Goal: Information Seeking & Learning: Learn about a topic

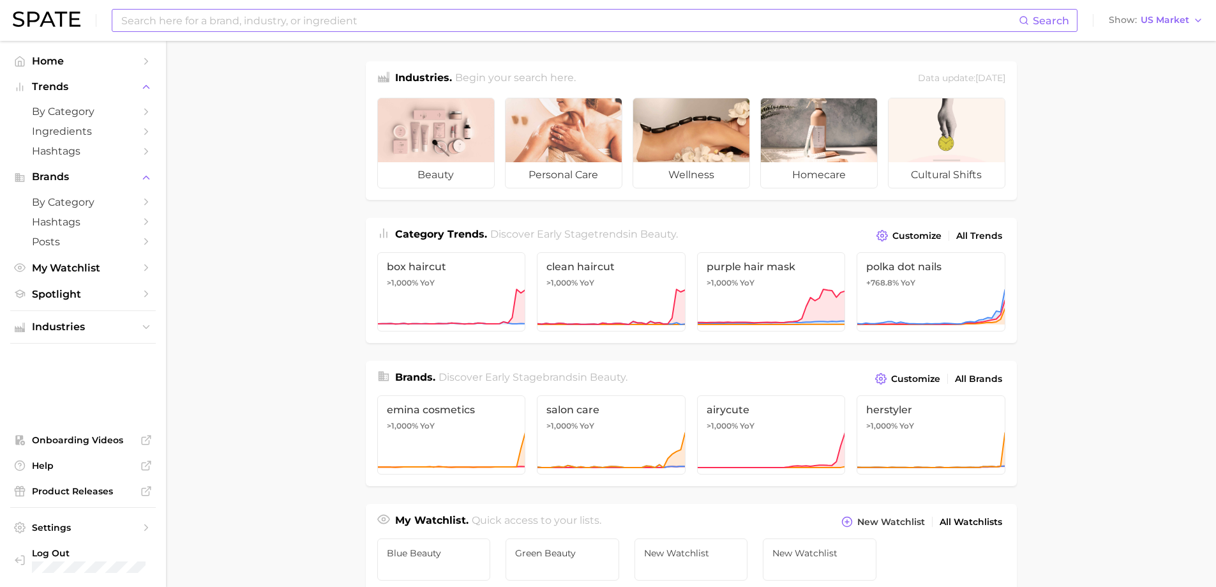
click at [265, 22] on input at bounding box center [569, 21] width 899 height 22
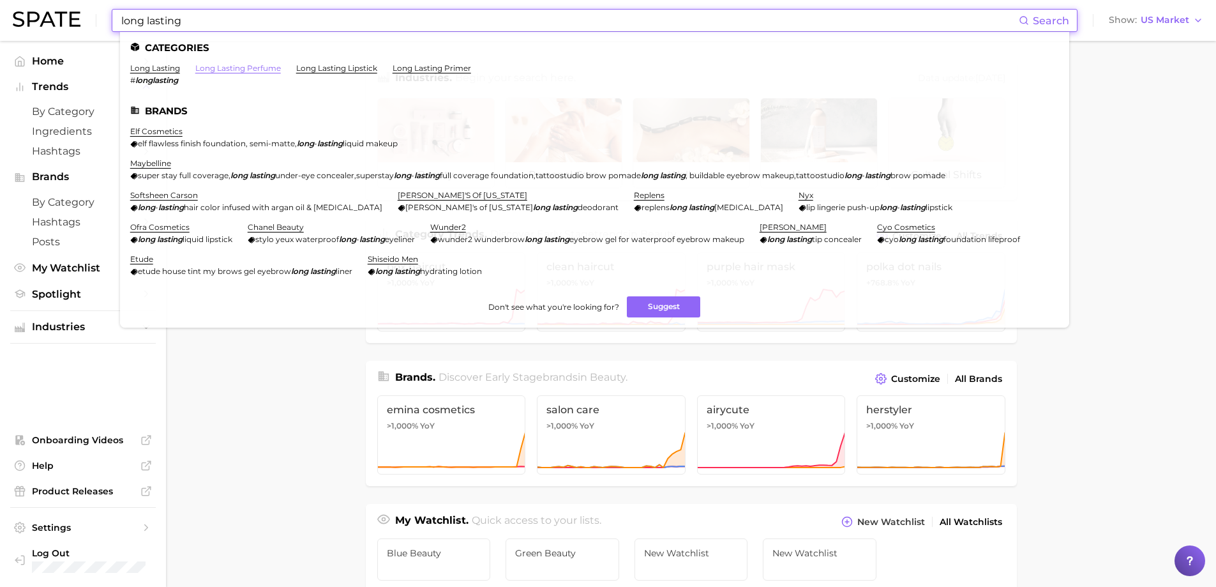
type input "long lasting"
click at [247, 65] on link "long lasting perfume" at bounding box center [238, 68] width 86 height 10
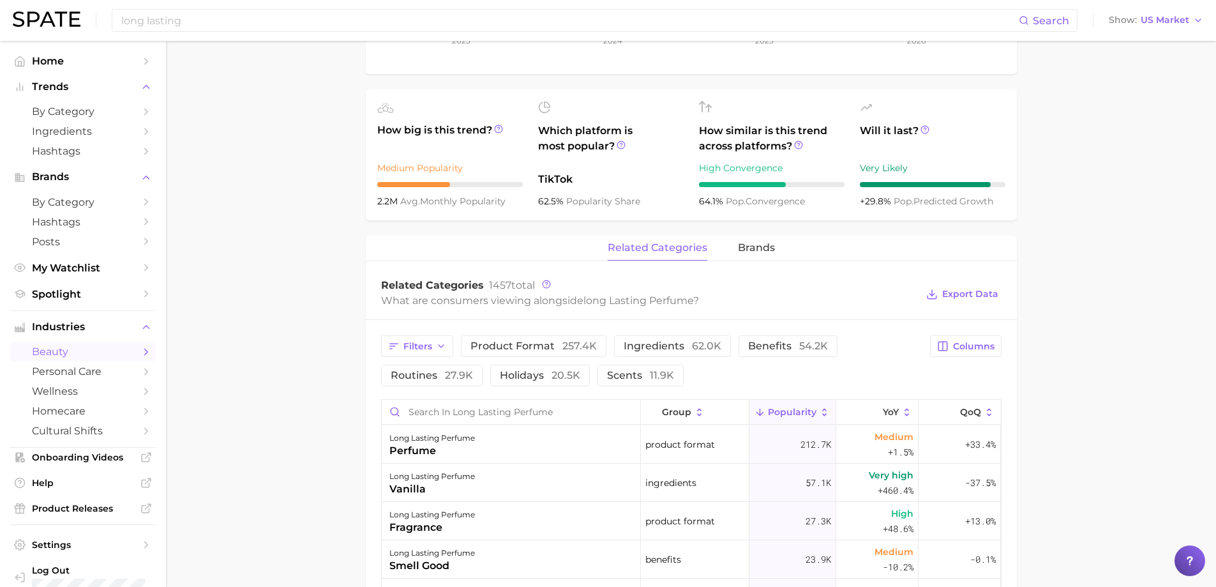
scroll to position [511, 0]
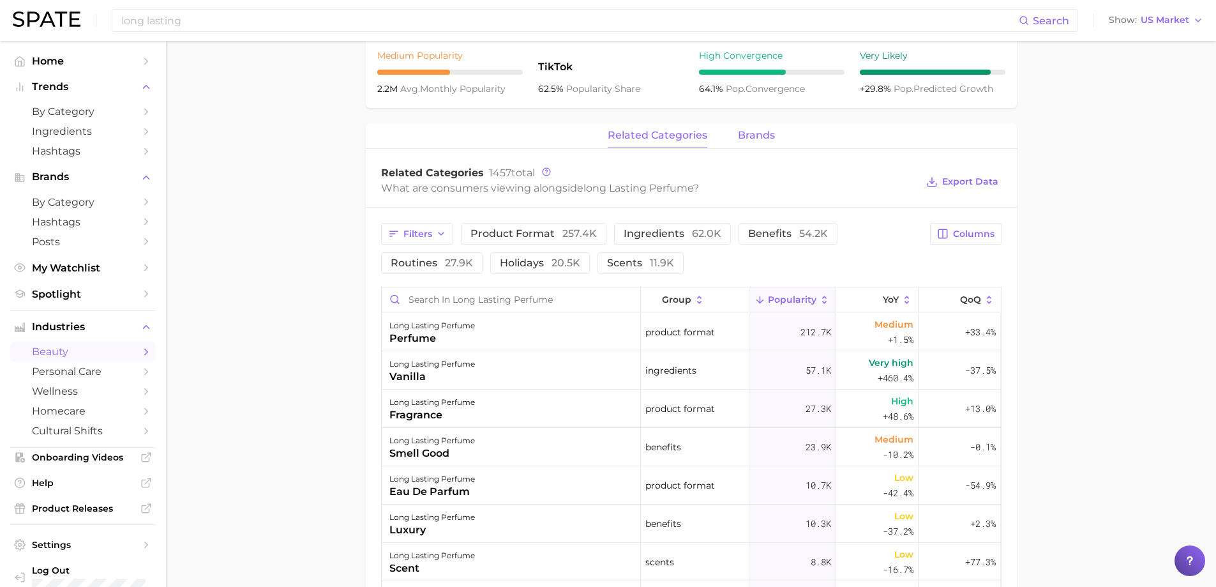
click at [739, 134] on span "brands" at bounding box center [756, 135] width 37 height 11
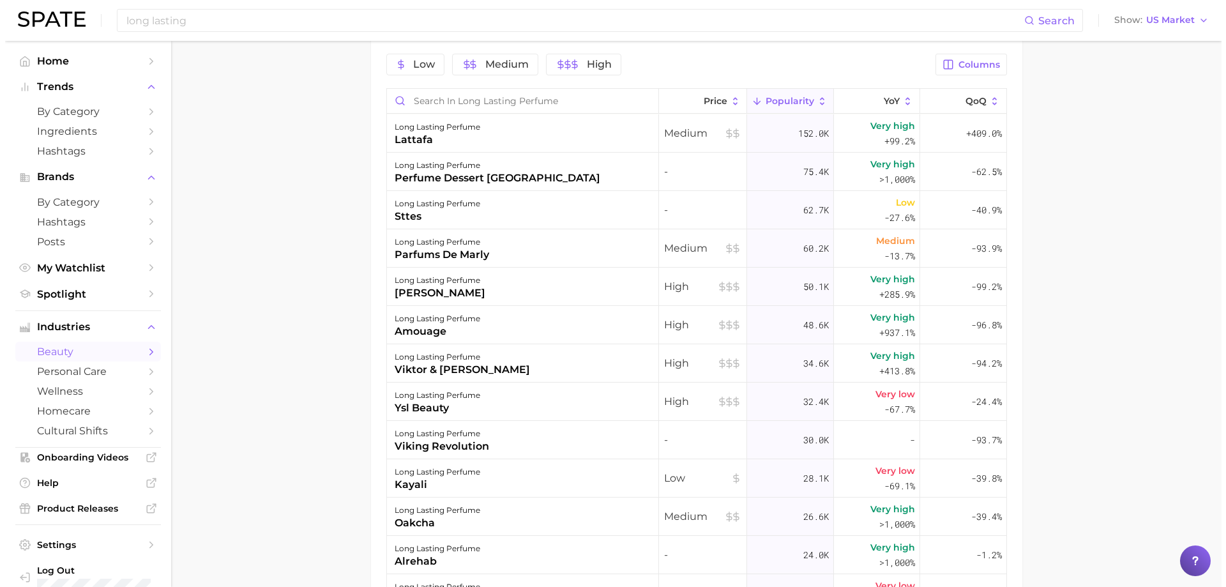
scroll to position [702, 0]
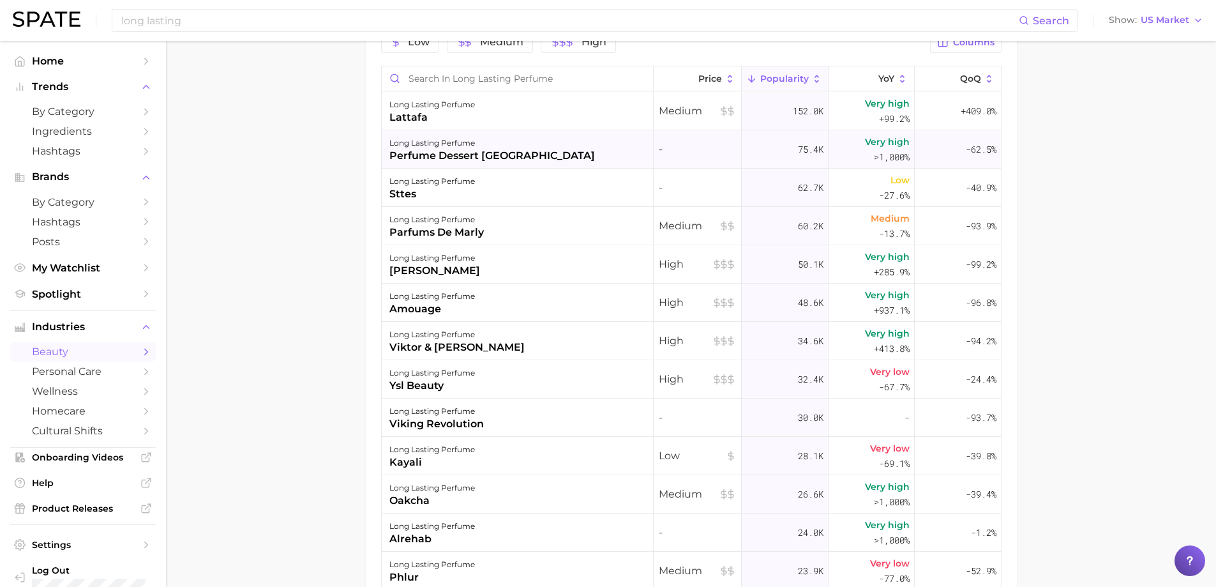
click at [533, 156] on div "long lasting perfume perfume dessert [GEOGRAPHIC_DATA]" at bounding box center [518, 149] width 272 height 38
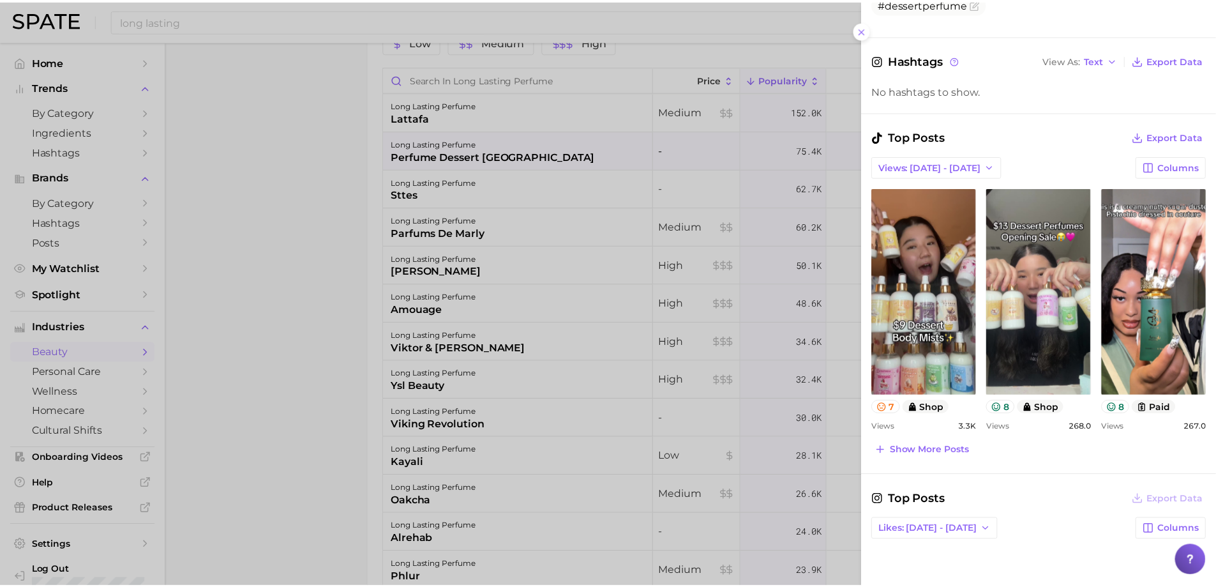
scroll to position [255, 0]
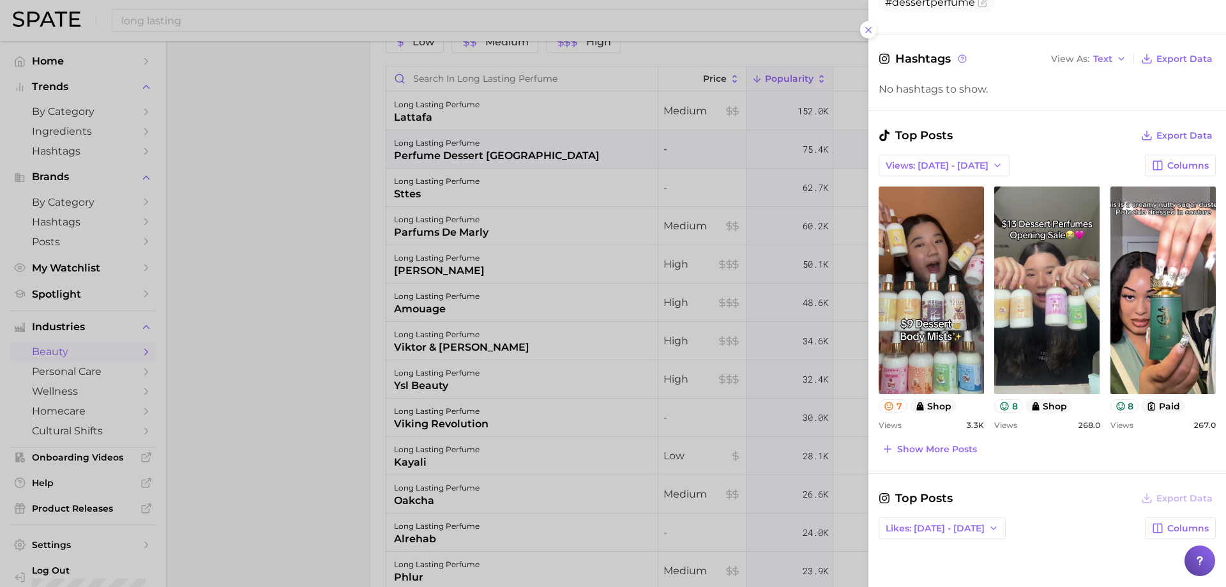
click at [348, 222] on div at bounding box center [613, 293] width 1226 height 587
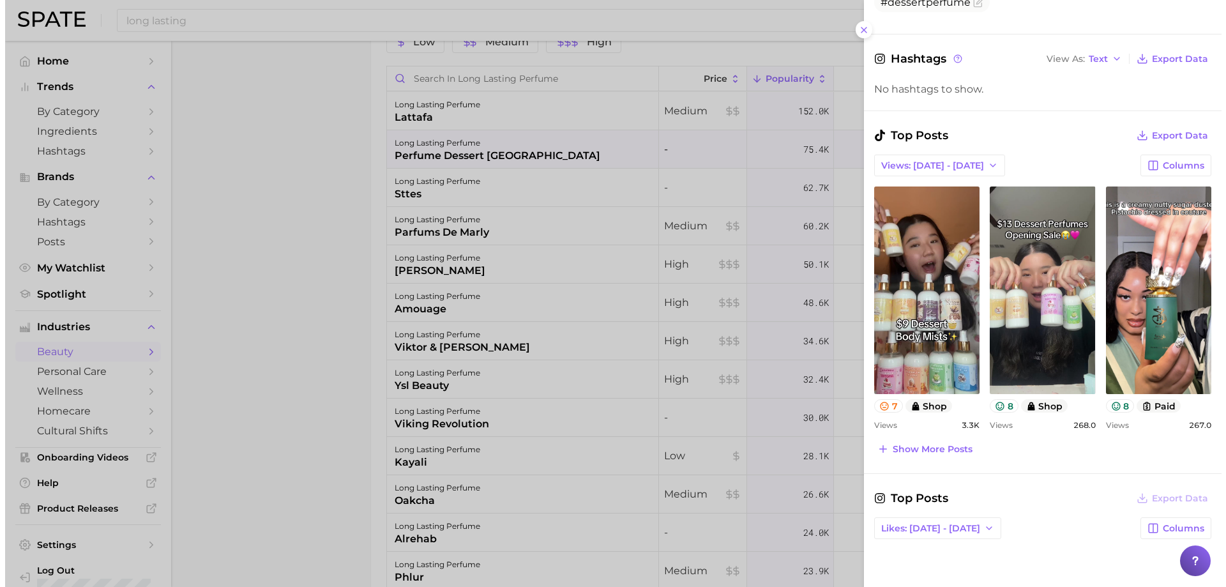
scroll to position [0, 0]
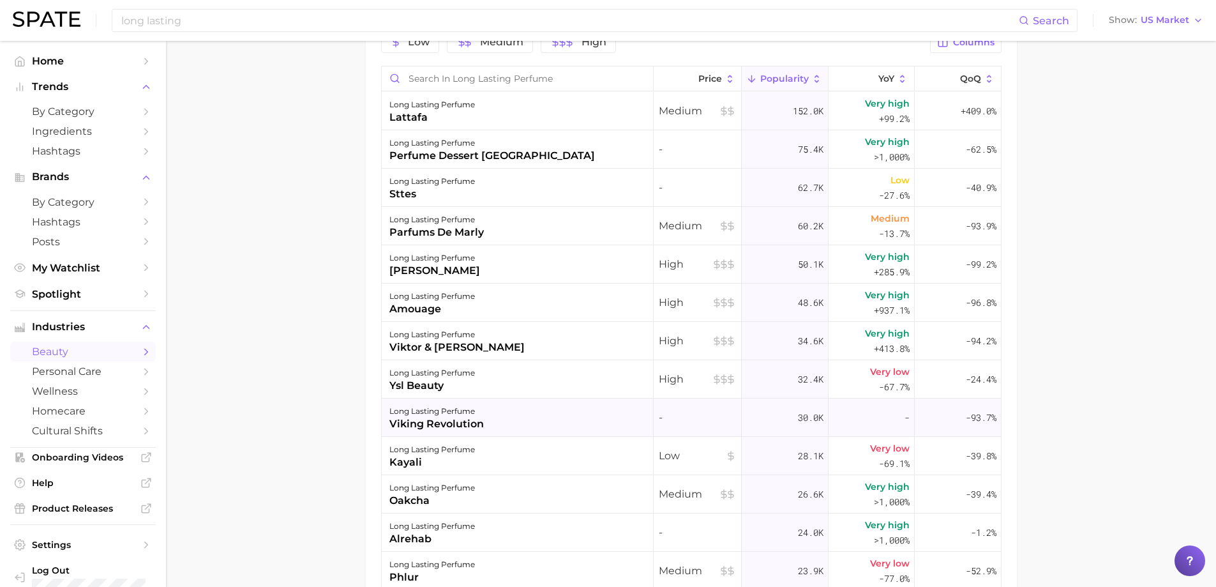
click at [577, 413] on div "long lasting perfume viking revolution" at bounding box center [518, 417] width 272 height 38
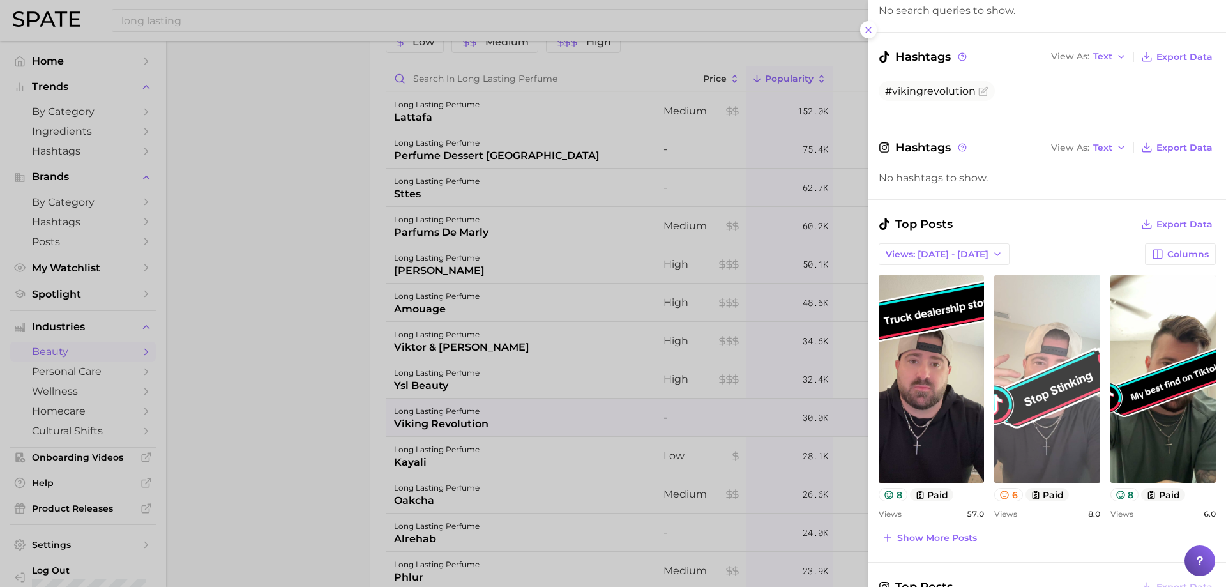
scroll to position [319, 0]
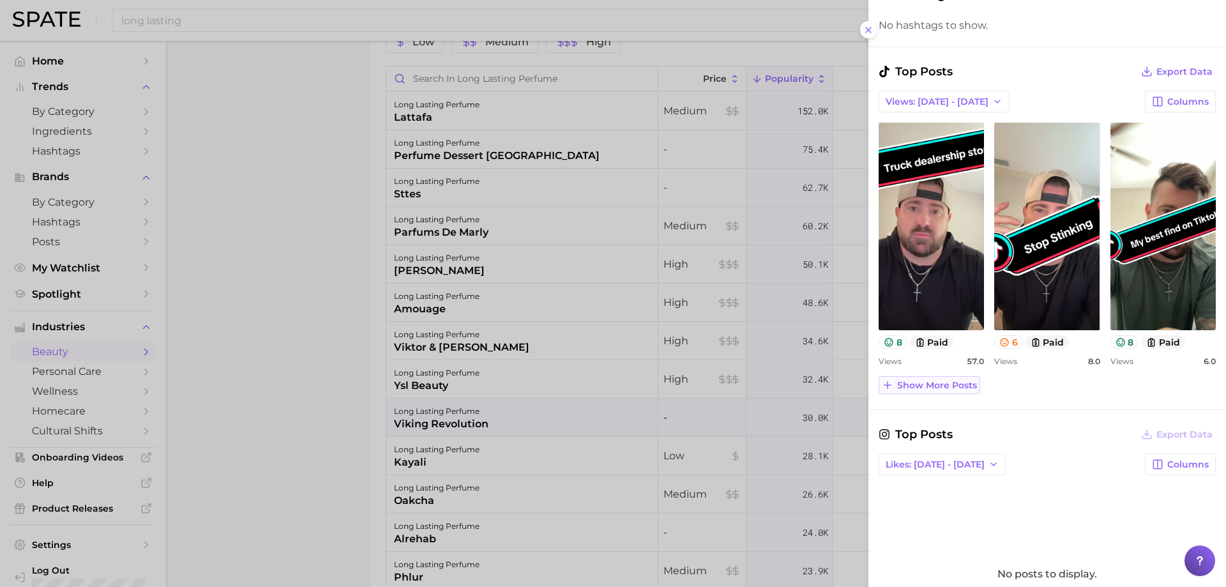
click at [904, 386] on span "Show more posts" at bounding box center [937, 385] width 80 height 11
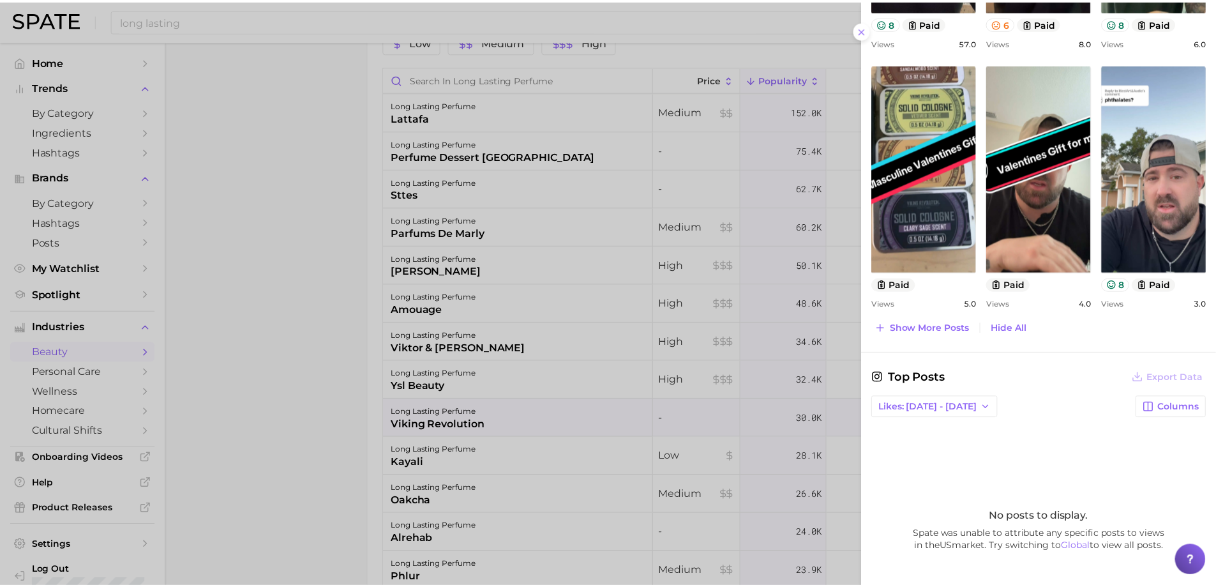
scroll to position [0, 0]
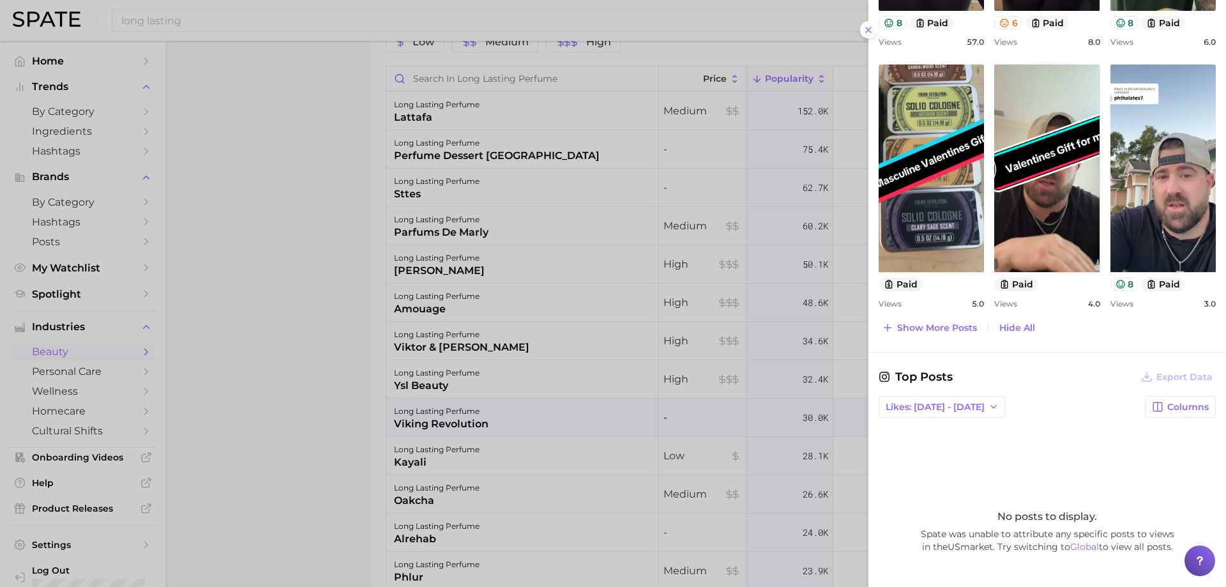
click at [637, 352] on div at bounding box center [613, 293] width 1226 height 587
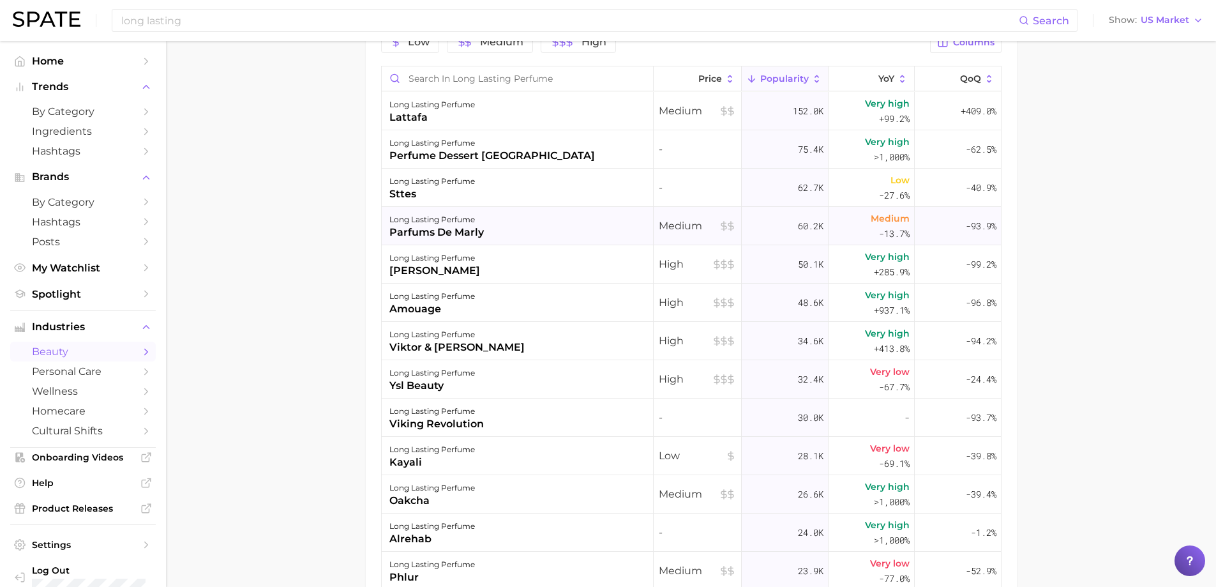
click at [585, 212] on div "long lasting perfume parfums de marly" at bounding box center [518, 226] width 272 height 38
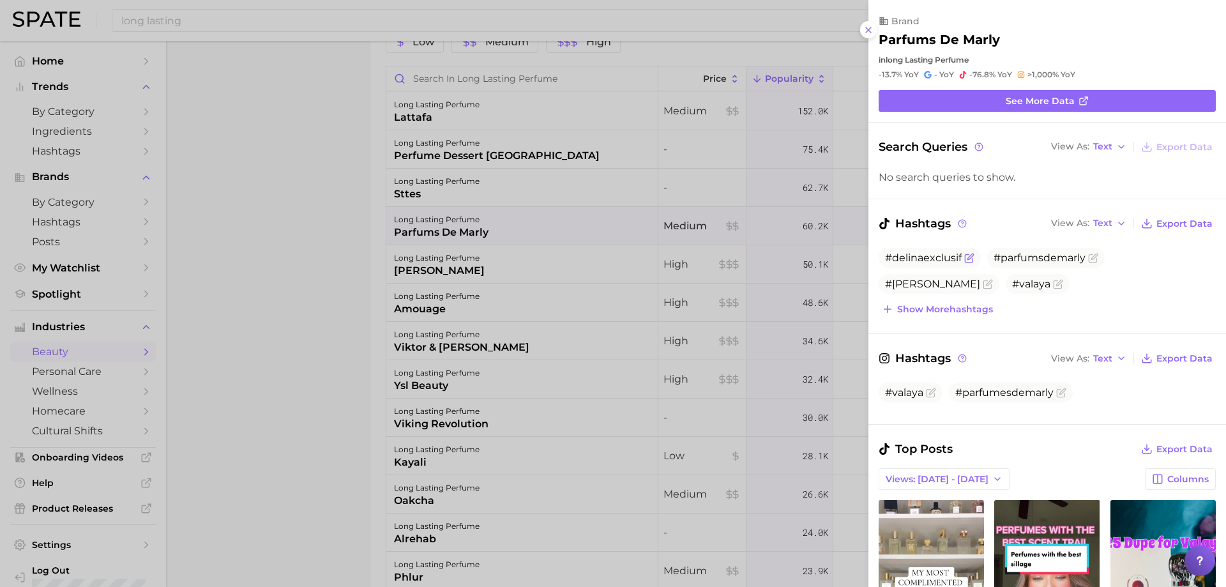
click at [925, 257] on span "#delinaexclusif" at bounding box center [923, 258] width 77 height 12
copy span "delinaexclusif"
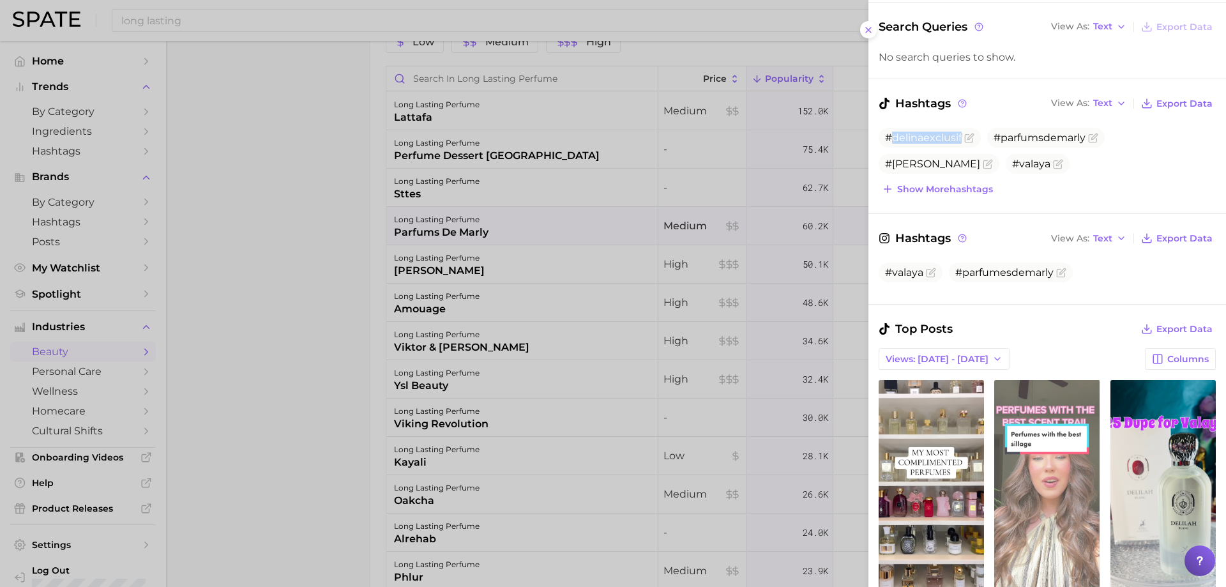
scroll to position [319, 0]
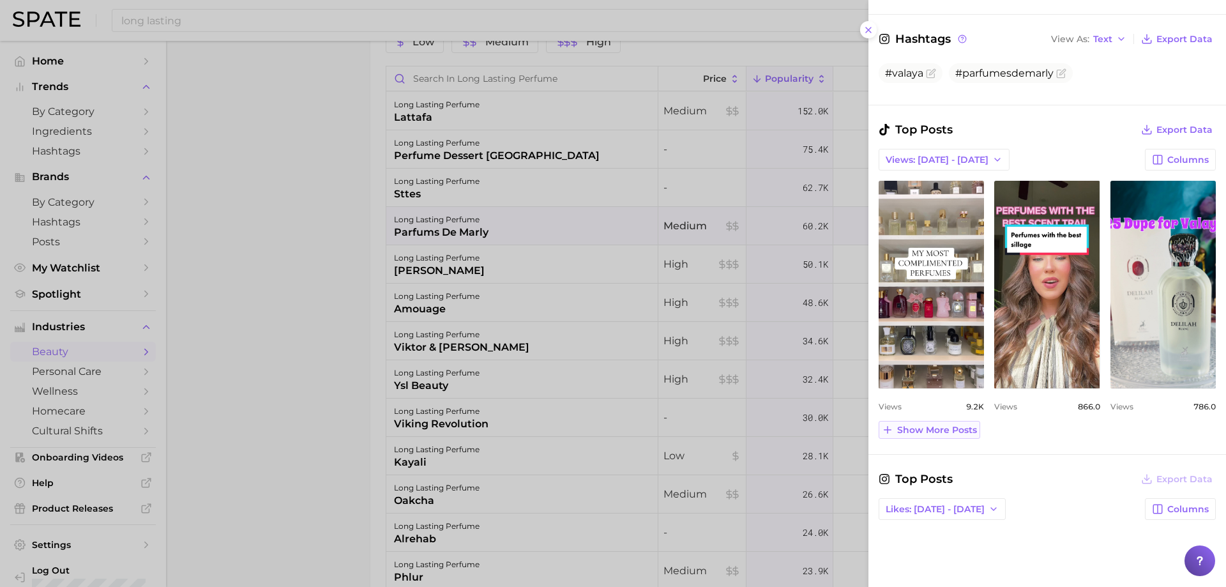
click at [926, 425] on span "Show more posts" at bounding box center [937, 430] width 80 height 11
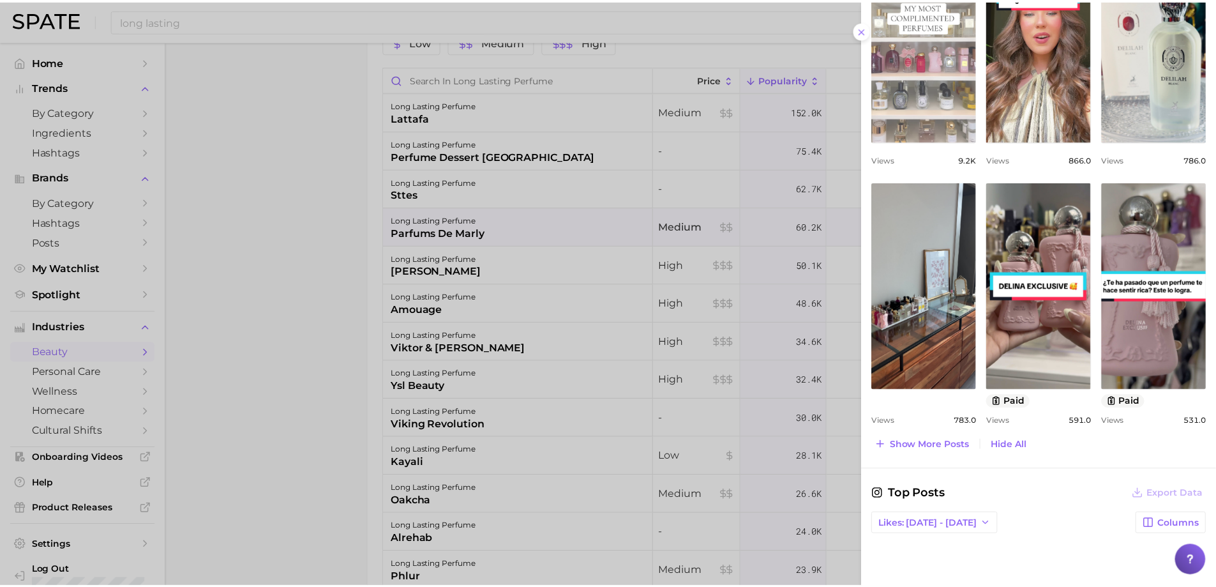
scroll to position [575, 0]
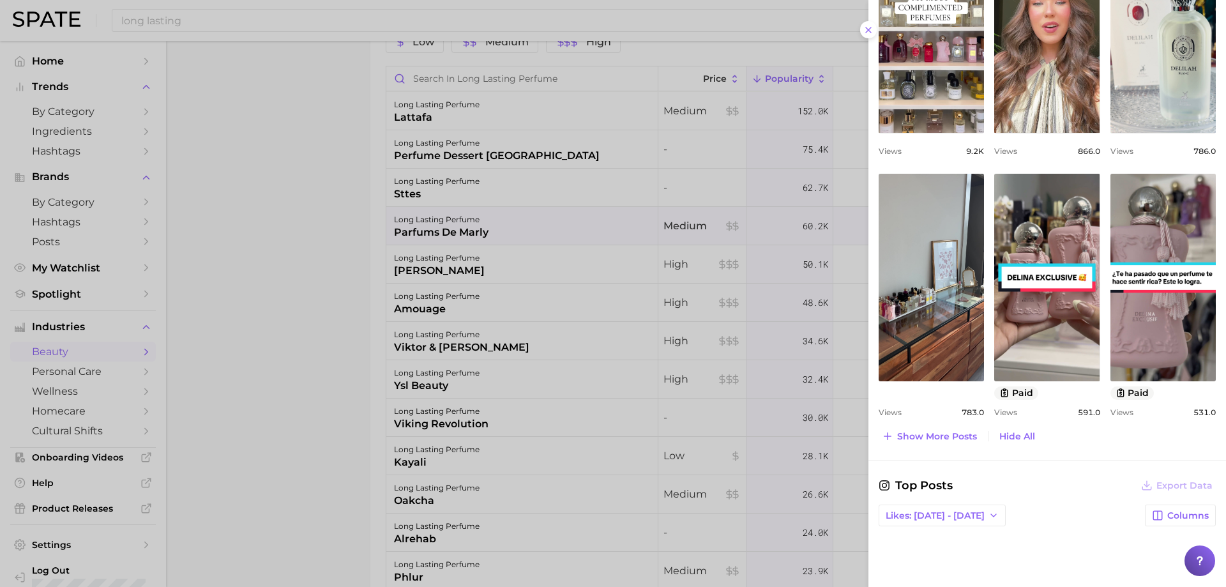
click at [650, 228] on div at bounding box center [613, 293] width 1226 height 587
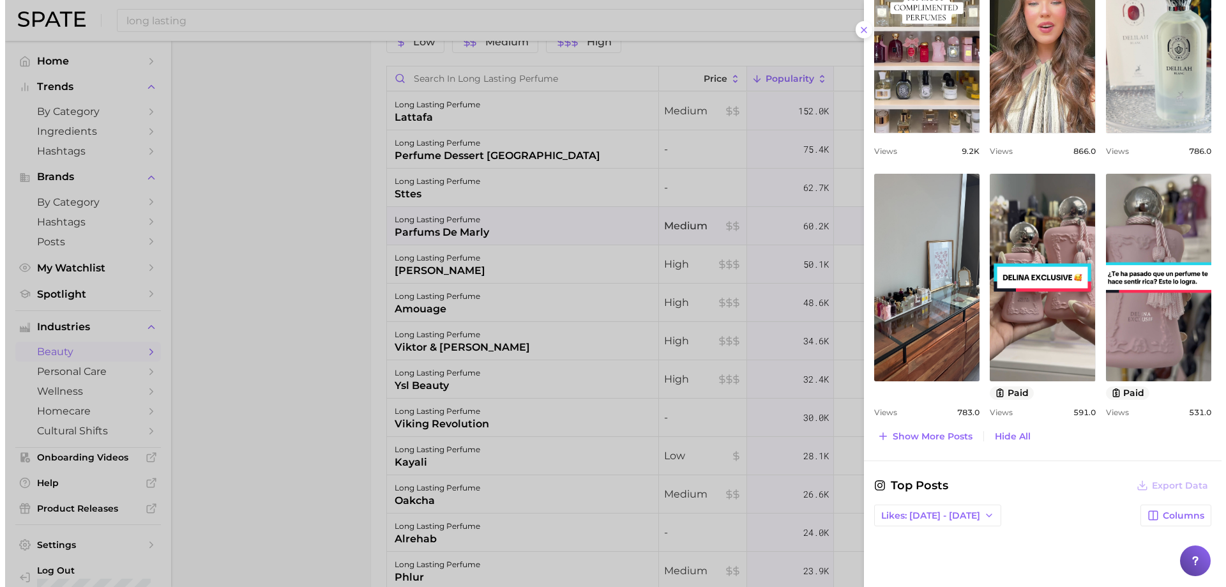
scroll to position [0, 0]
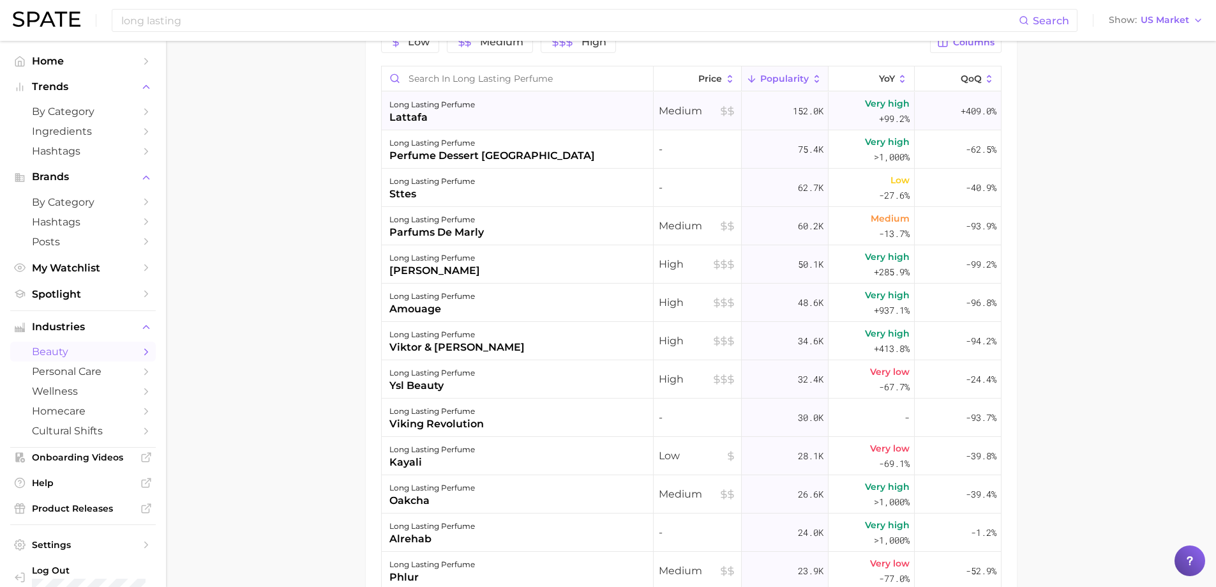
click at [475, 118] on div "long lasting perfume lattafa" at bounding box center [518, 111] width 272 height 38
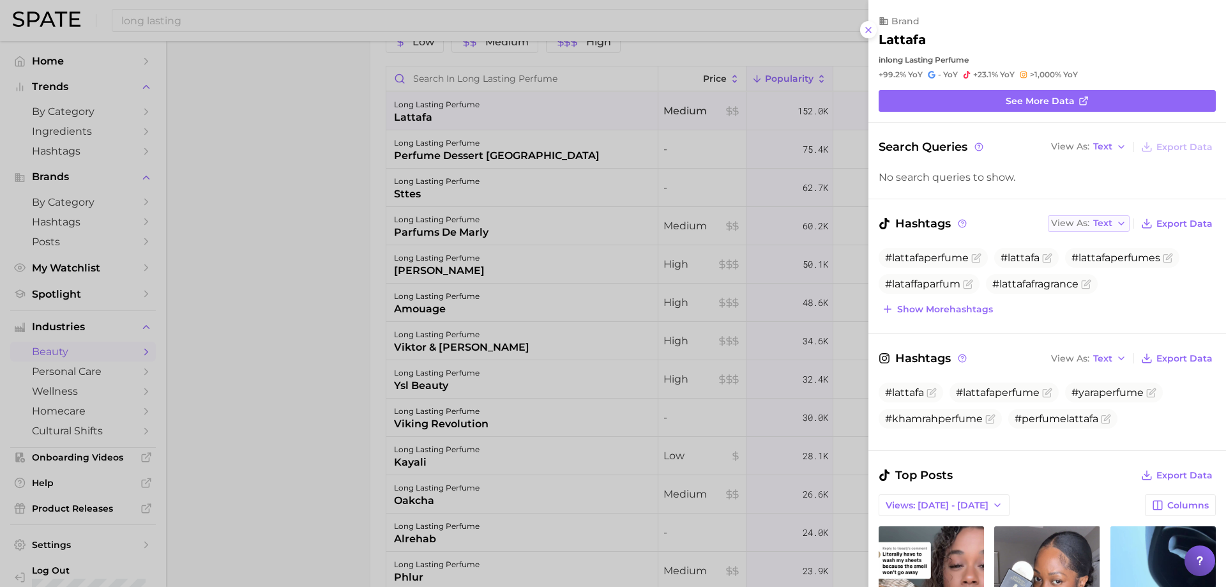
click at [1080, 227] on span "View As" at bounding box center [1070, 223] width 38 height 7
click at [1078, 269] on span "Table" at bounding box center [1081, 267] width 25 height 11
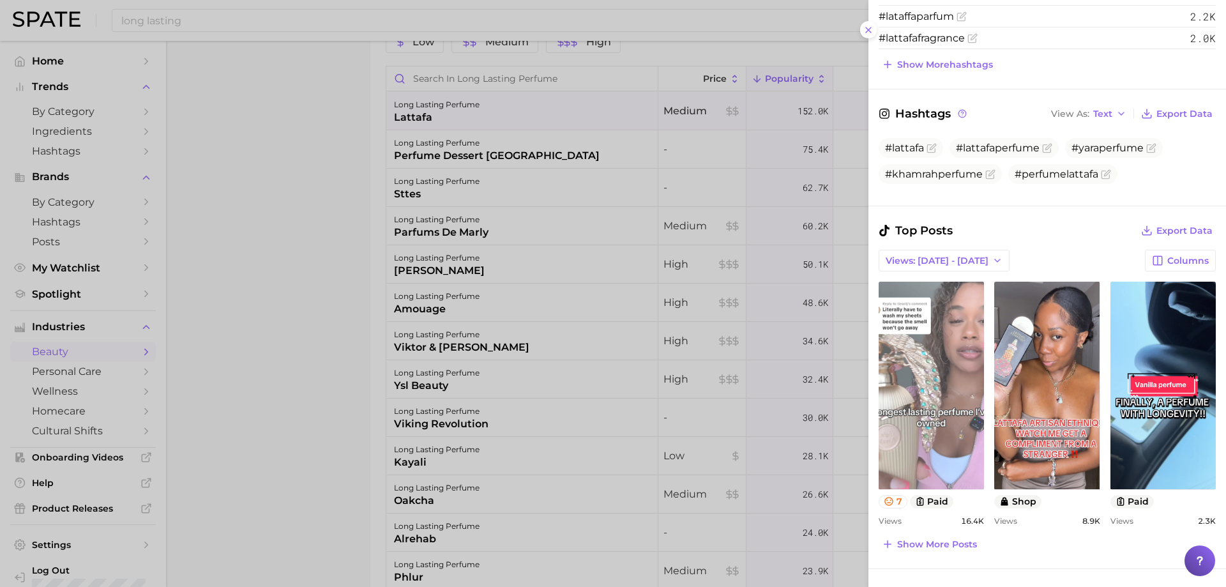
scroll to position [383, 0]
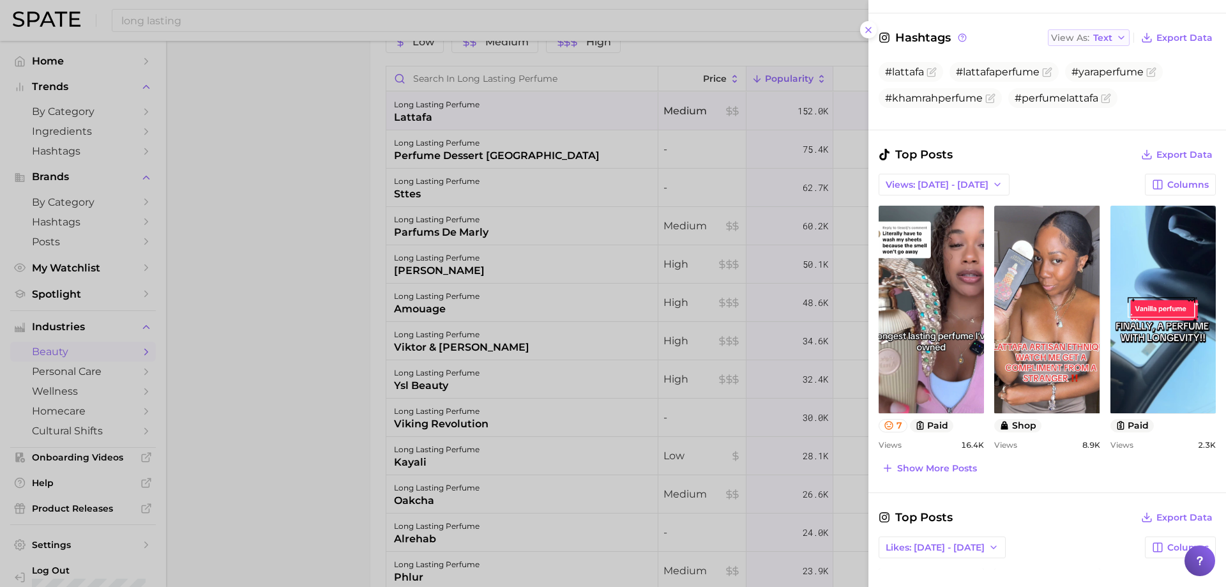
click at [1093, 35] on span "Text" at bounding box center [1102, 37] width 19 height 7
click at [1071, 84] on span "Table" at bounding box center [1081, 82] width 25 height 11
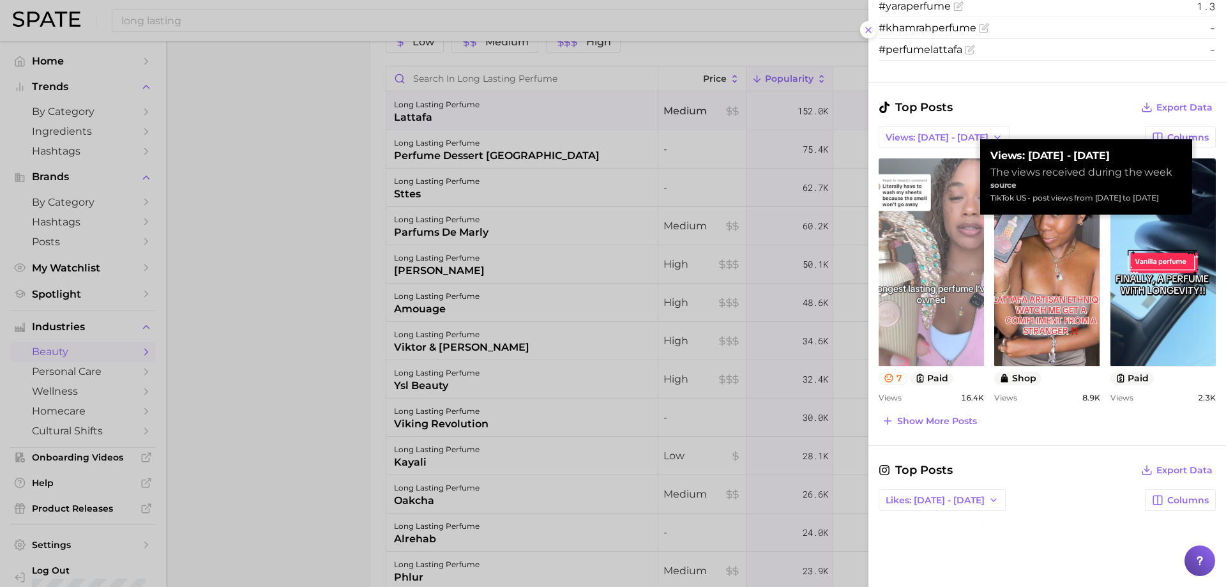
scroll to position [511, 0]
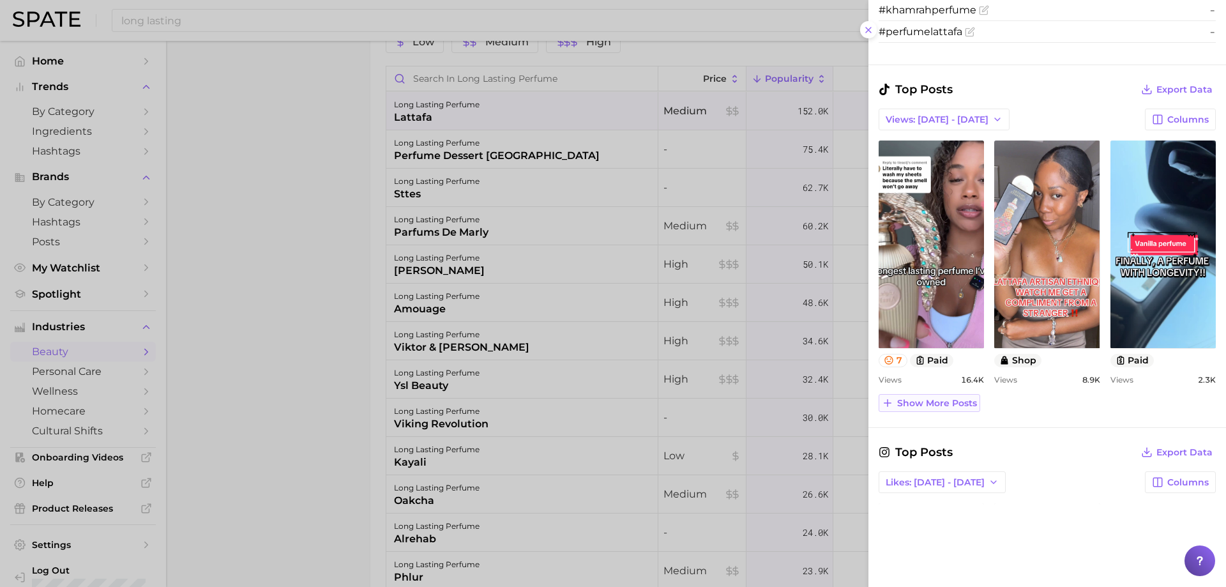
click at [939, 400] on span "Show more posts" at bounding box center [937, 403] width 80 height 11
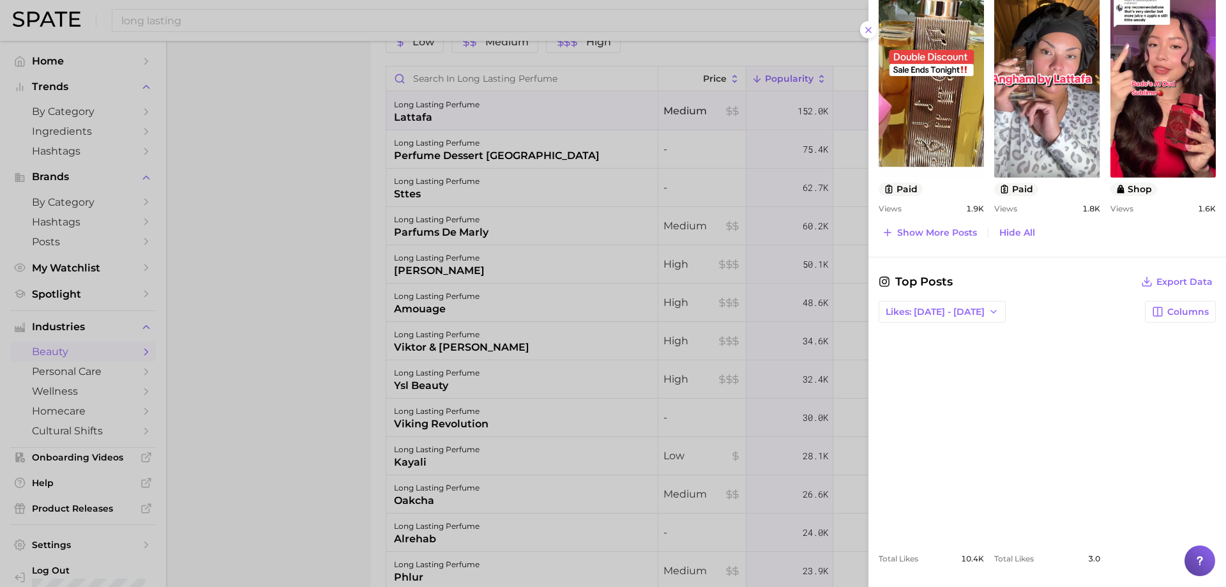
scroll to position [944, 0]
click at [905, 224] on button "Show more posts" at bounding box center [930, 231] width 102 height 18
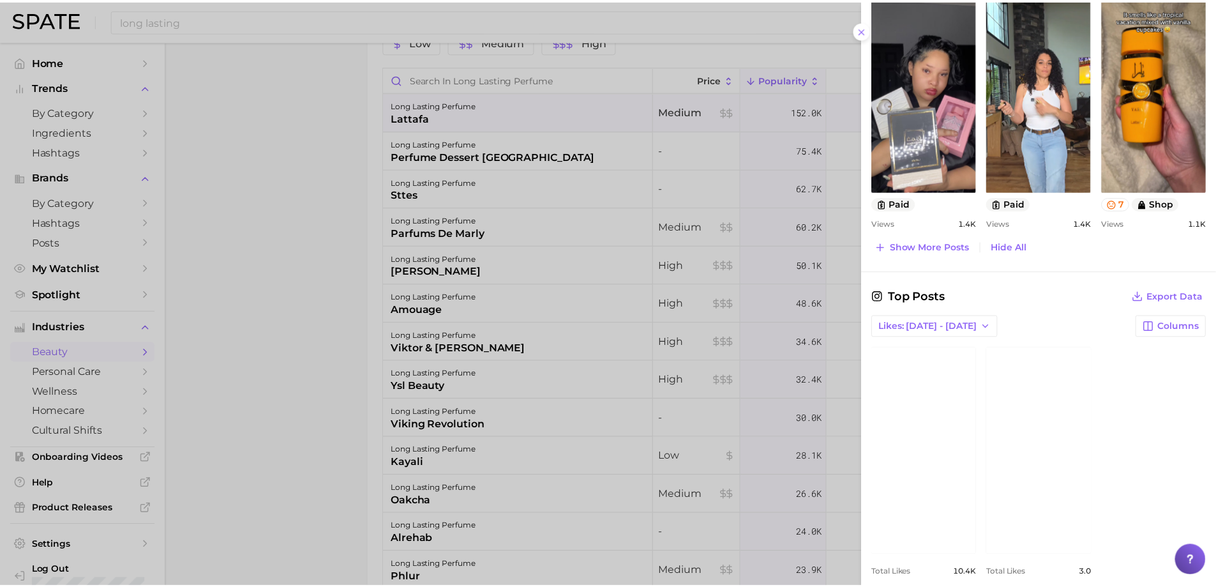
scroll to position [1200, 0]
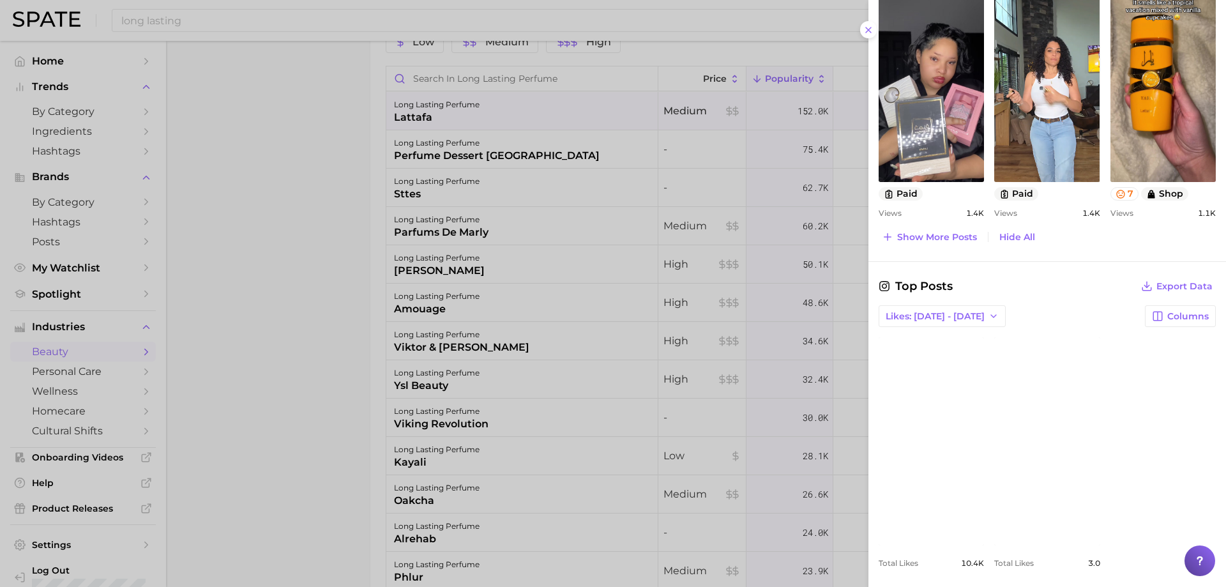
click at [644, 287] on div at bounding box center [613, 293] width 1226 height 587
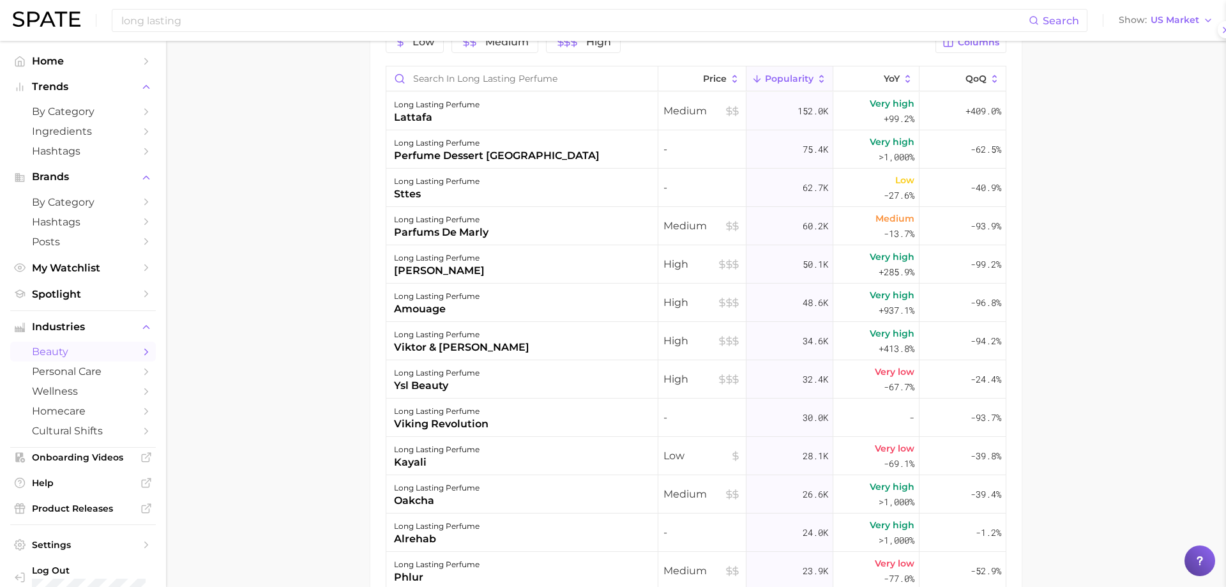
scroll to position [0, 0]
click at [474, 260] on div "long lasting perfume" at bounding box center [434, 257] width 91 height 15
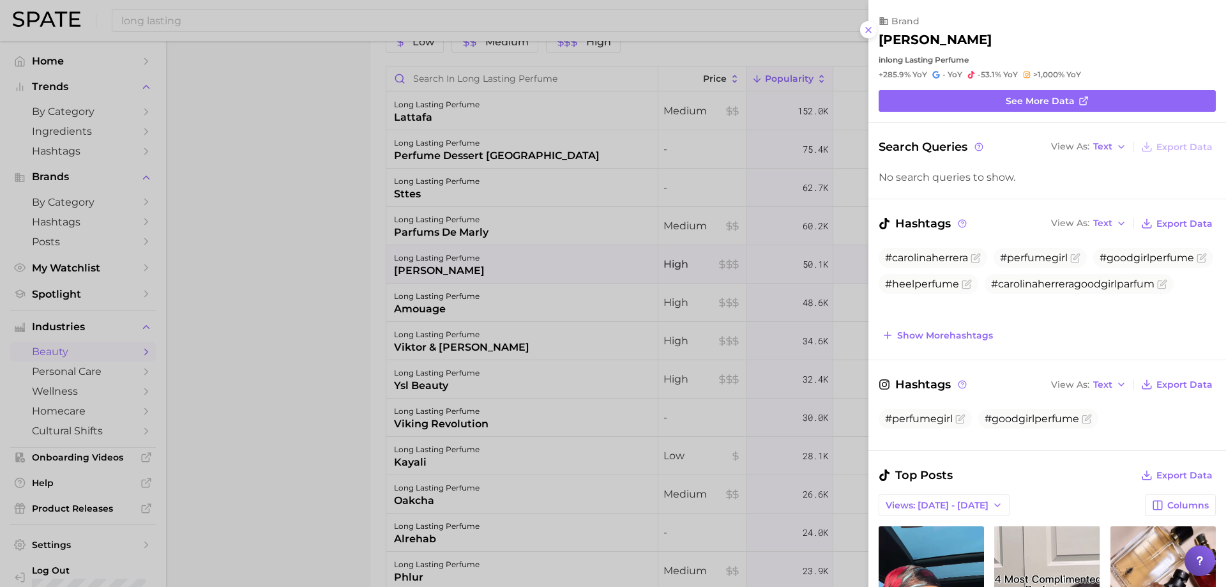
click at [555, 239] on div at bounding box center [613, 293] width 1226 height 587
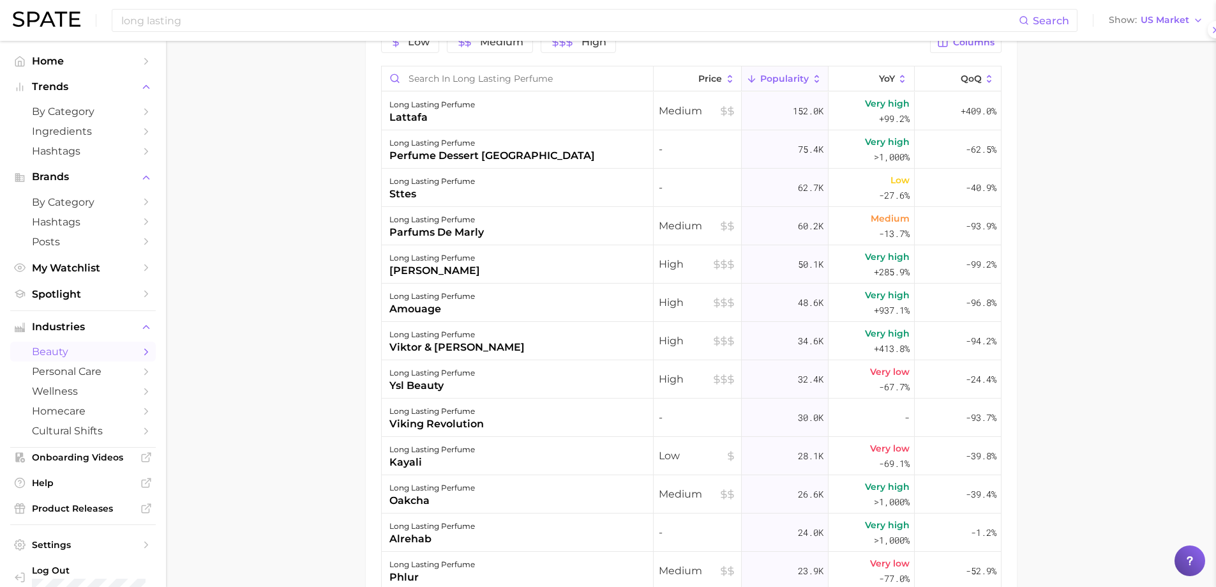
click at [529, 316] on div "long lasting perfume amouage" at bounding box center [518, 302] width 272 height 38
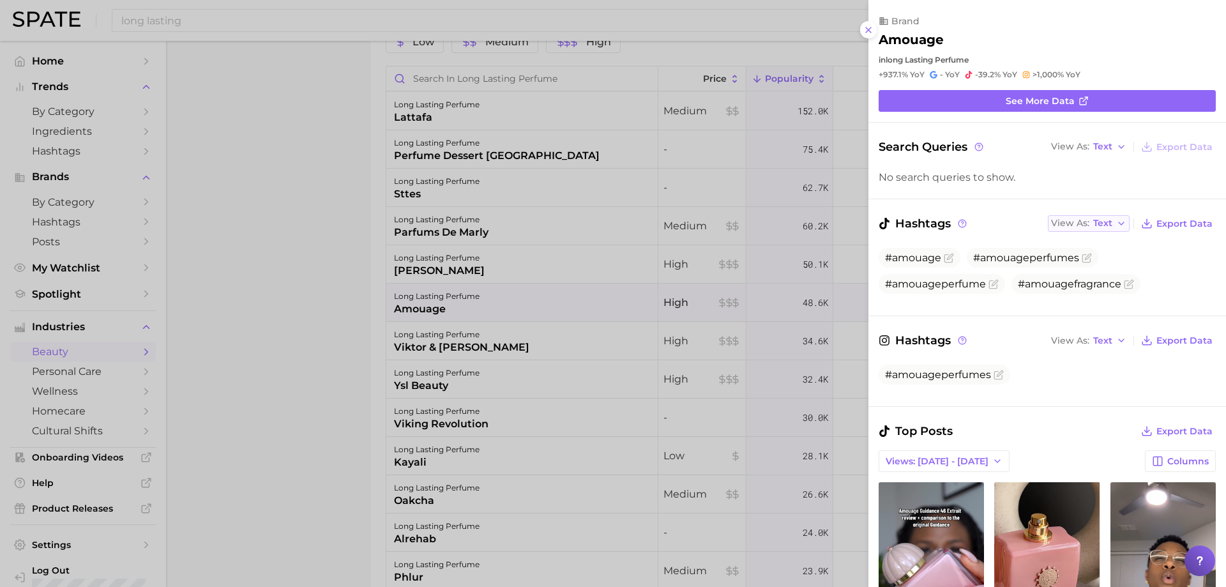
click at [1064, 225] on span "View As" at bounding box center [1070, 223] width 38 height 7
click at [1073, 271] on span "Table" at bounding box center [1081, 267] width 25 height 11
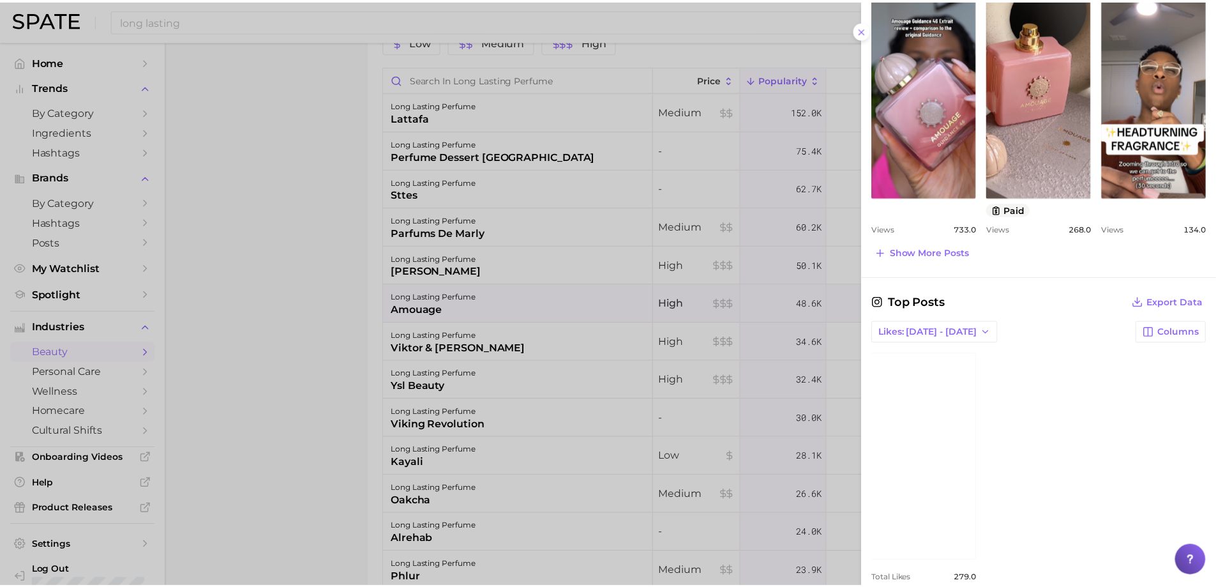
scroll to position [554, 0]
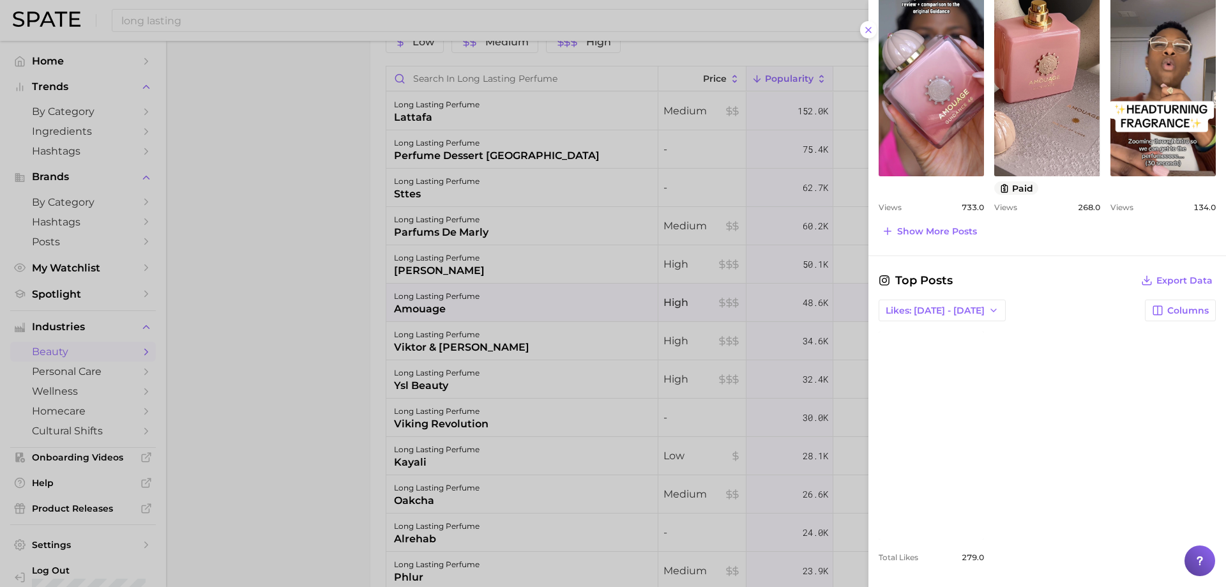
click at [481, 310] on div at bounding box center [613, 293] width 1226 height 587
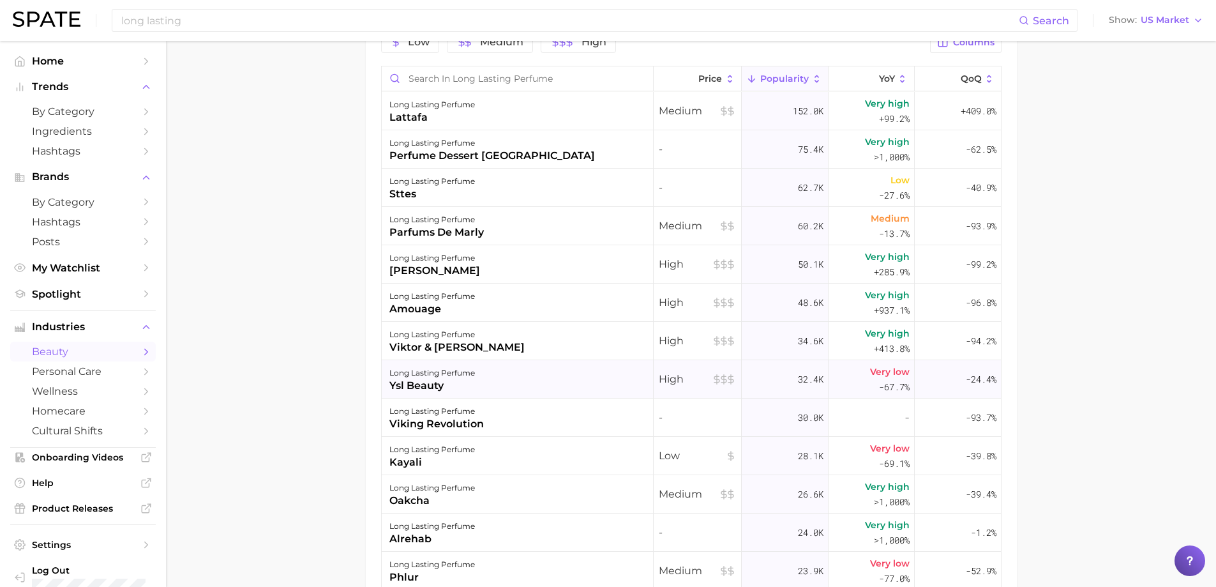
click at [467, 366] on div "long lasting perfume" at bounding box center [432, 372] width 86 height 15
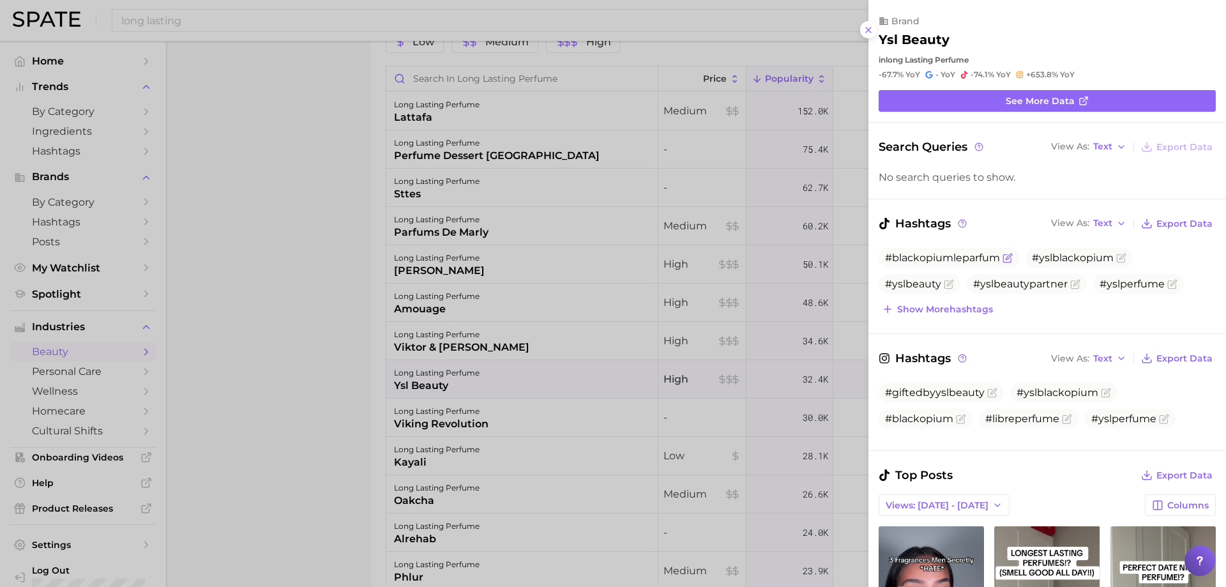
click at [970, 261] on span "#blackopiumleparfum" at bounding box center [942, 258] width 115 height 12
copy span "blackopiumleparfum"
click at [870, 31] on line at bounding box center [868, 29] width 5 height 5
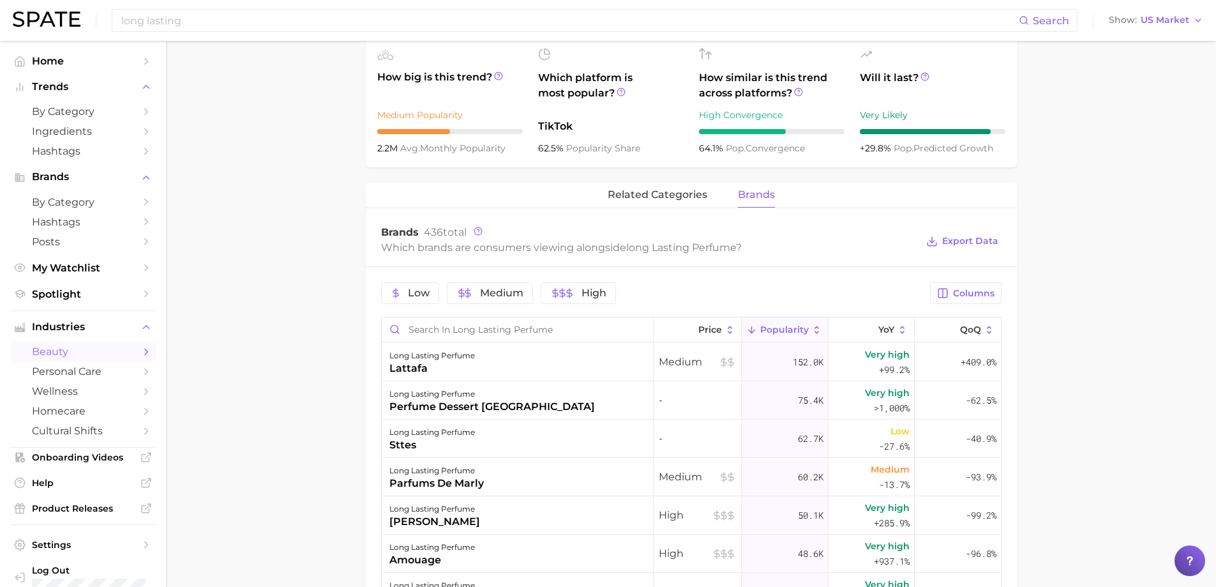
scroll to position [447, 0]
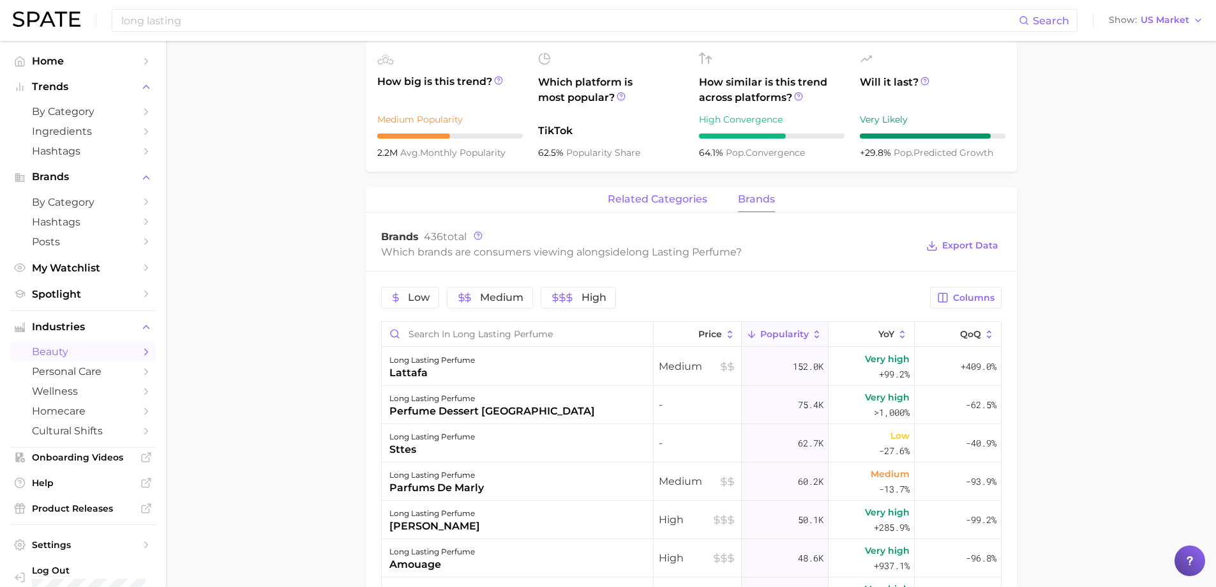
click at [670, 202] on span "related categories" at bounding box center [658, 198] width 100 height 11
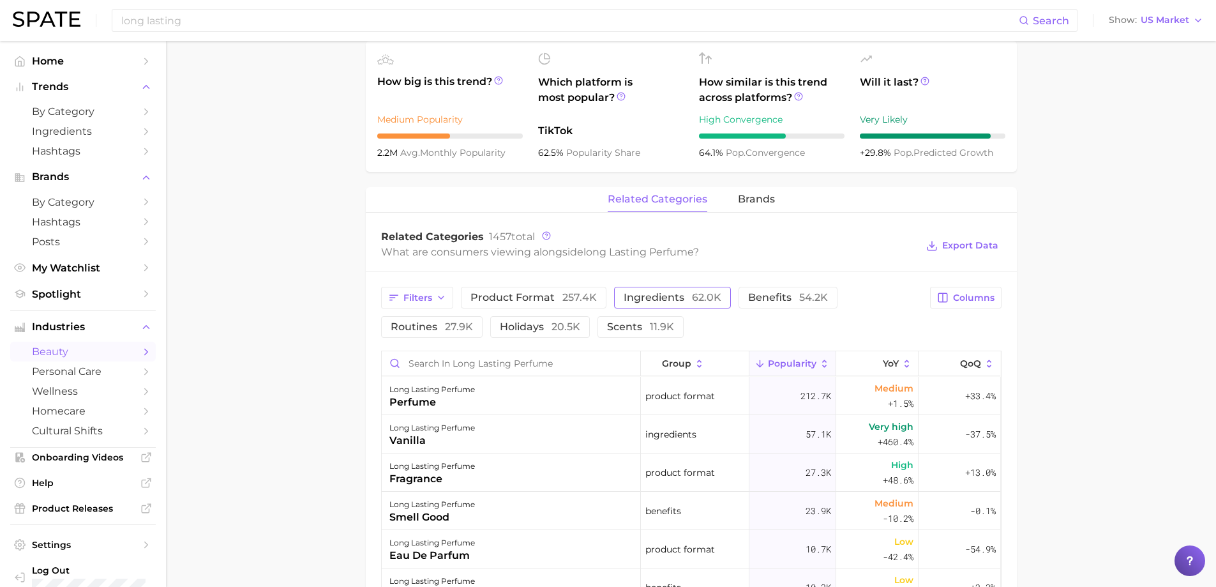
click at [660, 295] on span "ingredients 62.0k" at bounding box center [673, 297] width 98 height 10
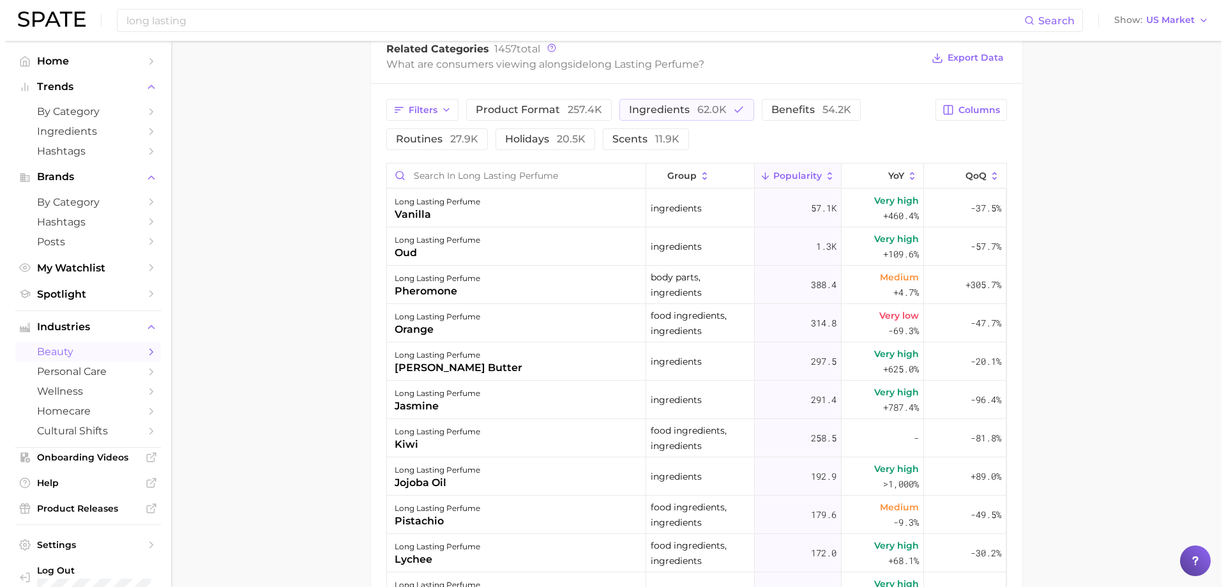
scroll to position [638, 0]
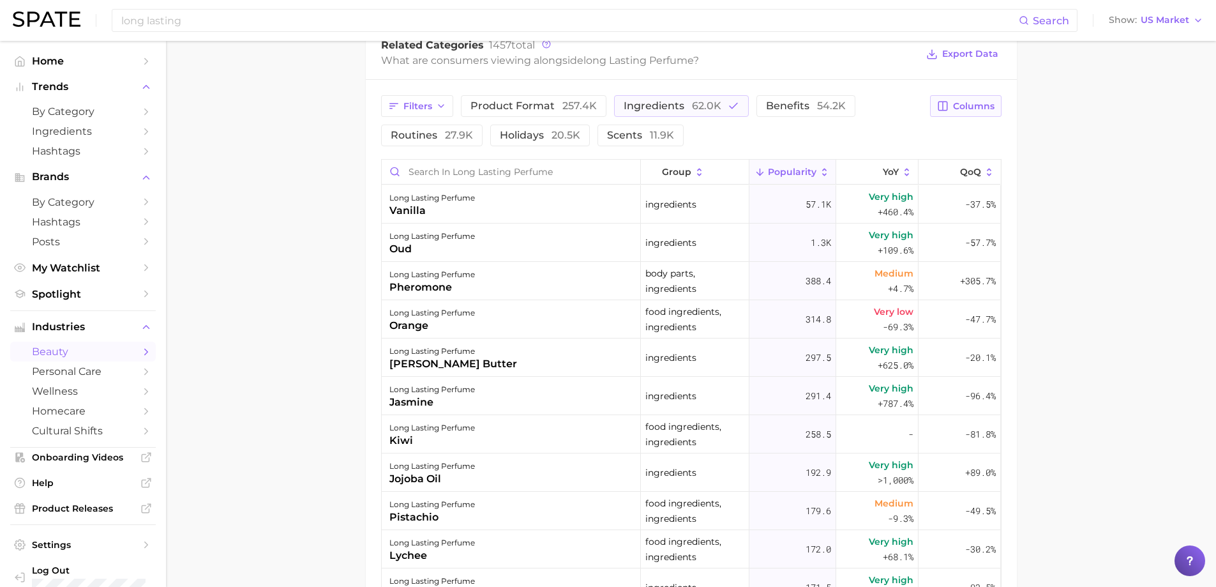
click at [967, 105] on span "Columns" at bounding box center [974, 106] width 42 height 11
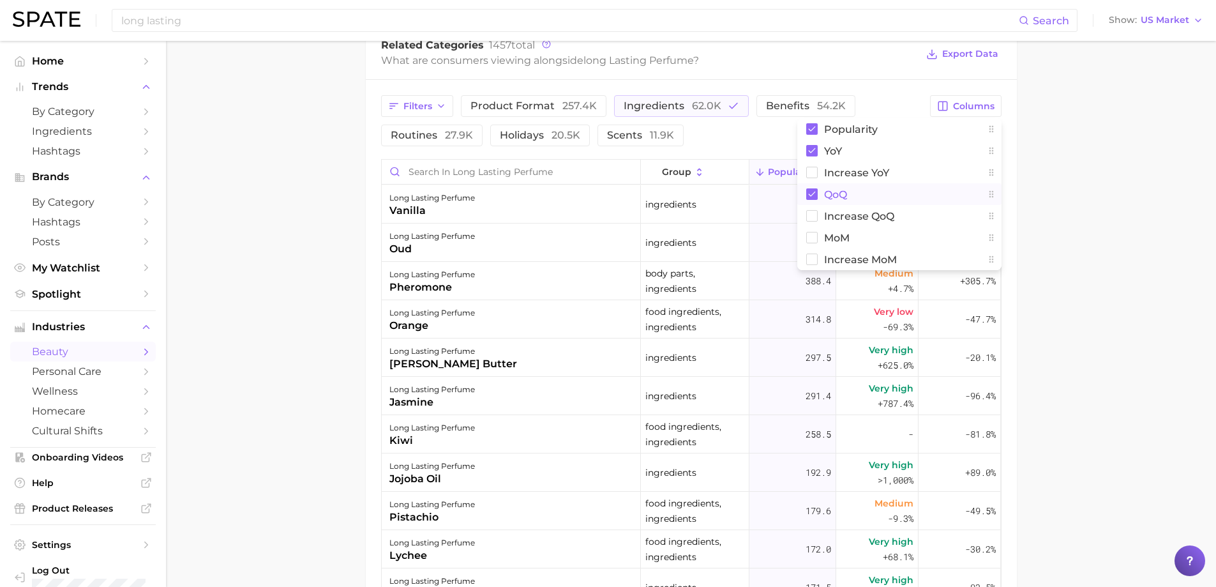
click at [842, 191] on span "QoQ" at bounding box center [835, 194] width 23 height 11
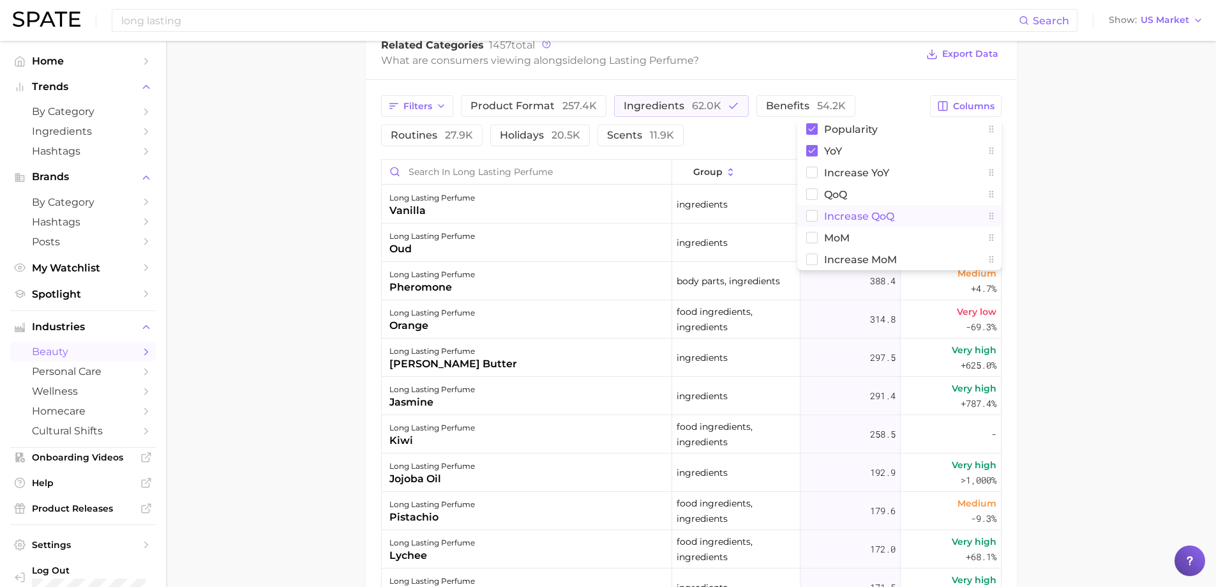
click at [830, 213] on span "Increase QoQ" at bounding box center [859, 216] width 70 height 11
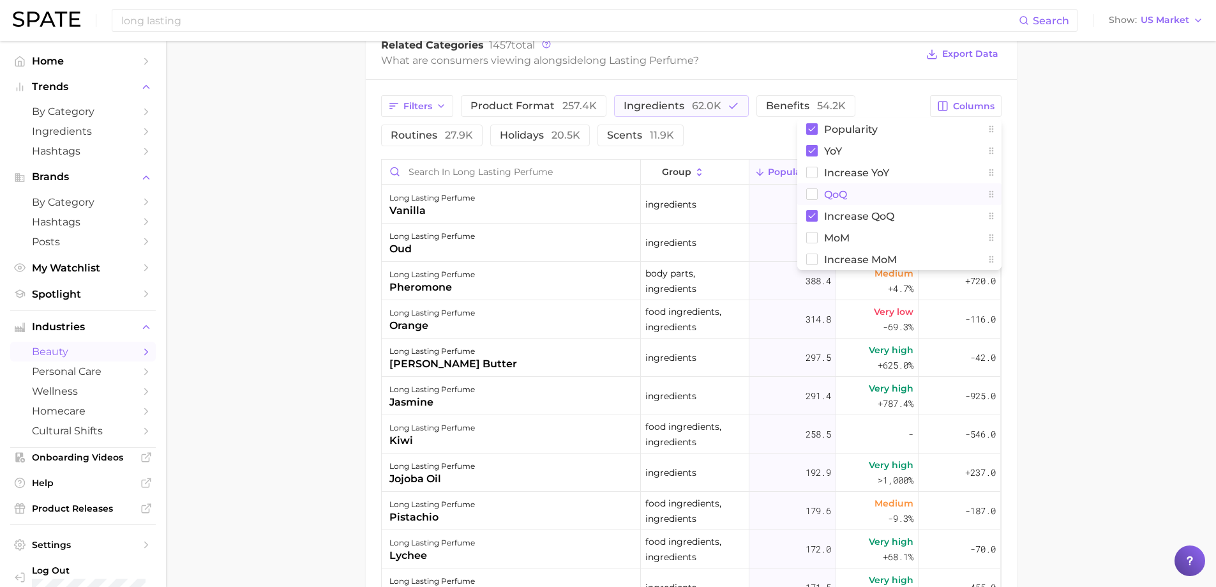
click at [829, 193] on span "QoQ" at bounding box center [835, 194] width 23 height 11
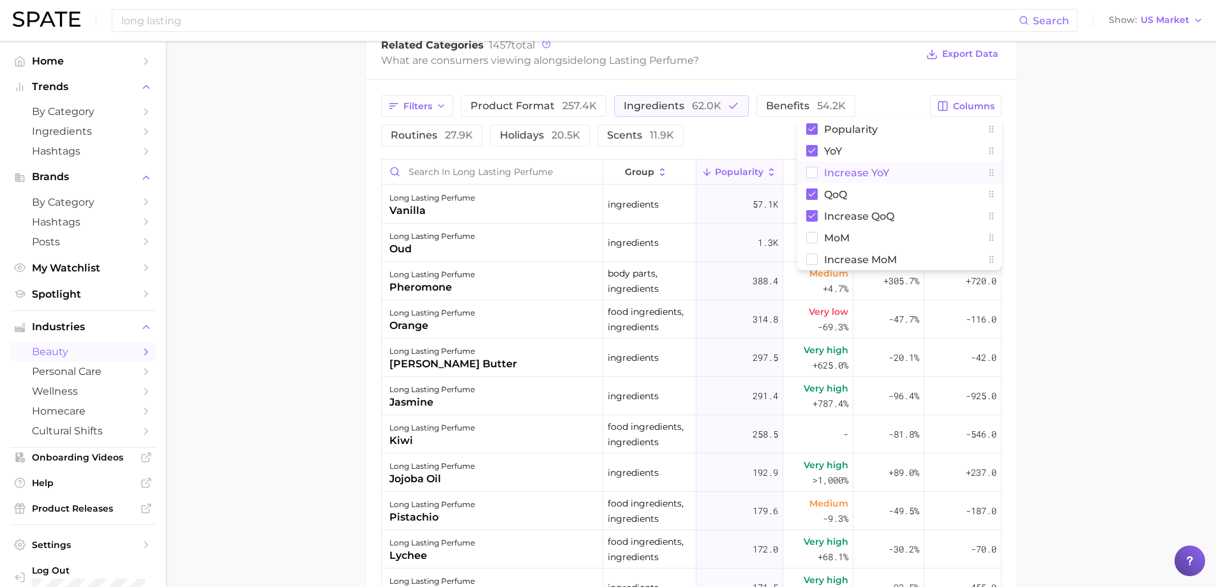
click at [843, 167] on span "Increase YoY" at bounding box center [856, 172] width 65 height 11
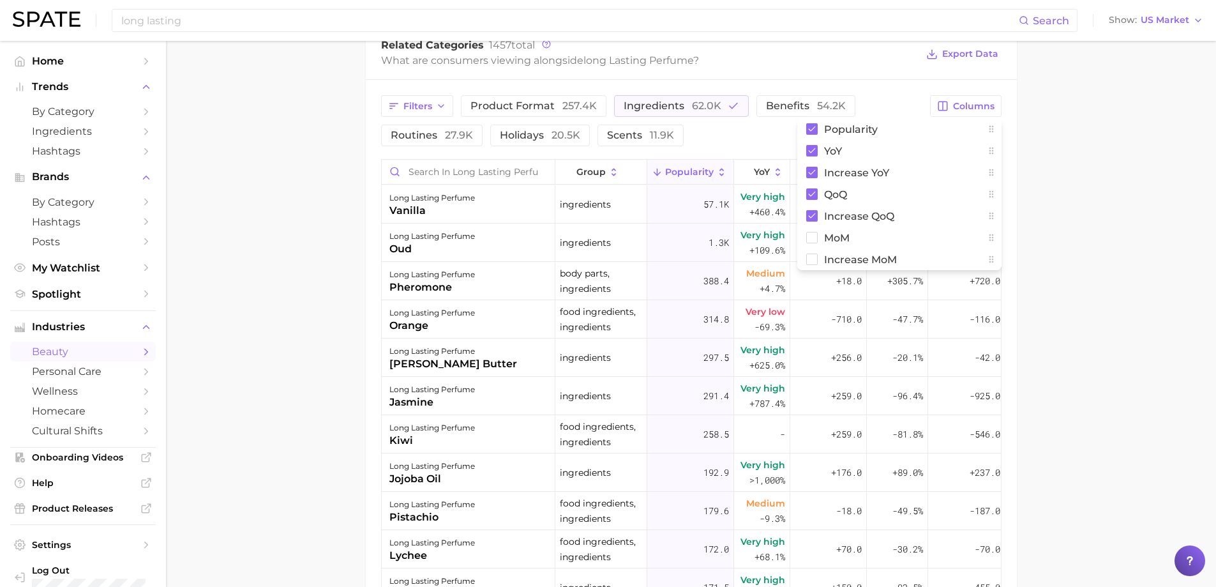
click at [1062, 269] on main "1. fragrance 2. personal fragrance 3. perfume products 4. long lasting perfume …" at bounding box center [691, 113] width 1050 height 1423
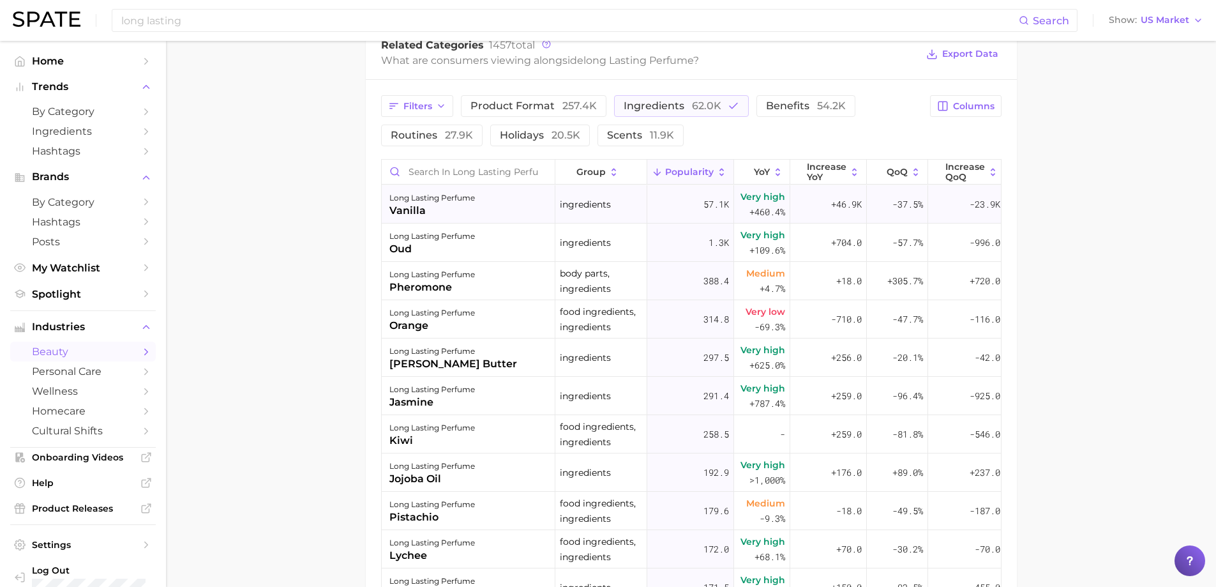
click at [483, 213] on div "long lasting perfume vanilla" at bounding box center [469, 204] width 174 height 38
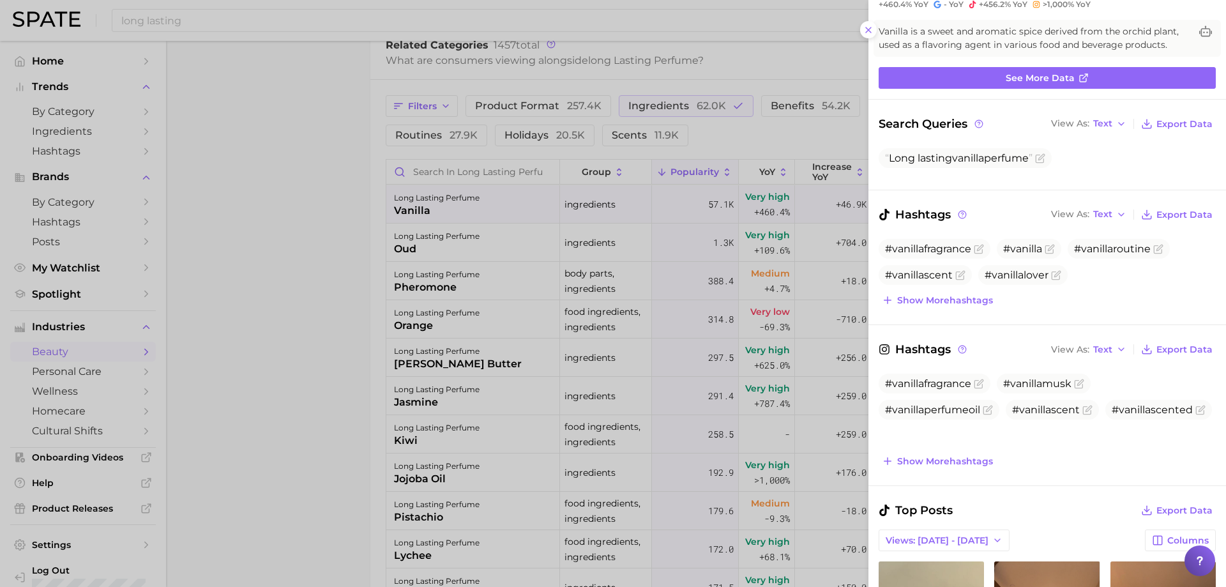
scroll to position [192, 0]
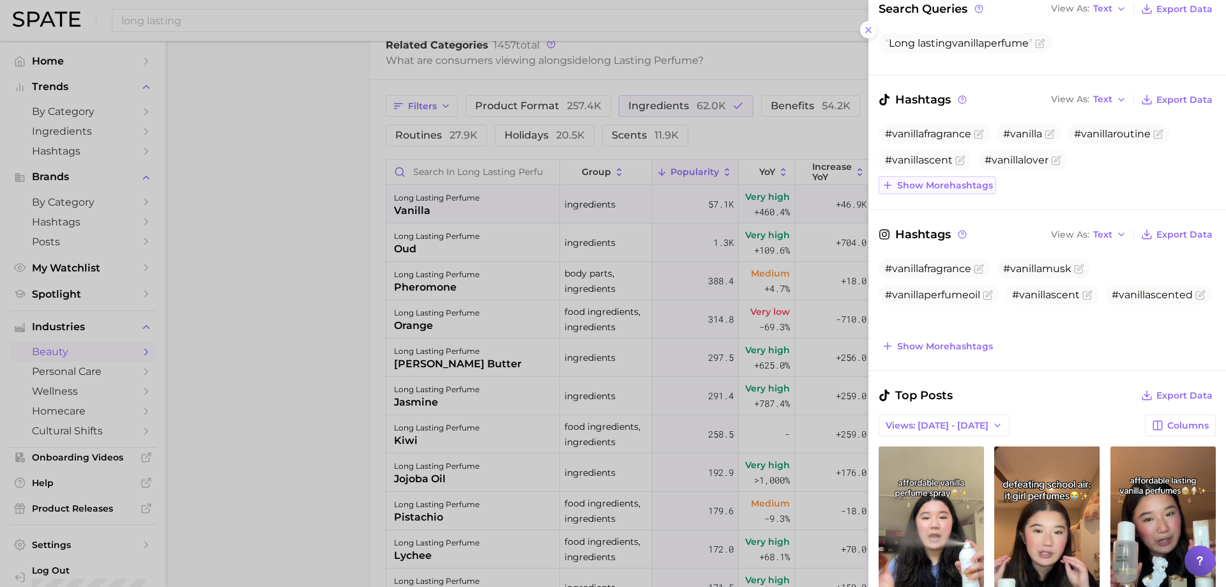
click at [935, 180] on span "Show more hashtags" at bounding box center [945, 185] width 96 height 11
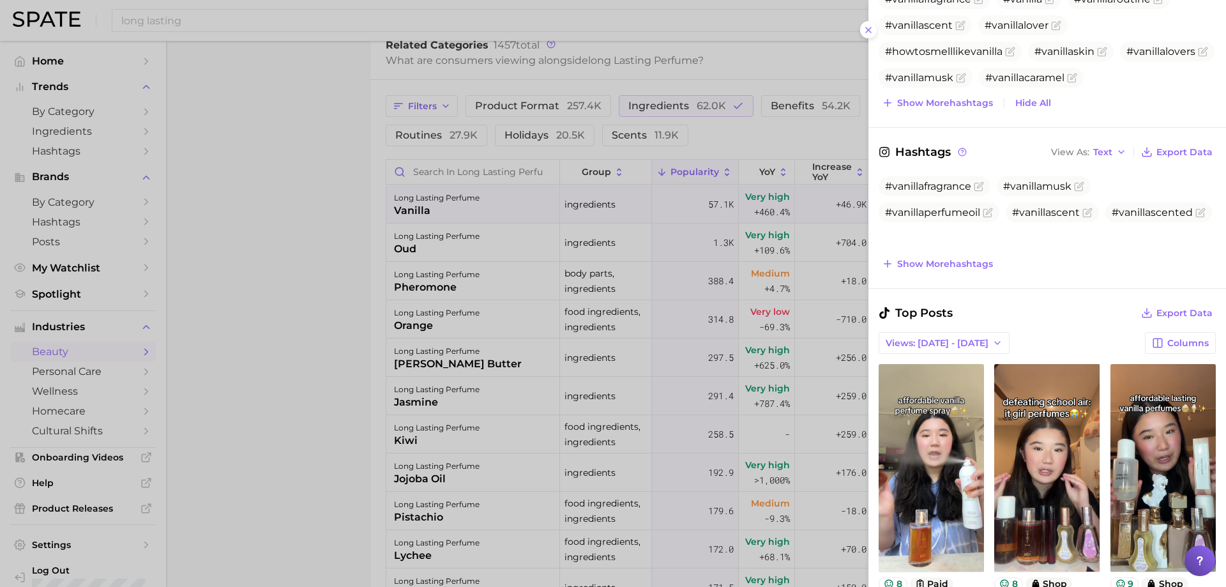
scroll to position [319, 0]
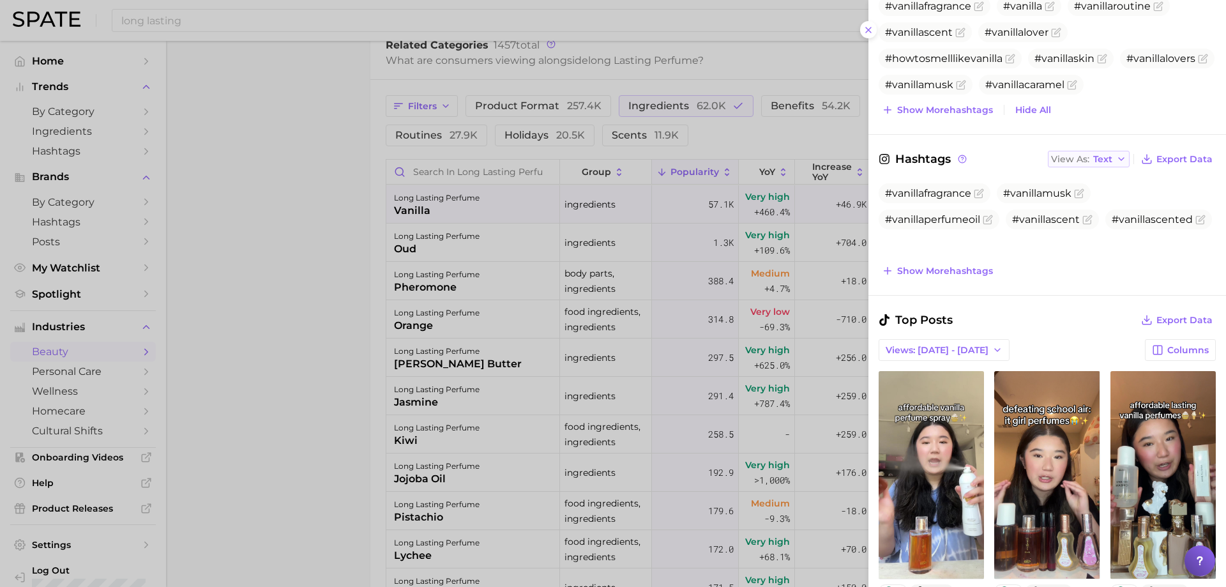
click at [1093, 156] on span "Text" at bounding box center [1102, 159] width 19 height 7
click at [1077, 208] on span "Table" at bounding box center [1081, 203] width 25 height 11
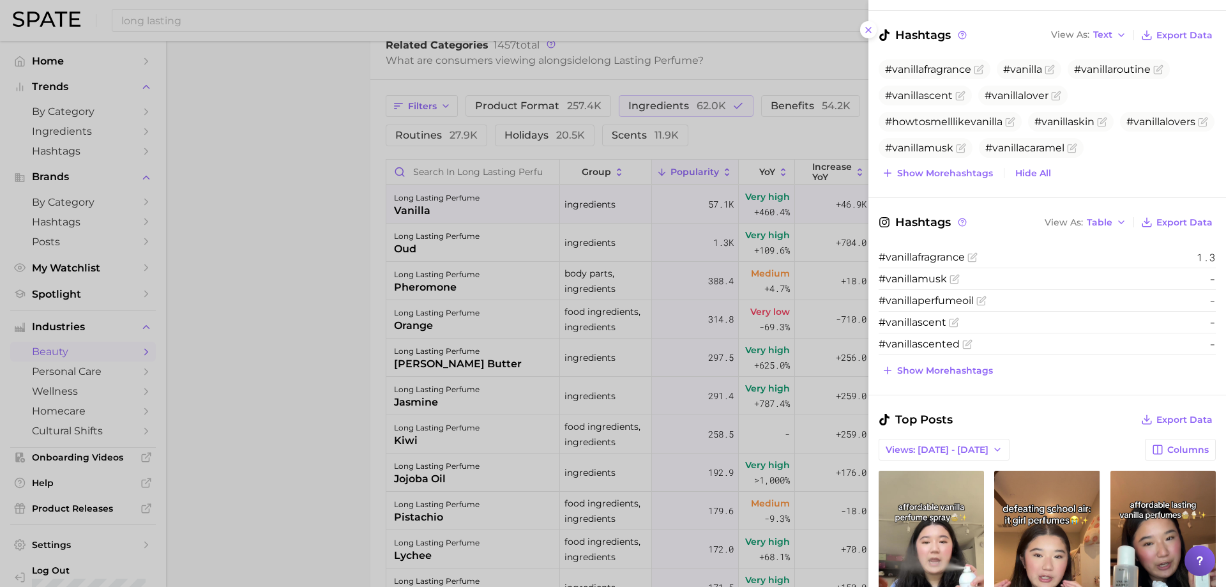
scroll to position [64, 0]
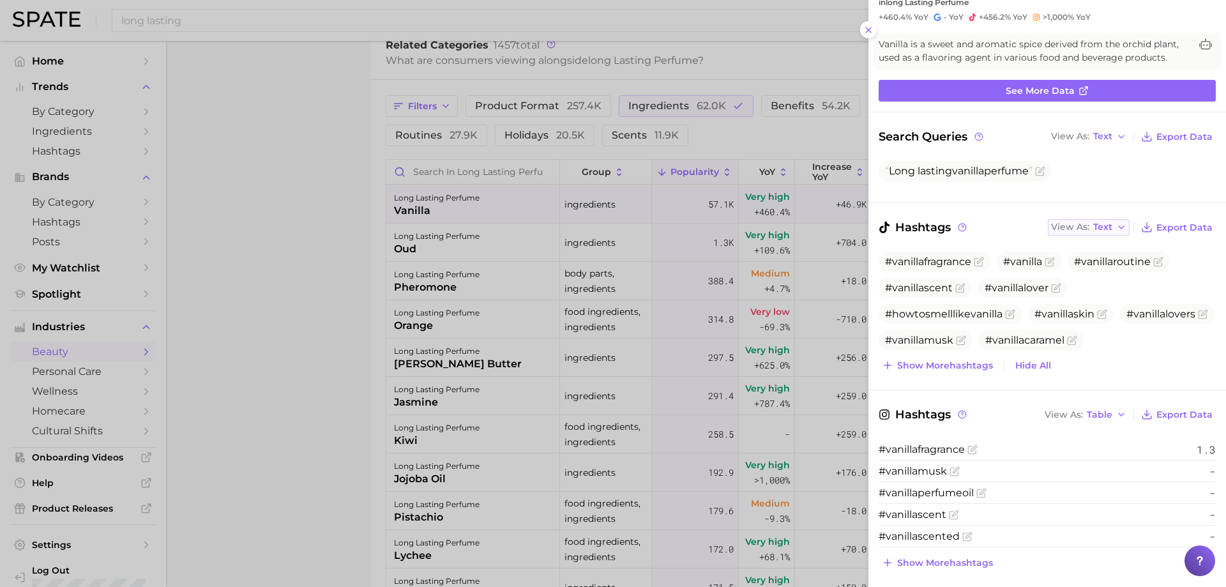
click at [1103, 227] on span "Text" at bounding box center [1102, 226] width 19 height 7
click at [1087, 262] on button "Table" at bounding box center [1118, 271] width 140 height 23
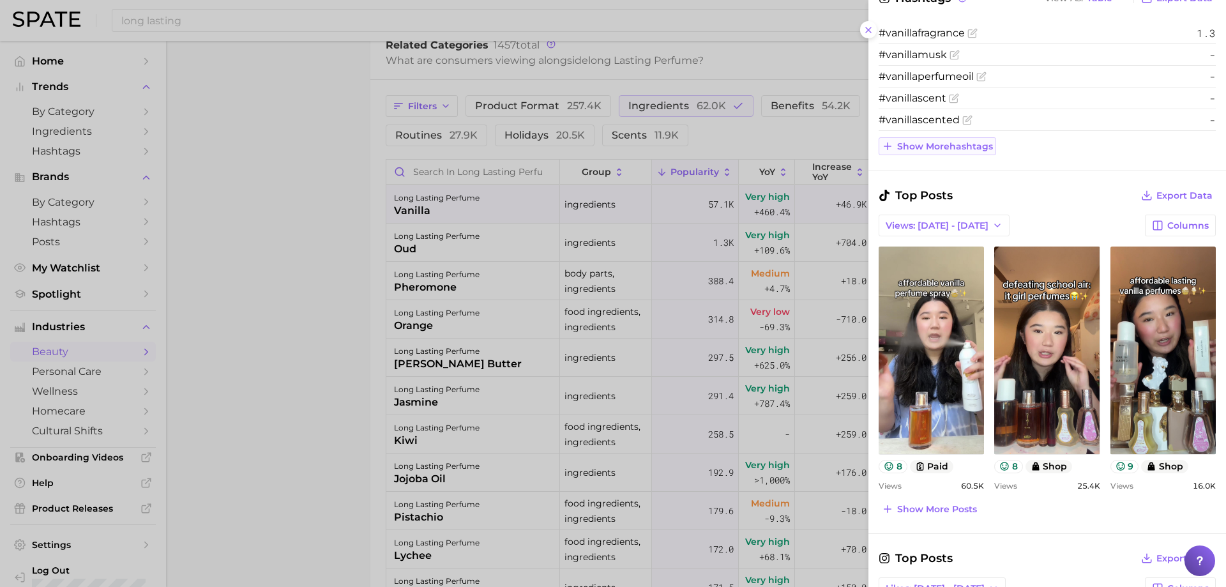
scroll to position [702, 0]
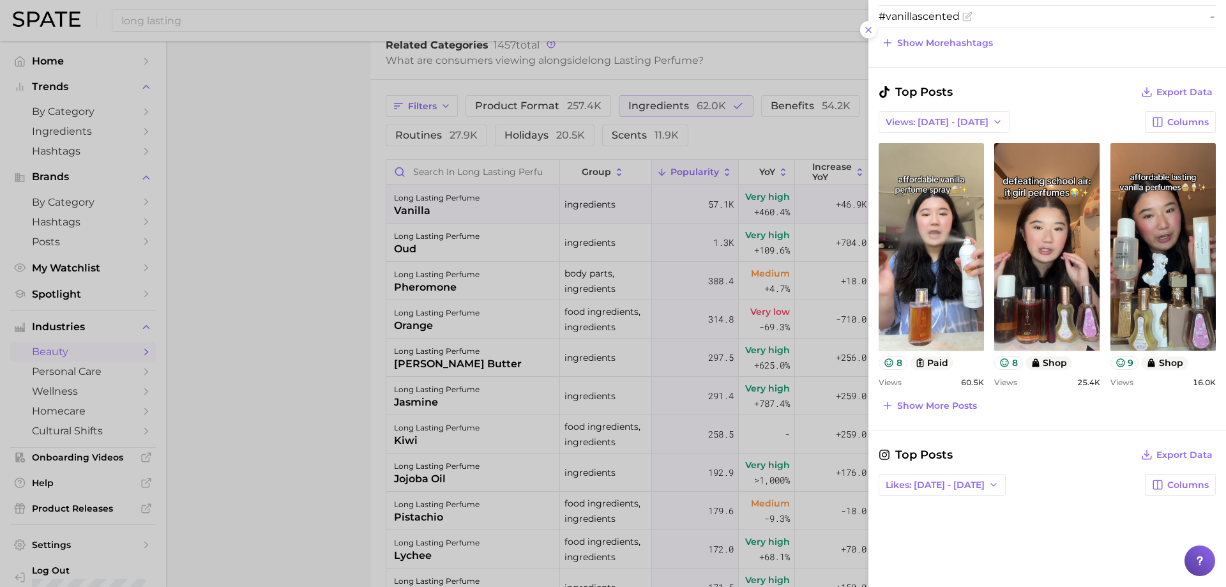
click at [914, 396] on div "Top Posts Export Data Views: [DATE] - [DATE] Columns view post on TikTok 8 paid…" at bounding box center [1047, 248] width 337 height 331
click at [905, 400] on span "Show more posts" at bounding box center [937, 405] width 80 height 11
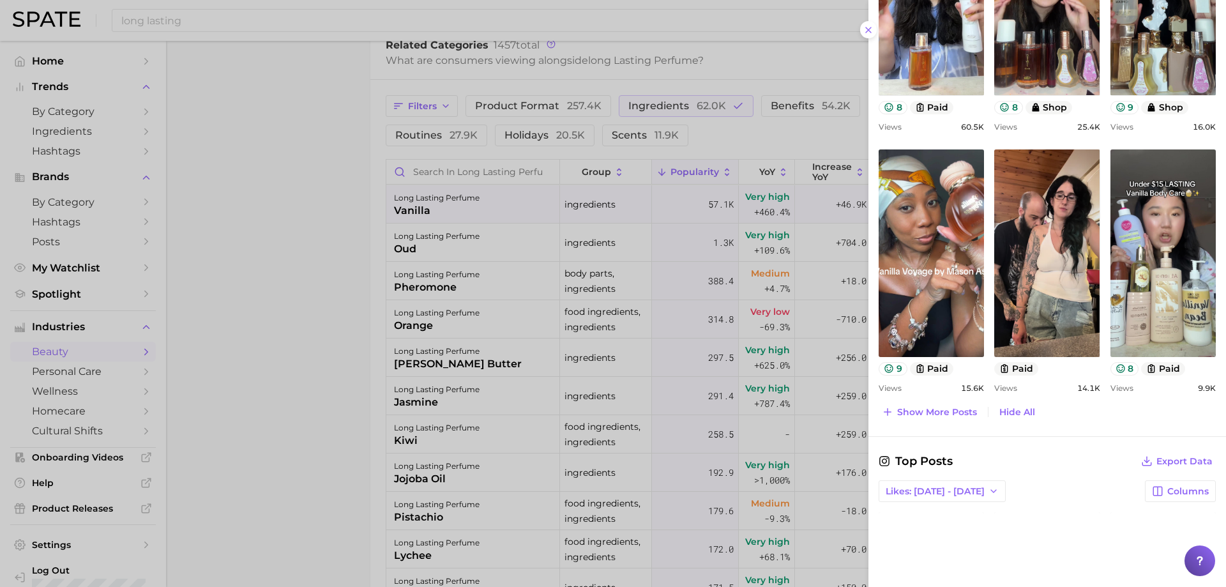
scroll to position [1138, 0]
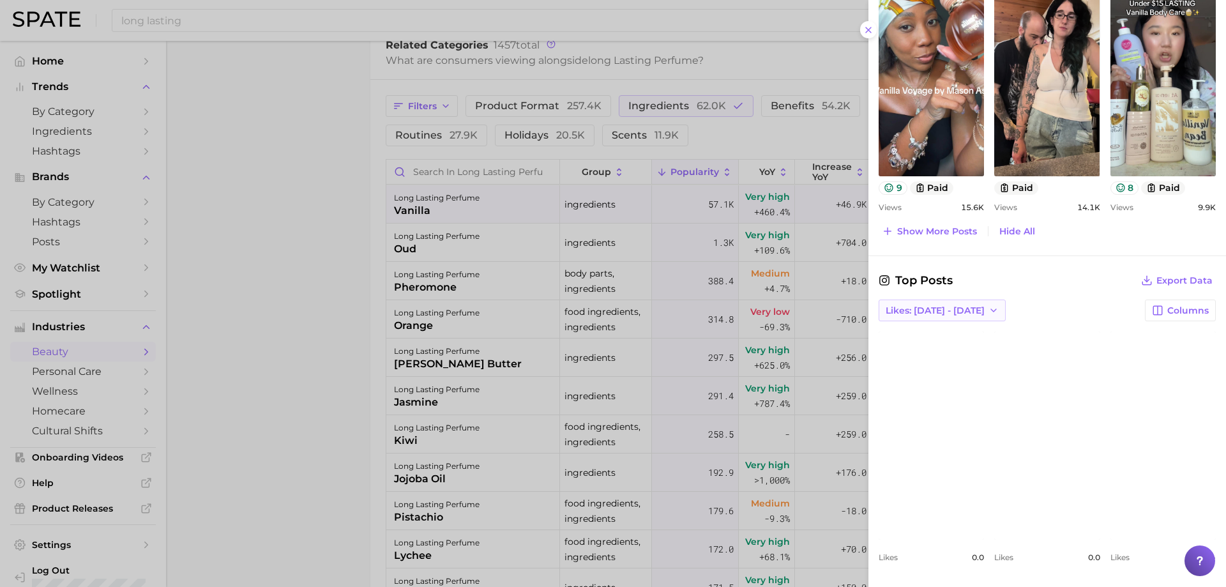
click at [948, 309] on span "Likes: [DATE] - [DATE]" at bounding box center [935, 310] width 99 height 11
click at [910, 375] on span "Total Likes" at bounding box center [909, 380] width 49 height 11
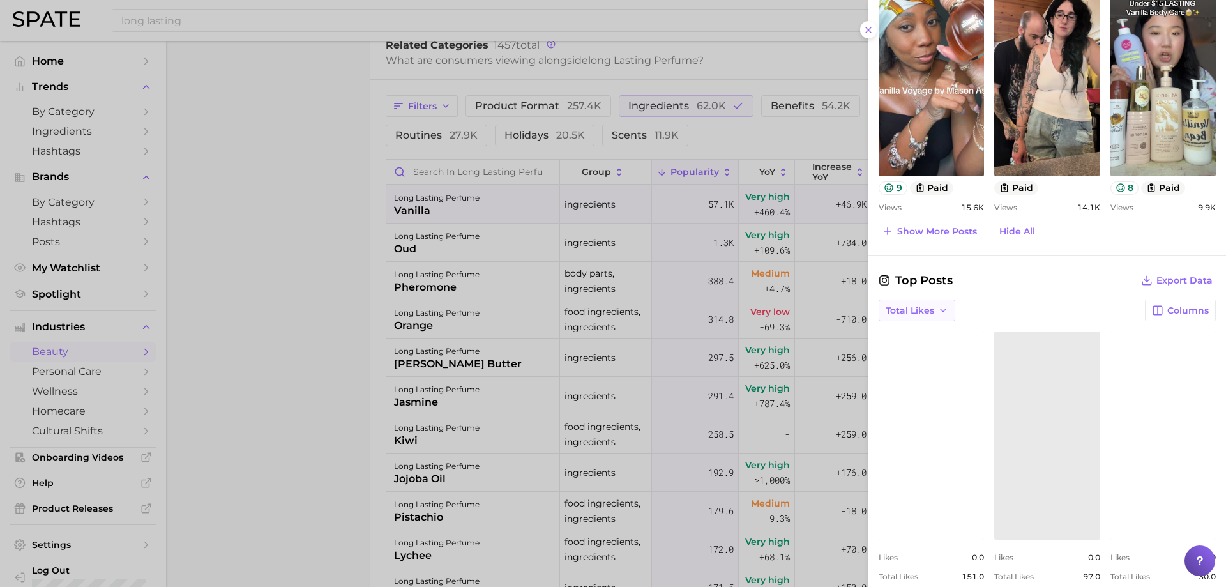
click at [922, 308] on span "Total Likes" at bounding box center [910, 310] width 49 height 11
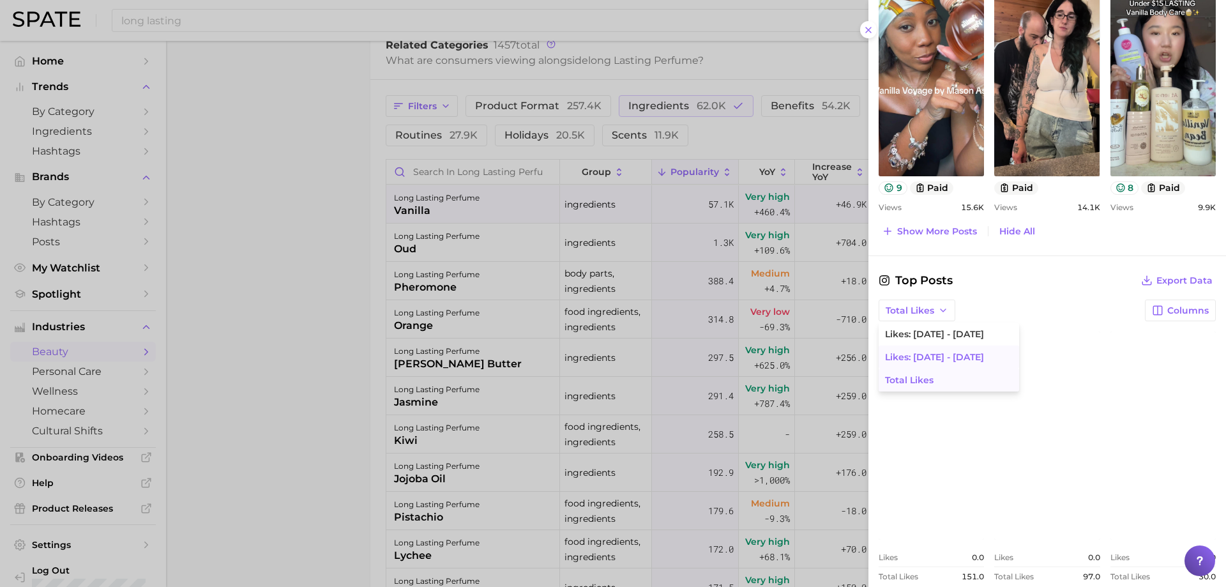
click at [908, 351] on button "Likes: [DATE] - [DATE]" at bounding box center [949, 356] width 140 height 23
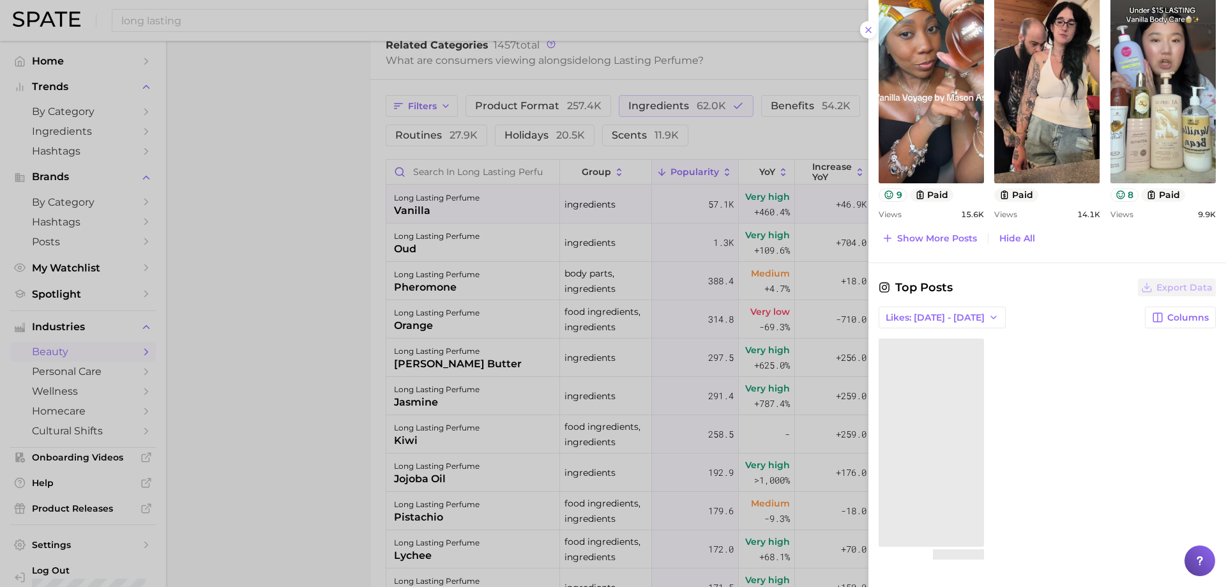
scroll to position [1117, 0]
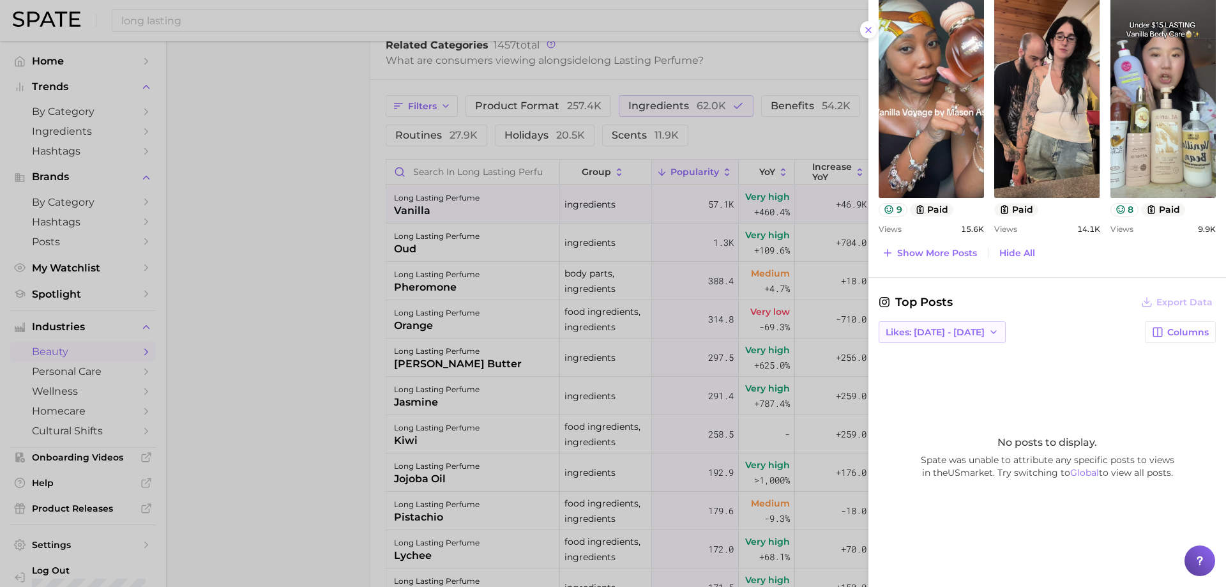
click at [910, 336] on span "Likes: [DATE] - [DATE]" at bounding box center [935, 332] width 99 height 11
click at [910, 351] on span "Likes: [DATE] - [DATE]" at bounding box center [934, 356] width 99 height 11
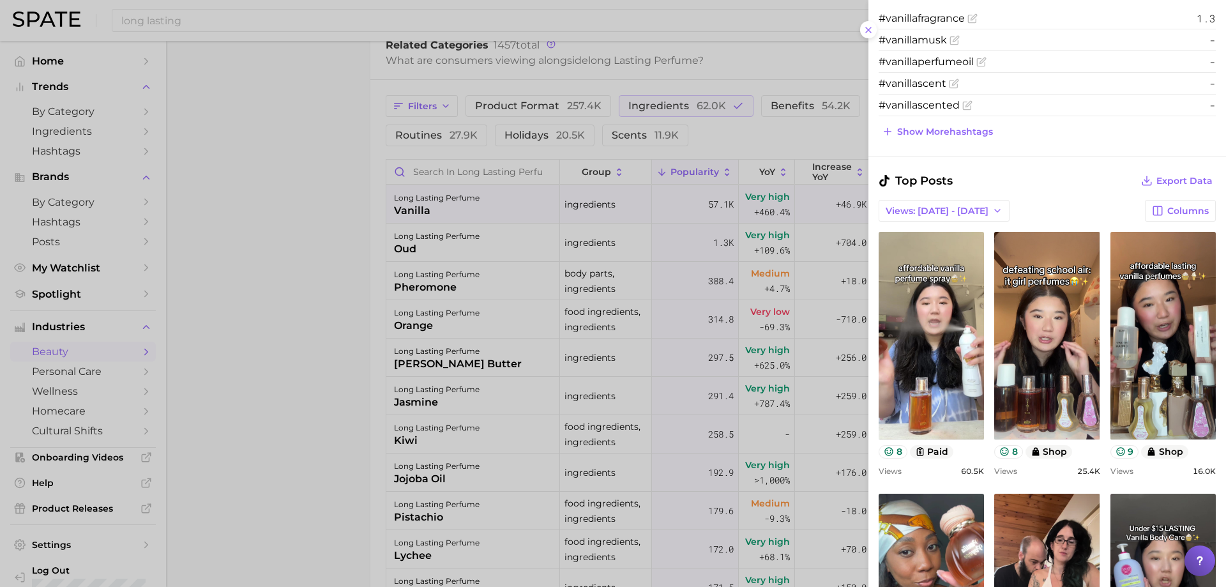
scroll to position [583, 0]
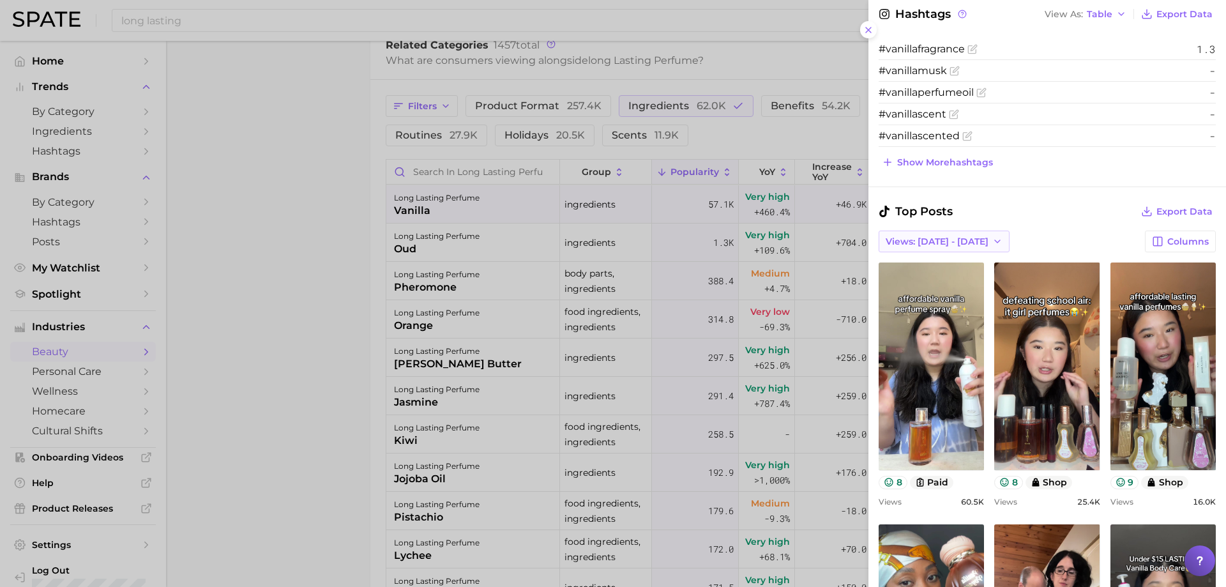
click at [933, 239] on span "Views: [DATE] - [DATE]" at bounding box center [937, 241] width 103 height 11
click at [921, 282] on button "Total Views" at bounding box center [949, 287] width 140 height 23
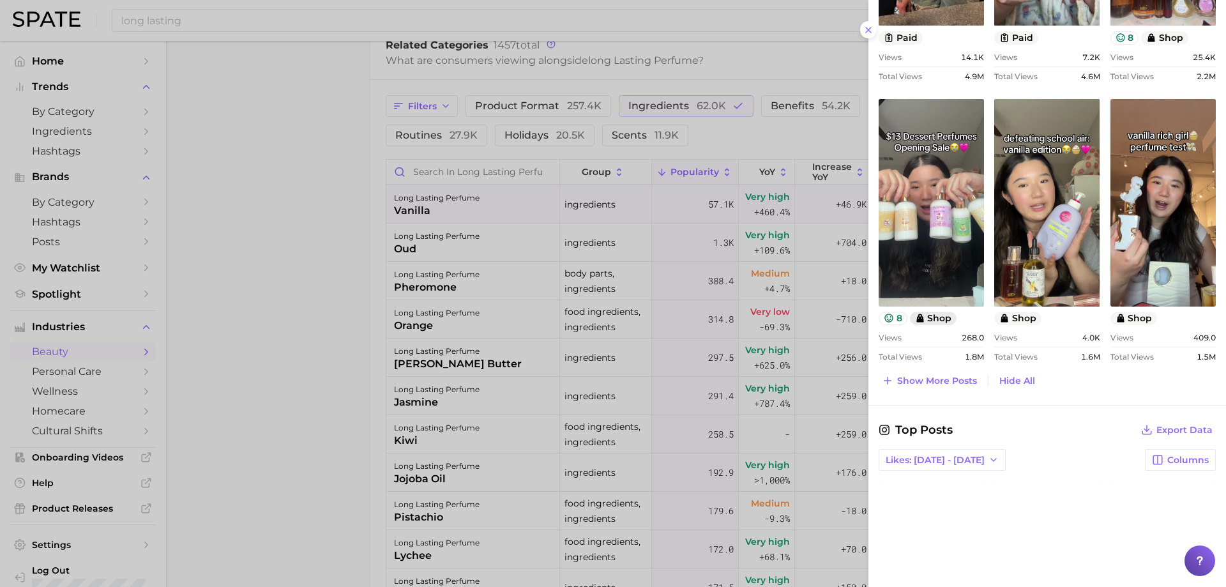
scroll to position [1030, 0]
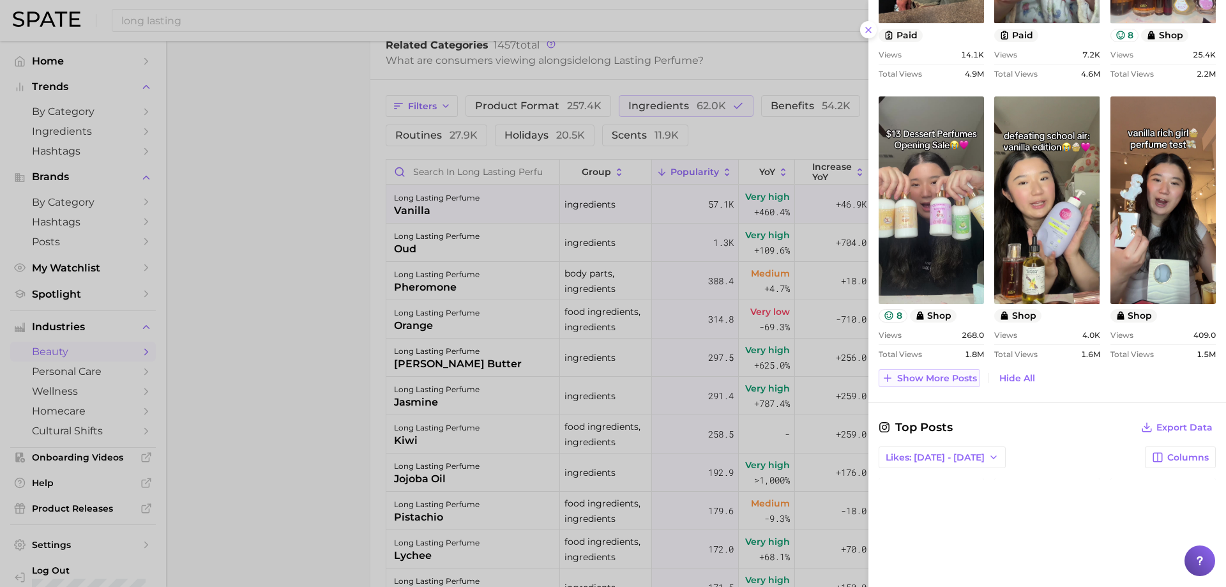
click at [909, 377] on span "Show more posts" at bounding box center [937, 378] width 80 height 11
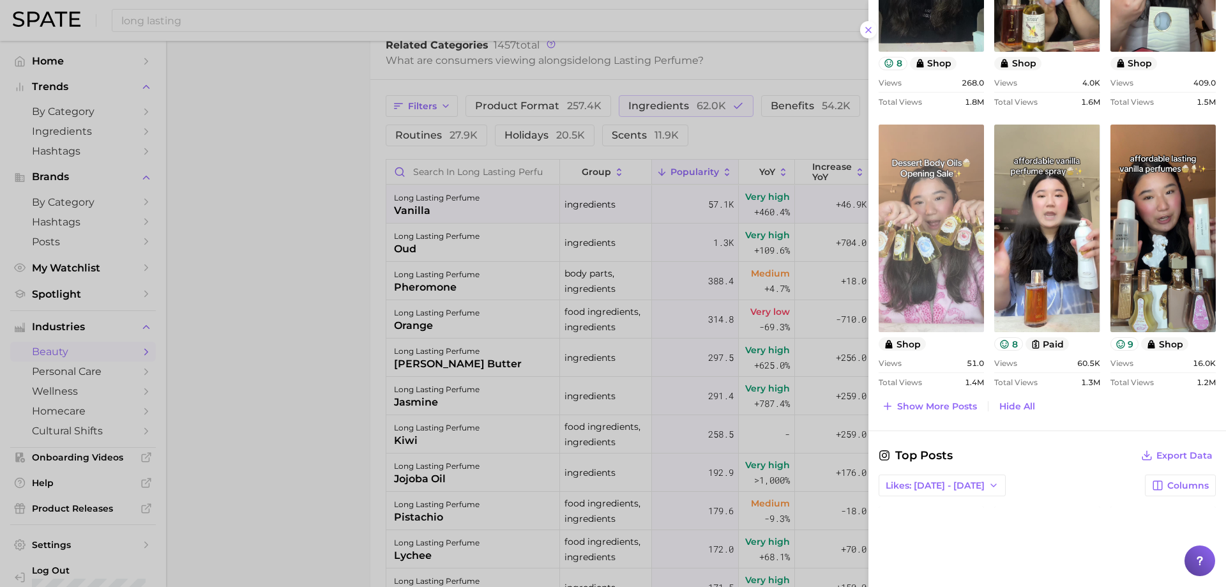
scroll to position [1285, 0]
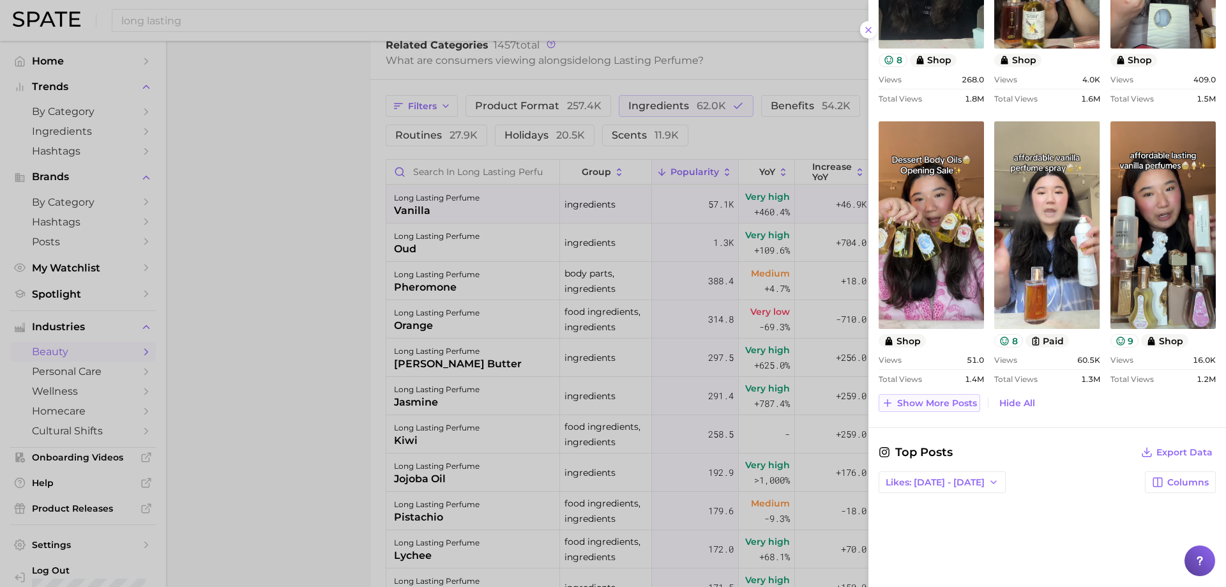
click at [913, 400] on span "Show more posts" at bounding box center [937, 403] width 80 height 11
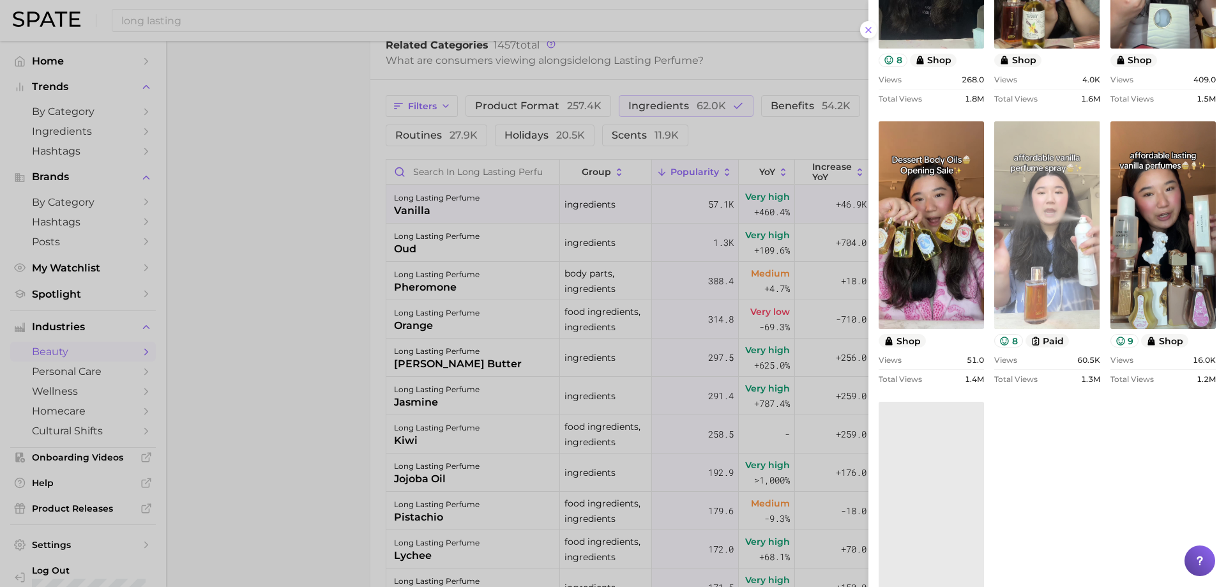
scroll to position [0, 0]
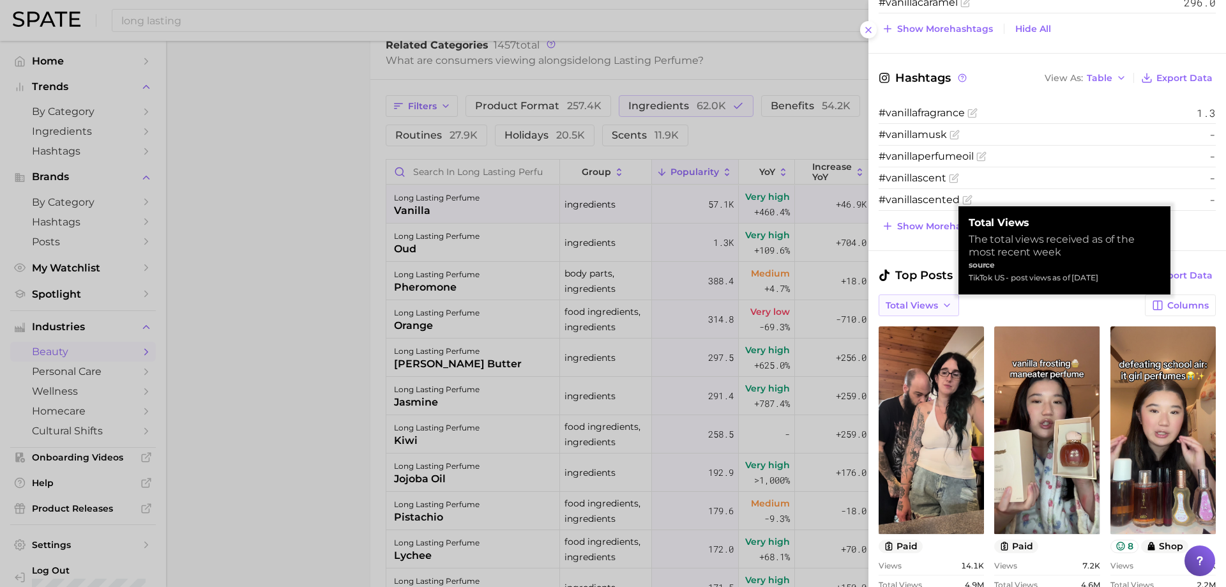
click at [926, 304] on span "Total Views" at bounding box center [912, 305] width 52 height 11
click at [918, 318] on button "Views: [DATE] - [DATE]" at bounding box center [949, 328] width 140 height 23
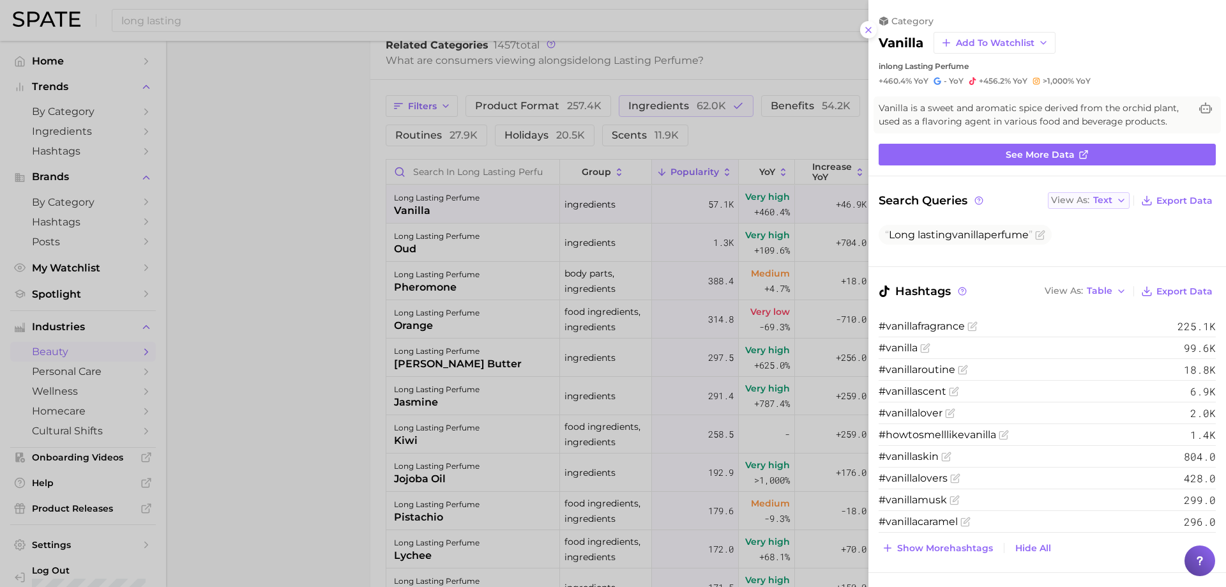
click at [1093, 204] on span "Text" at bounding box center [1102, 200] width 19 height 7
click at [1080, 240] on span "Table" at bounding box center [1081, 244] width 25 height 11
click at [389, 245] on div at bounding box center [613, 293] width 1226 height 587
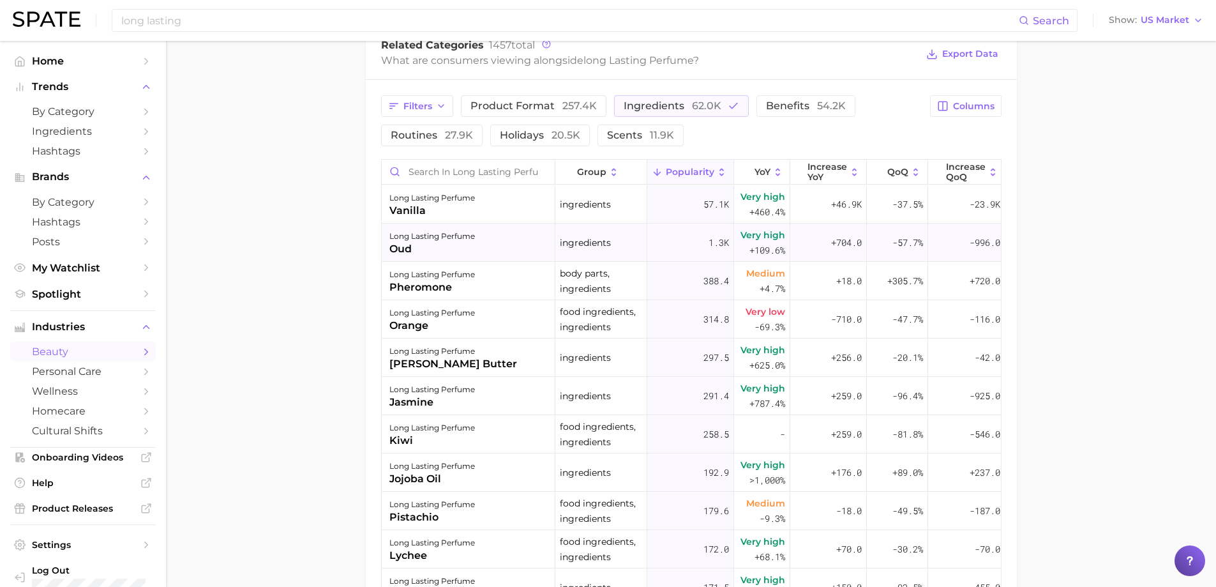
click at [429, 241] on div "long lasting perfume" at bounding box center [432, 236] width 86 height 15
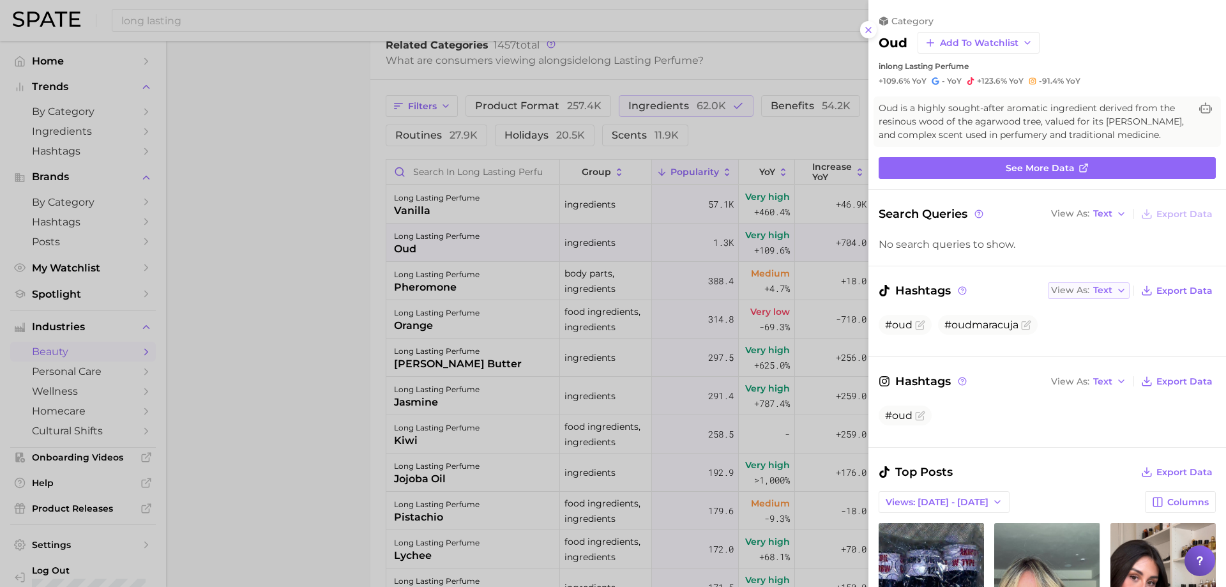
click at [1073, 293] on span "View As" at bounding box center [1070, 290] width 38 height 7
click at [1074, 333] on span "Table" at bounding box center [1081, 334] width 25 height 11
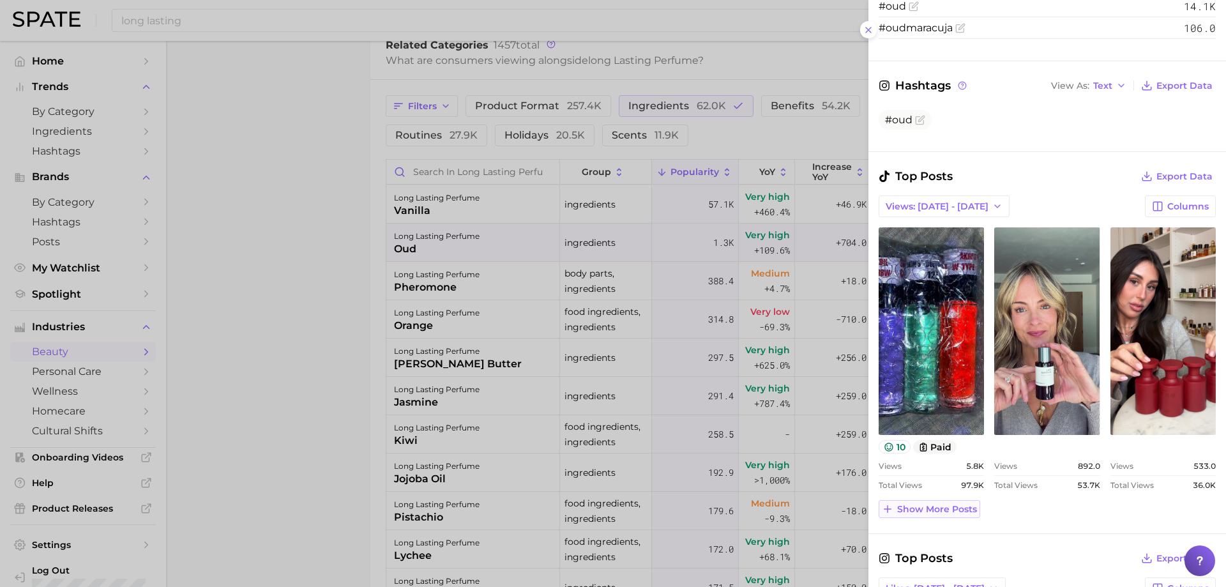
click at [934, 501] on button "Show more posts" at bounding box center [930, 509] width 102 height 18
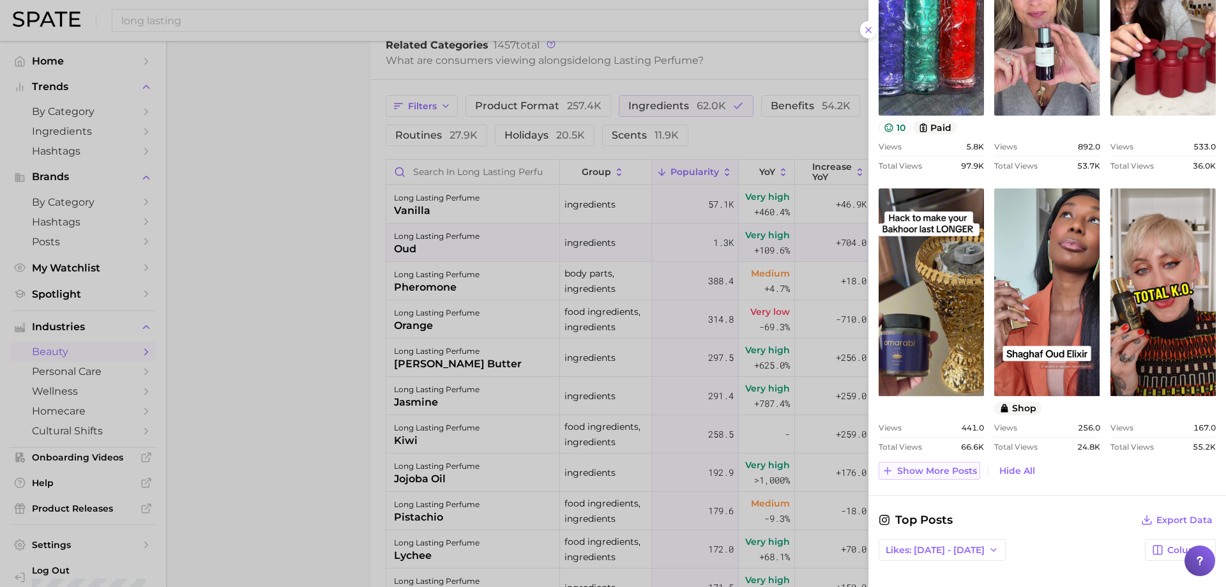
click at [967, 474] on span "Show more posts" at bounding box center [937, 470] width 80 height 11
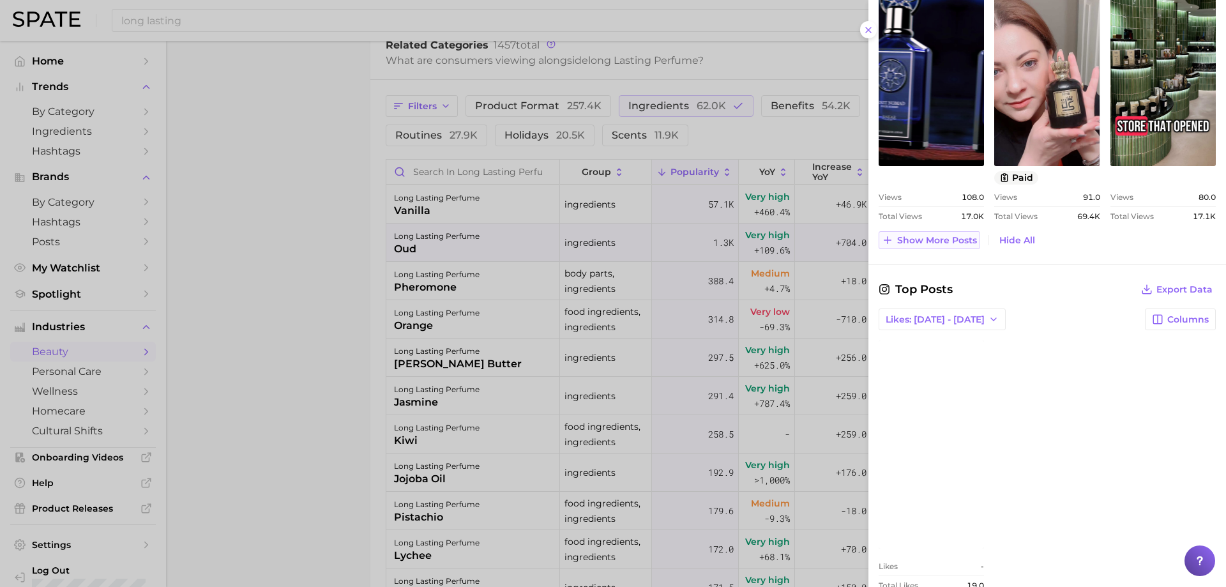
click at [931, 244] on span "Show more posts" at bounding box center [937, 240] width 80 height 11
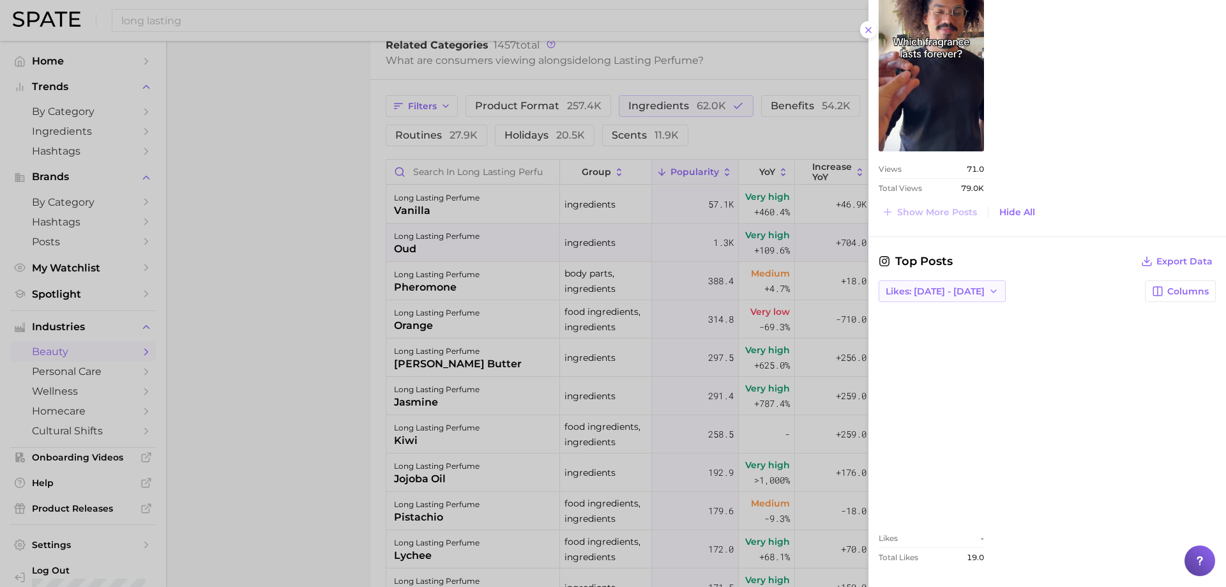
click at [940, 291] on span "Likes: [DATE] - [DATE]" at bounding box center [935, 291] width 99 height 11
click at [929, 340] on span "Likes: [DATE] - [DATE]" at bounding box center [934, 338] width 99 height 11
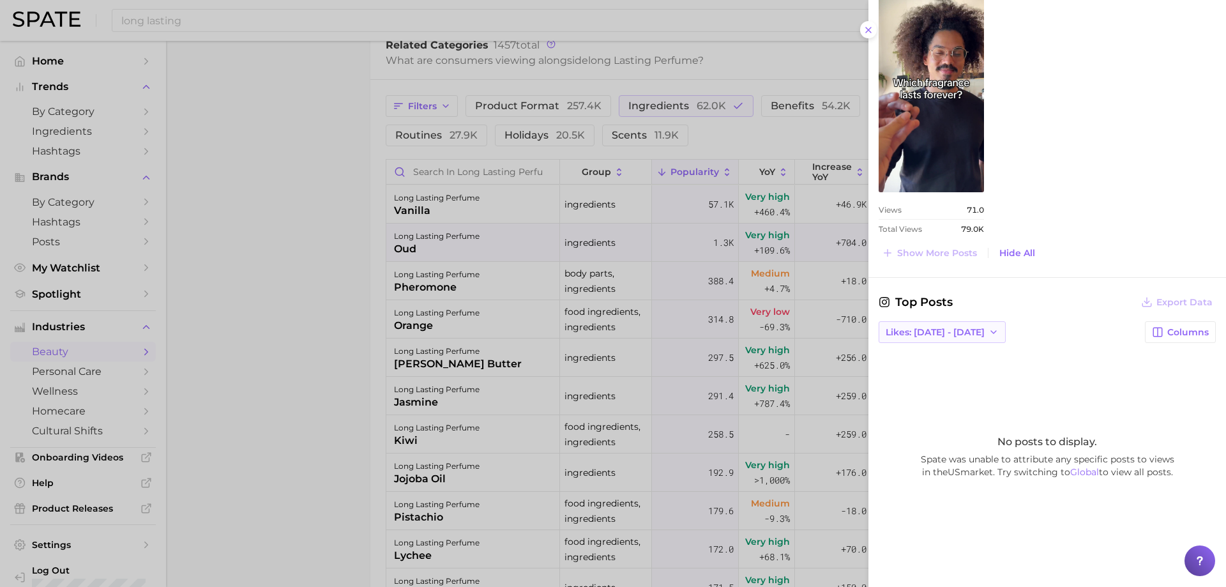
click at [932, 327] on span "Likes: [DATE] - [DATE]" at bounding box center [935, 332] width 99 height 11
click at [919, 393] on button "Total Likes" at bounding box center [949, 401] width 140 height 23
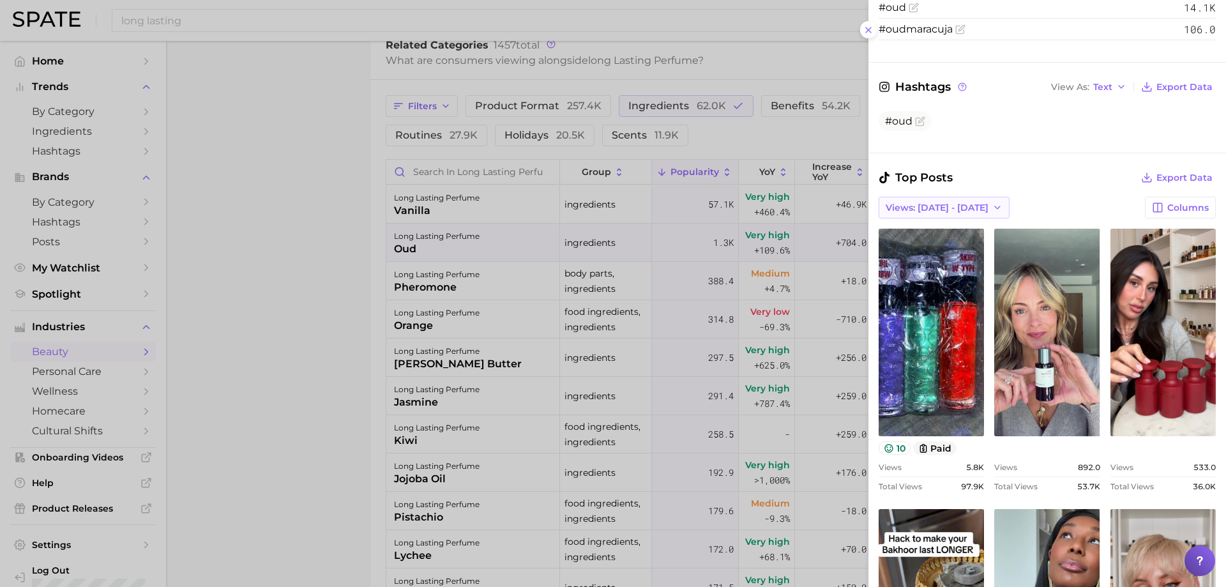
click at [948, 216] on button "Views: [DATE] - [DATE]" at bounding box center [944, 208] width 131 height 22
click at [928, 246] on button "Total Views" at bounding box center [949, 254] width 140 height 23
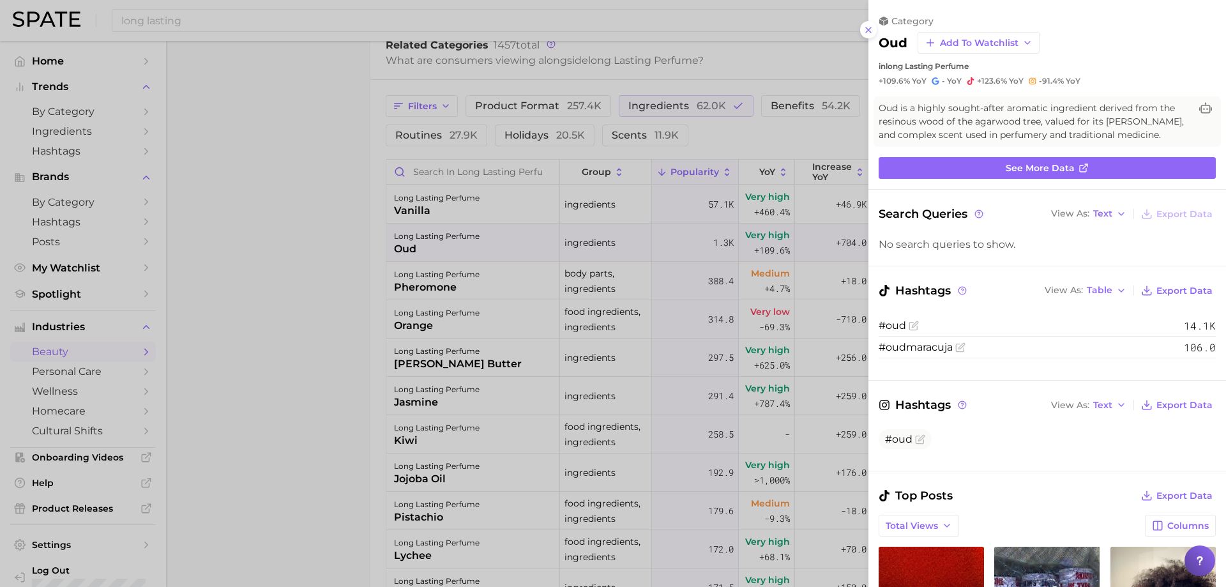
drag, startPoint x: 688, startPoint y: 320, endPoint x: 660, endPoint y: 325, distance: 29.2
click at [684, 320] on div at bounding box center [613, 293] width 1226 height 587
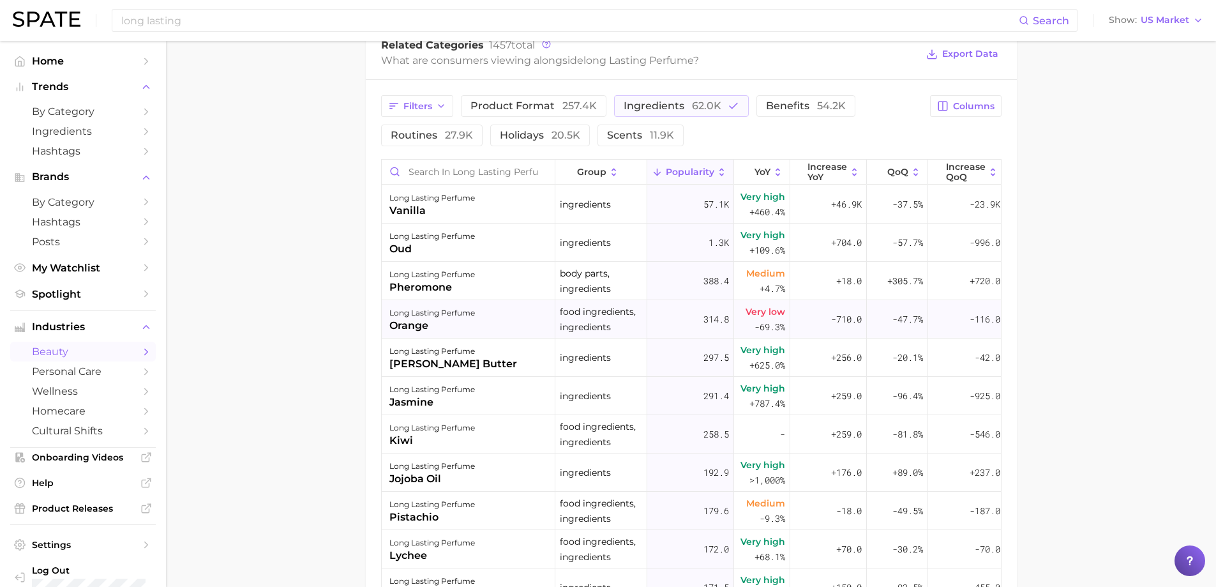
click at [488, 323] on div "long lasting perfume orange" at bounding box center [469, 319] width 174 height 38
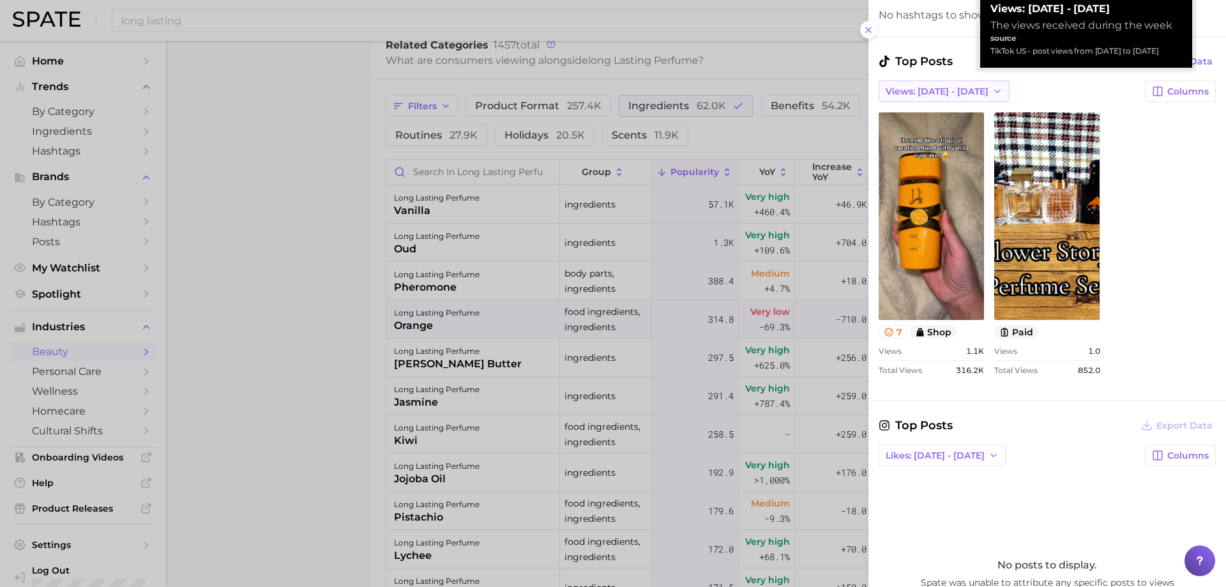
click at [910, 91] on span "Views: [DATE] - [DATE]" at bounding box center [937, 91] width 103 height 11
click at [918, 137] on span "Total Views" at bounding box center [911, 138] width 52 height 11
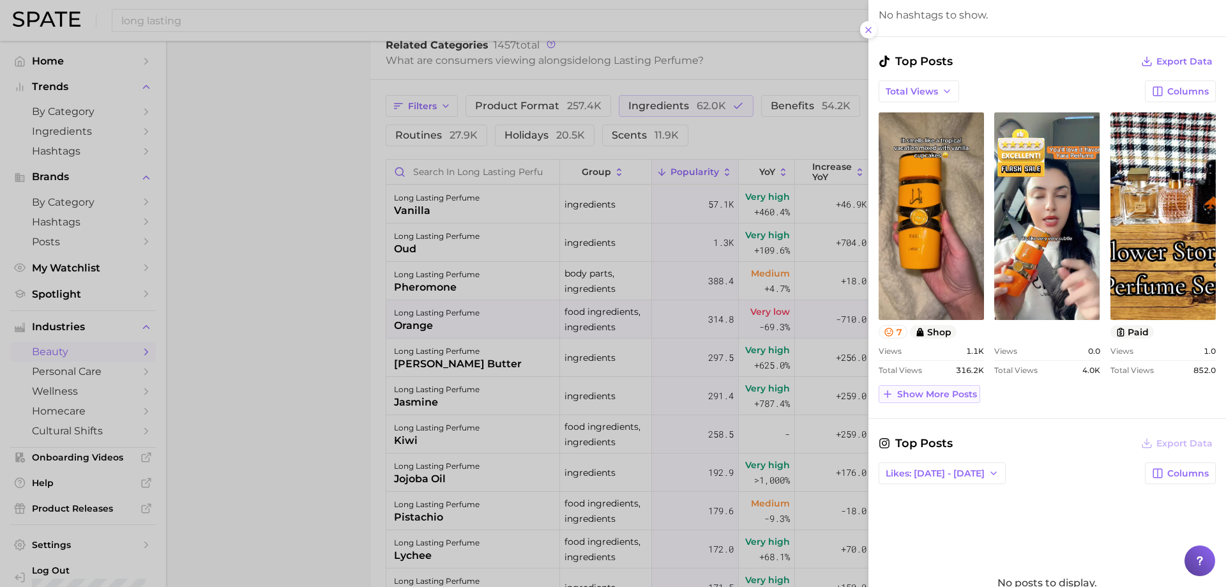
click at [926, 399] on span "Show more posts" at bounding box center [937, 394] width 80 height 11
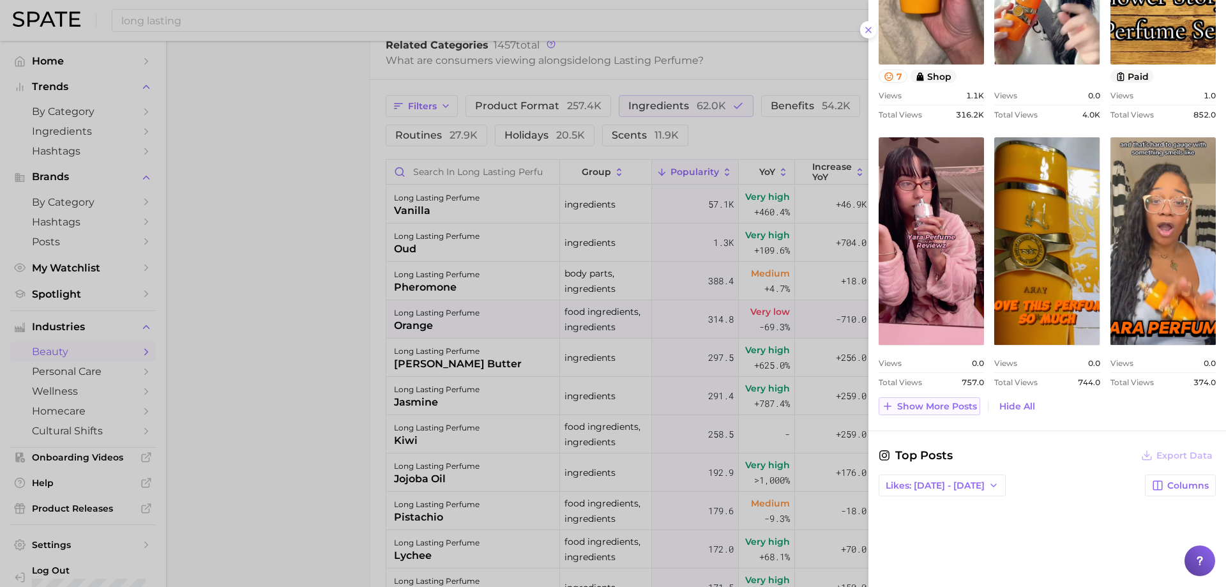
click at [949, 412] on button "Show more posts" at bounding box center [930, 406] width 102 height 18
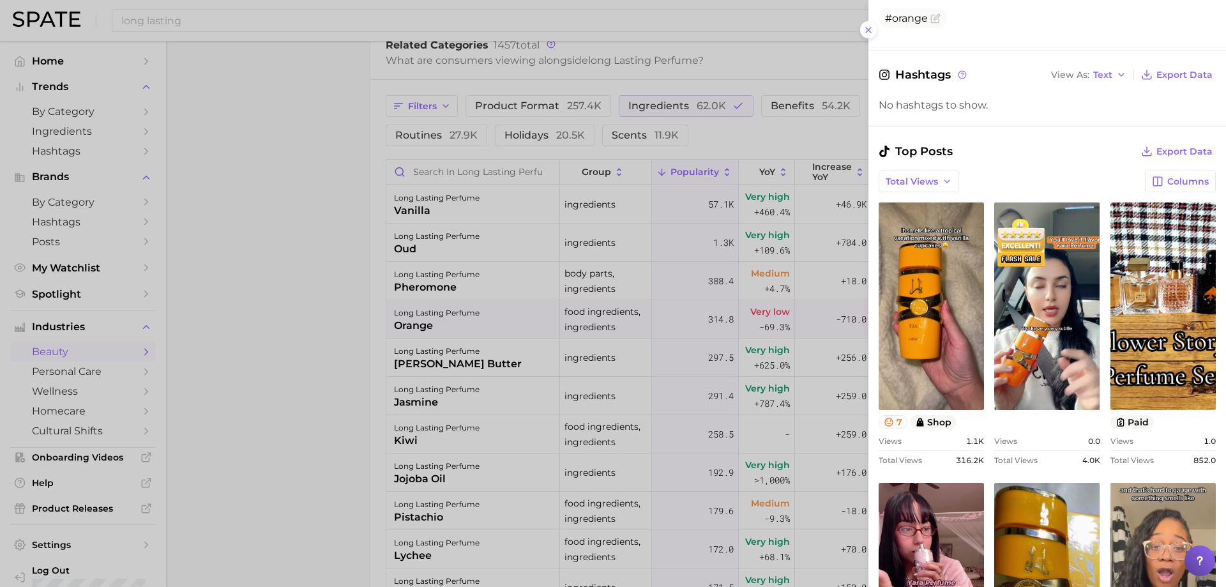
scroll to position [292, 0]
click at [942, 185] on icon "button" at bounding box center [947, 182] width 10 height 10
click at [918, 207] on span "Views: [DATE] - [DATE]" at bounding box center [936, 205] width 103 height 11
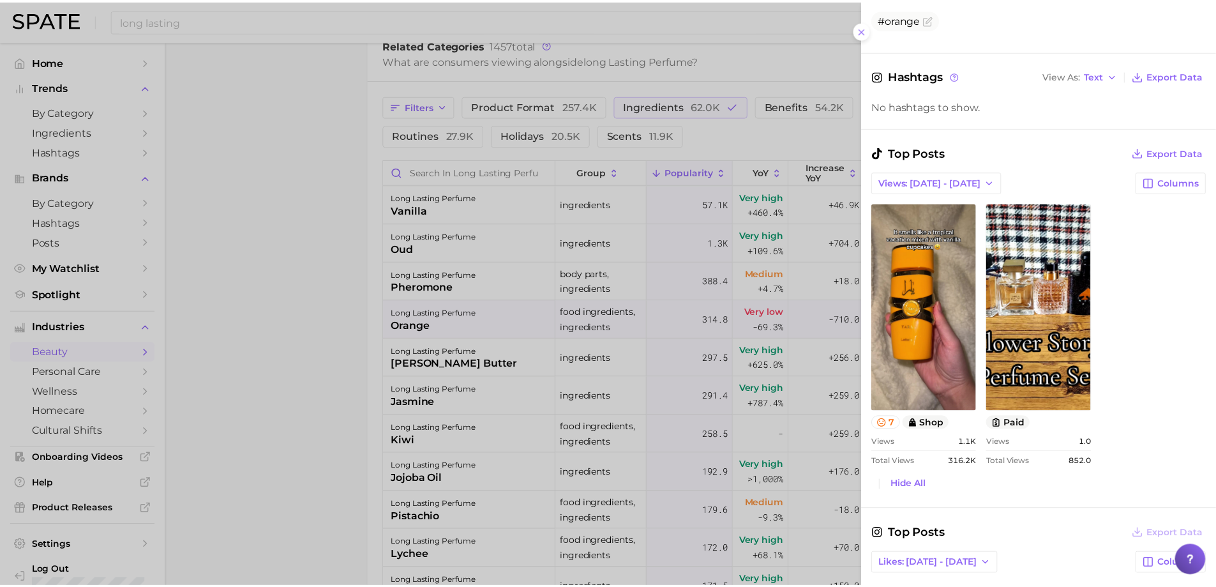
scroll to position [0, 0]
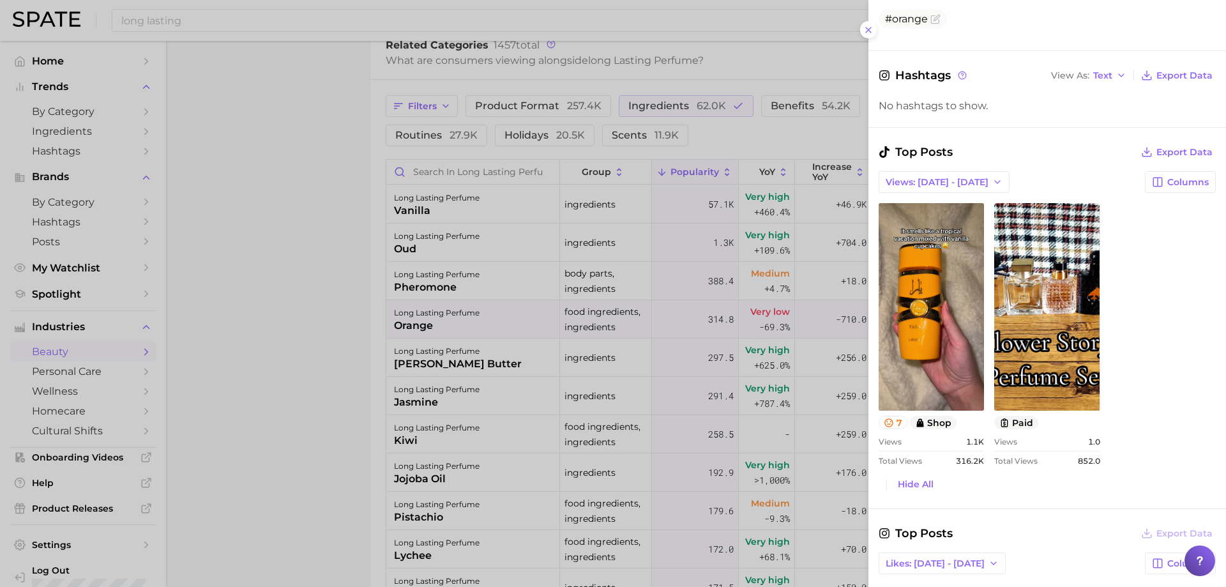
click at [515, 347] on div at bounding box center [613, 293] width 1226 height 587
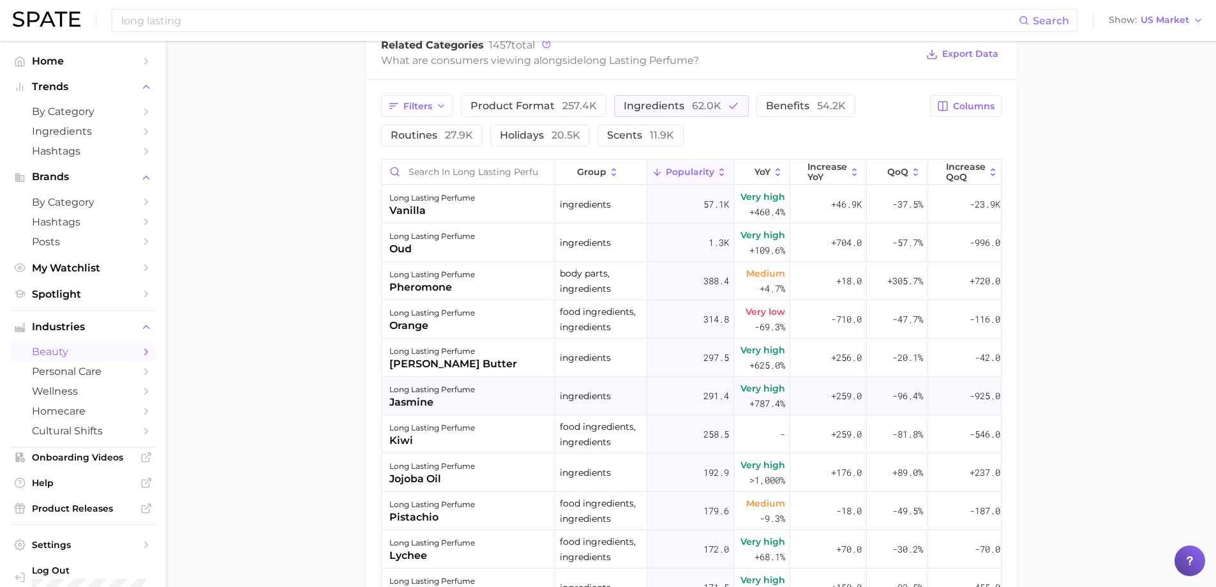
click at [487, 399] on div "long lasting perfume jasmine" at bounding box center [469, 396] width 174 height 38
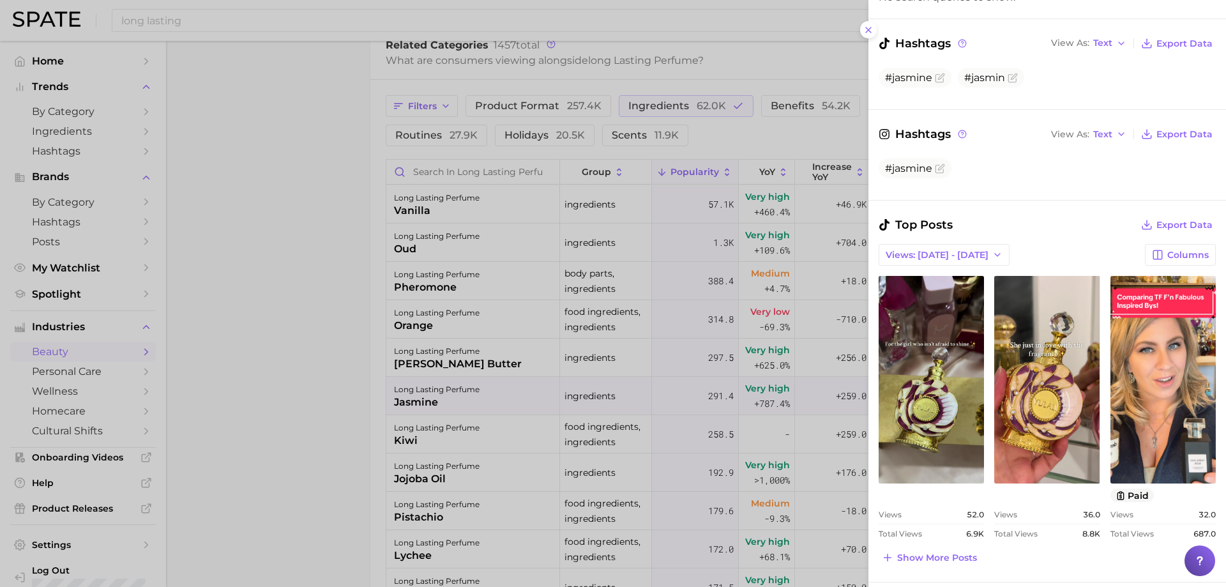
scroll to position [255, 0]
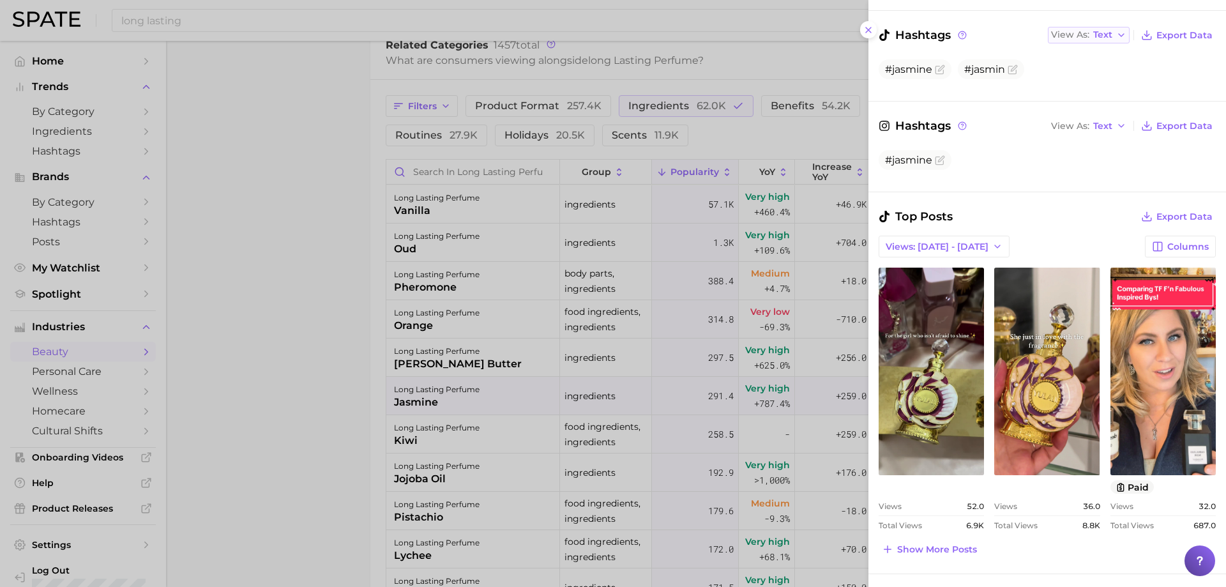
click at [1089, 40] on button "View As Text" at bounding box center [1089, 35] width 82 height 17
click at [1096, 79] on button "Table" at bounding box center [1118, 79] width 140 height 23
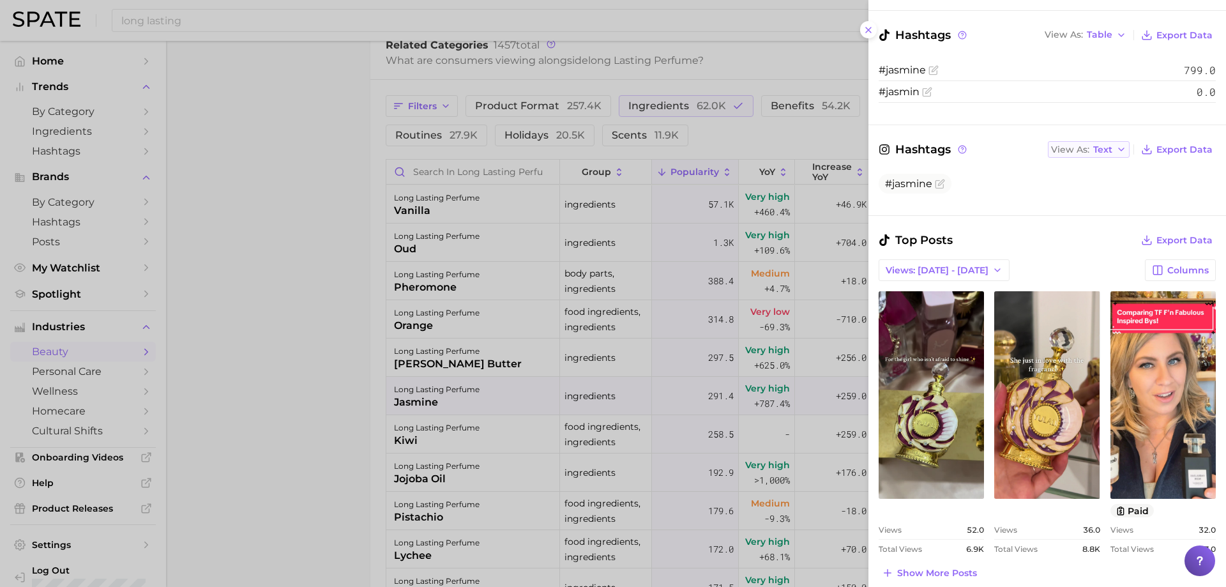
click at [1093, 147] on span "Text" at bounding box center [1102, 149] width 19 height 7
click at [1077, 190] on span "Table" at bounding box center [1081, 193] width 25 height 11
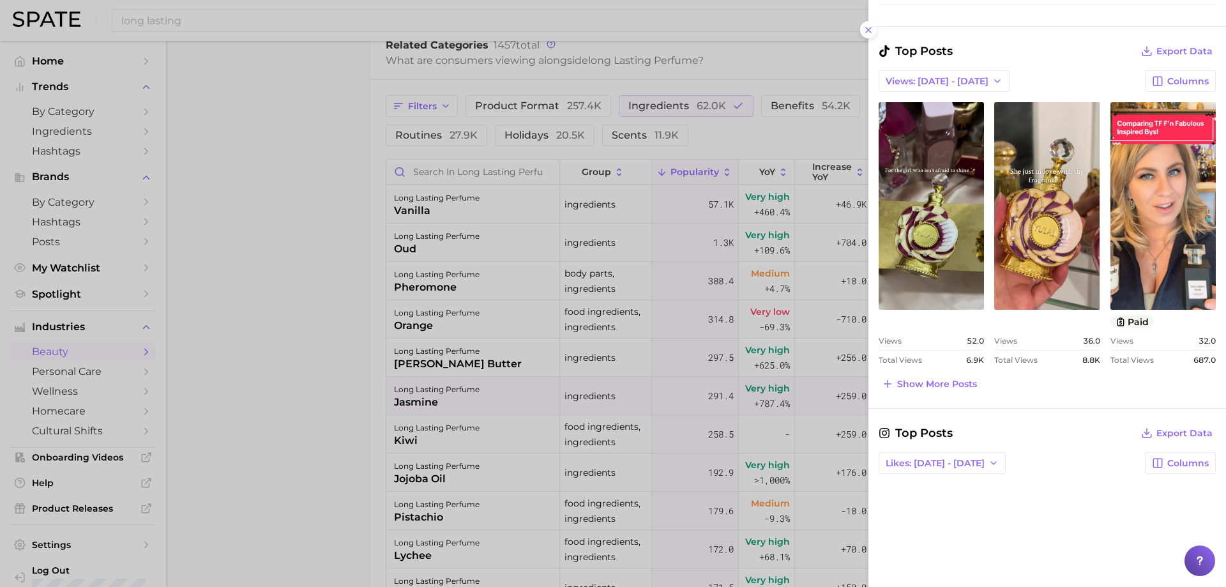
scroll to position [447, 0]
click at [951, 389] on button "Show more posts" at bounding box center [930, 383] width 102 height 18
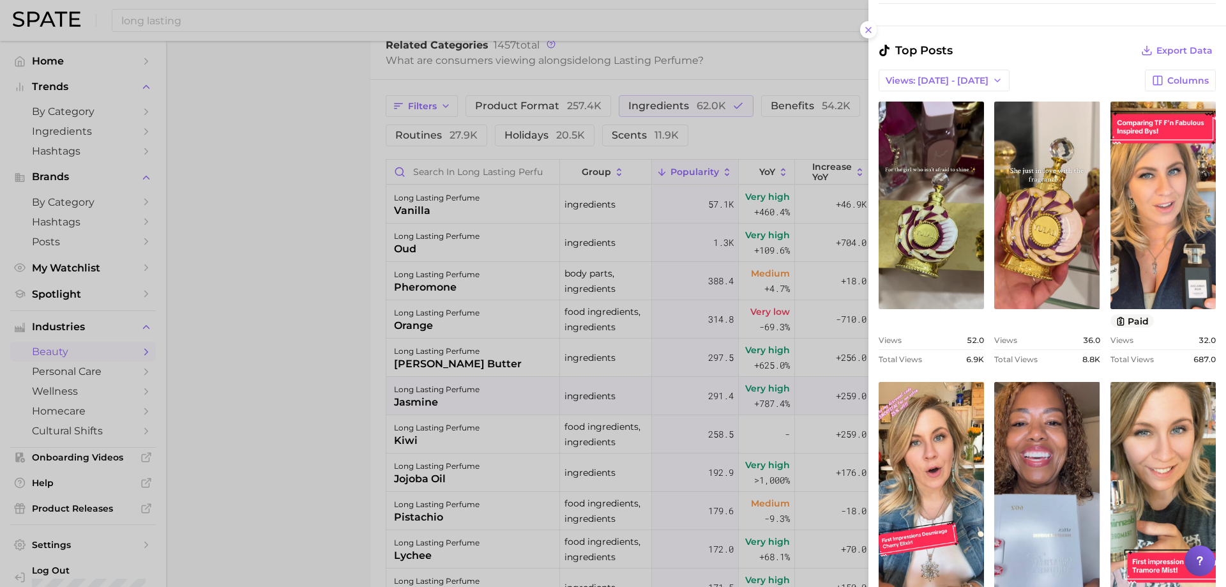
scroll to position [702, 0]
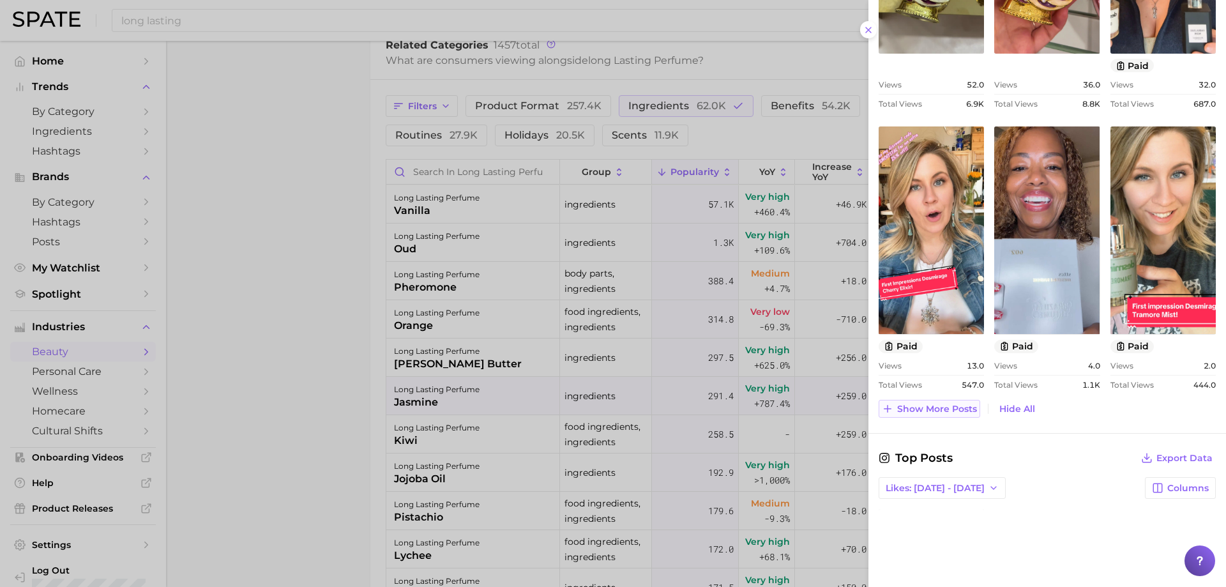
click at [941, 409] on span "Show more posts" at bounding box center [937, 409] width 80 height 11
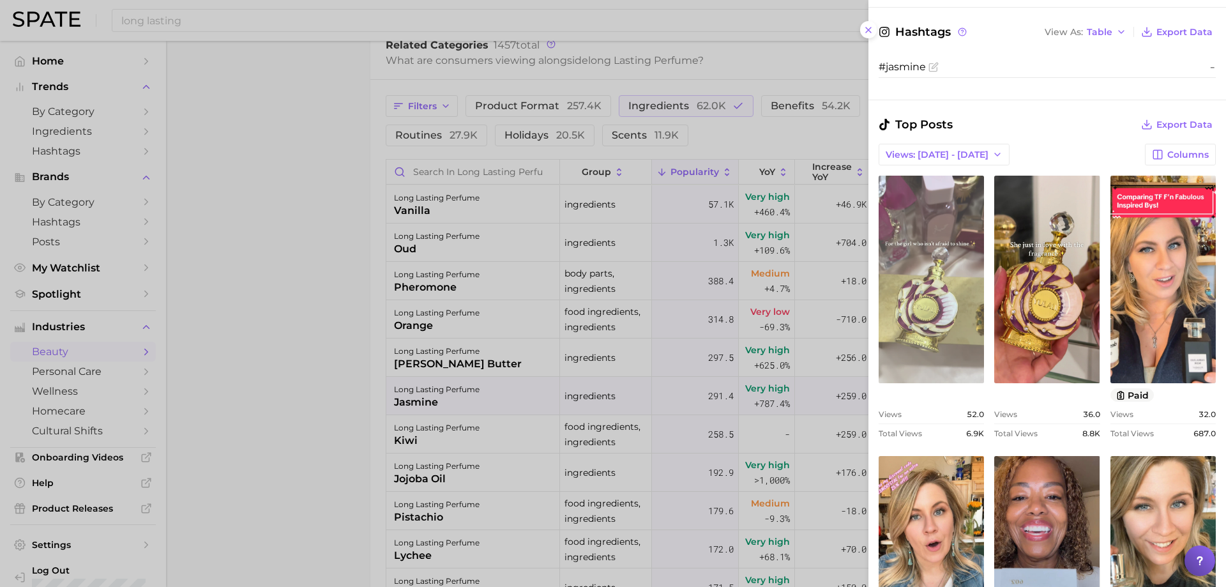
scroll to position [447, 0]
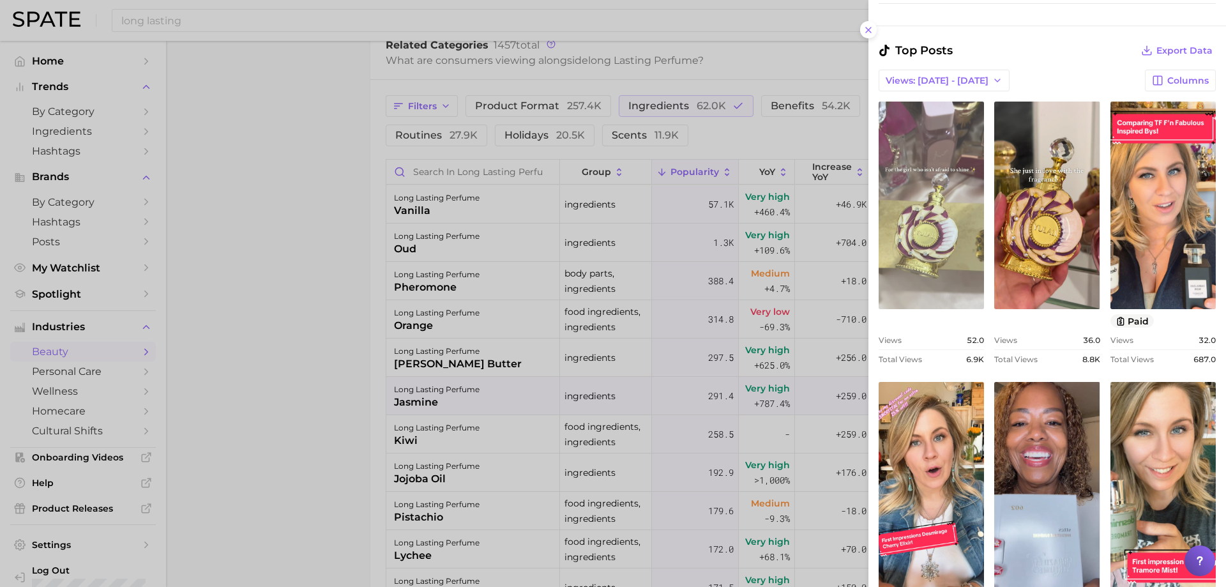
click at [981, 232] on link "view post on TikTok" at bounding box center [931, 206] width 105 height 208
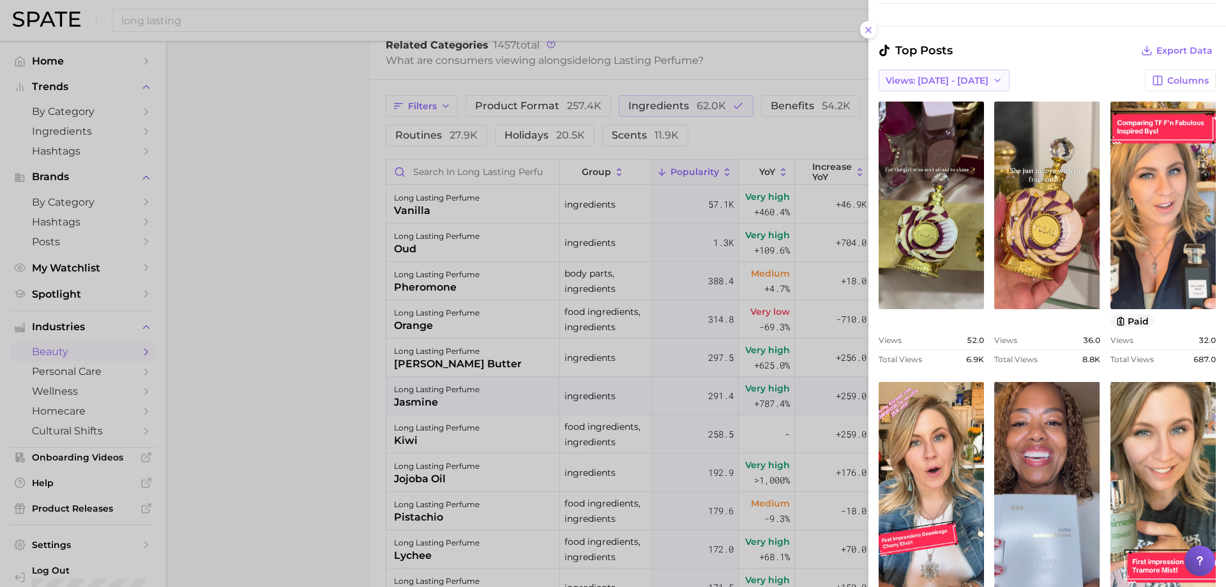
click at [914, 86] on span "Views: [DATE] - [DATE]" at bounding box center [937, 80] width 103 height 11
click at [925, 131] on span "Total Views" at bounding box center [911, 127] width 52 height 11
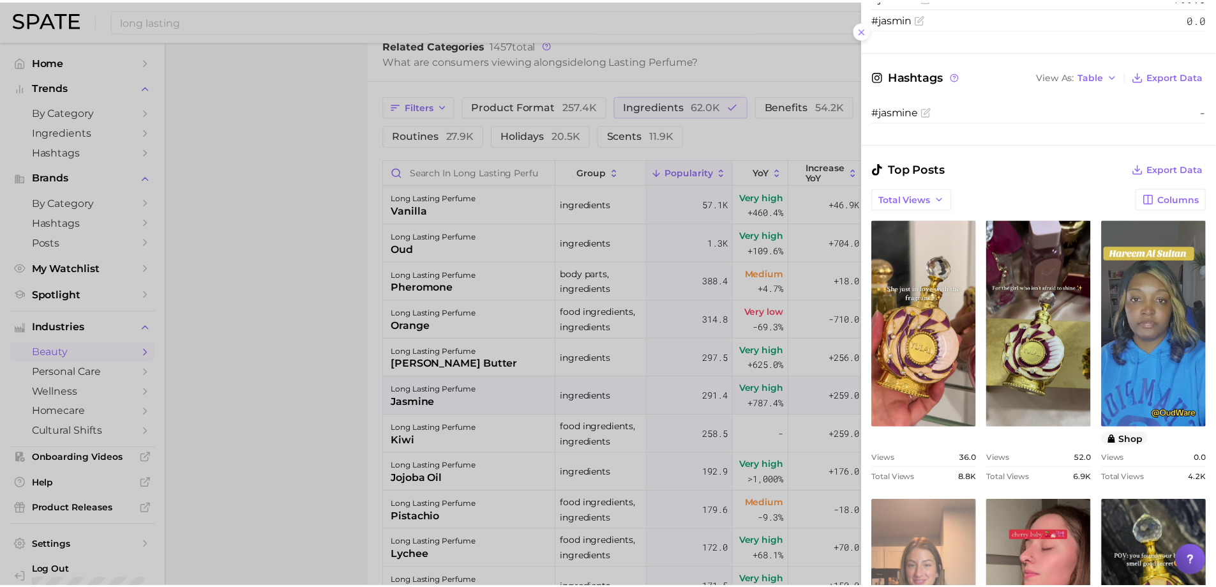
scroll to position [319, 0]
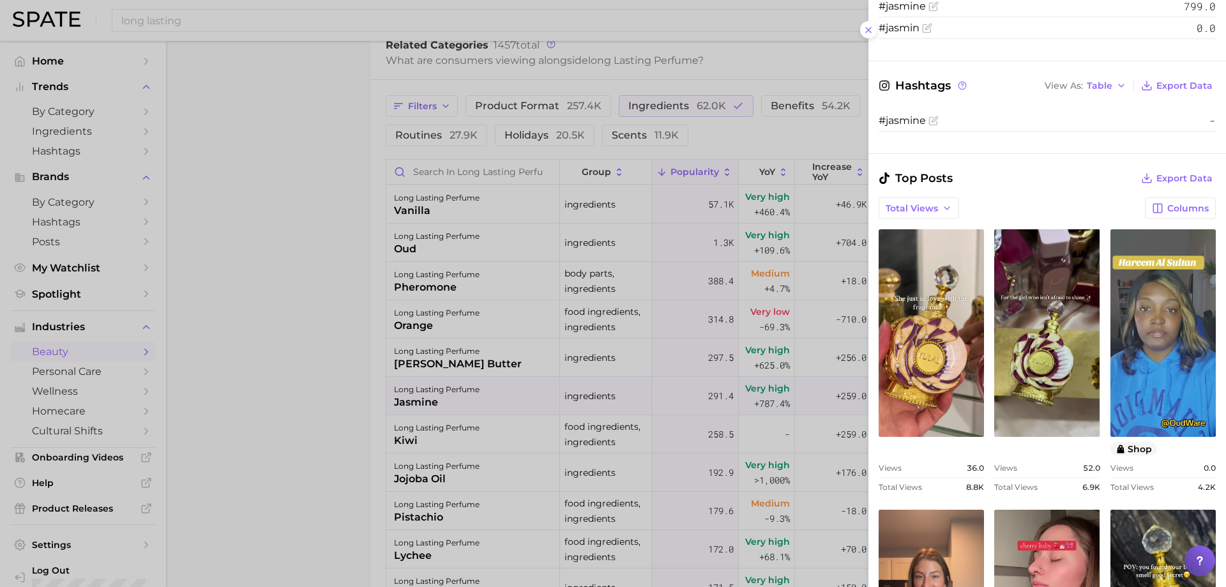
click at [625, 225] on div at bounding box center [613, 293] width 1226 height 587
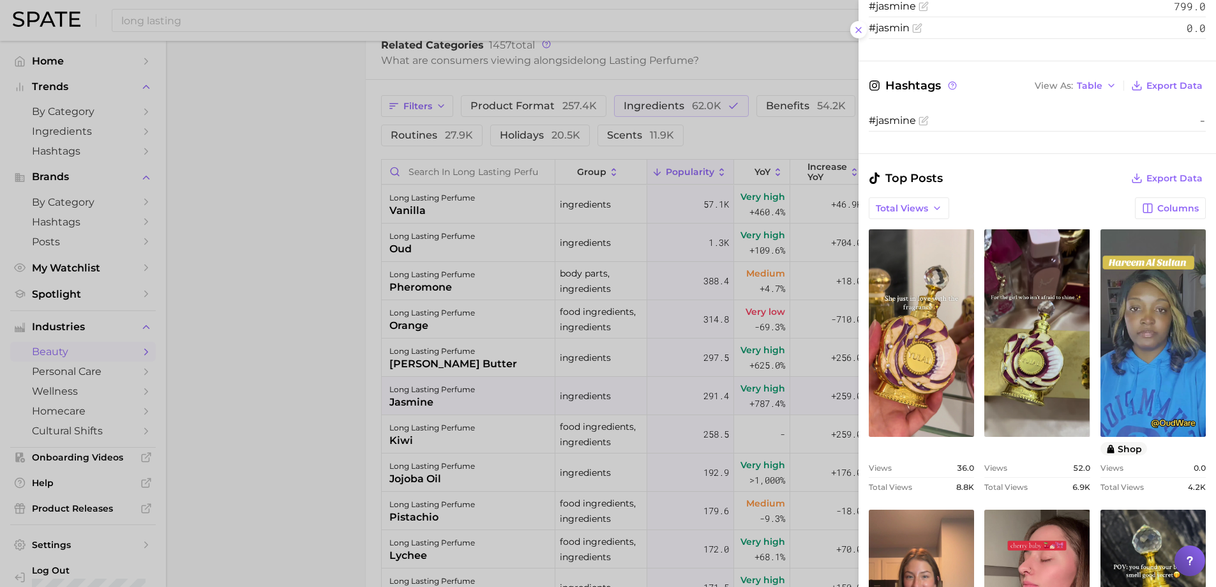
scroll to position [0, 0]
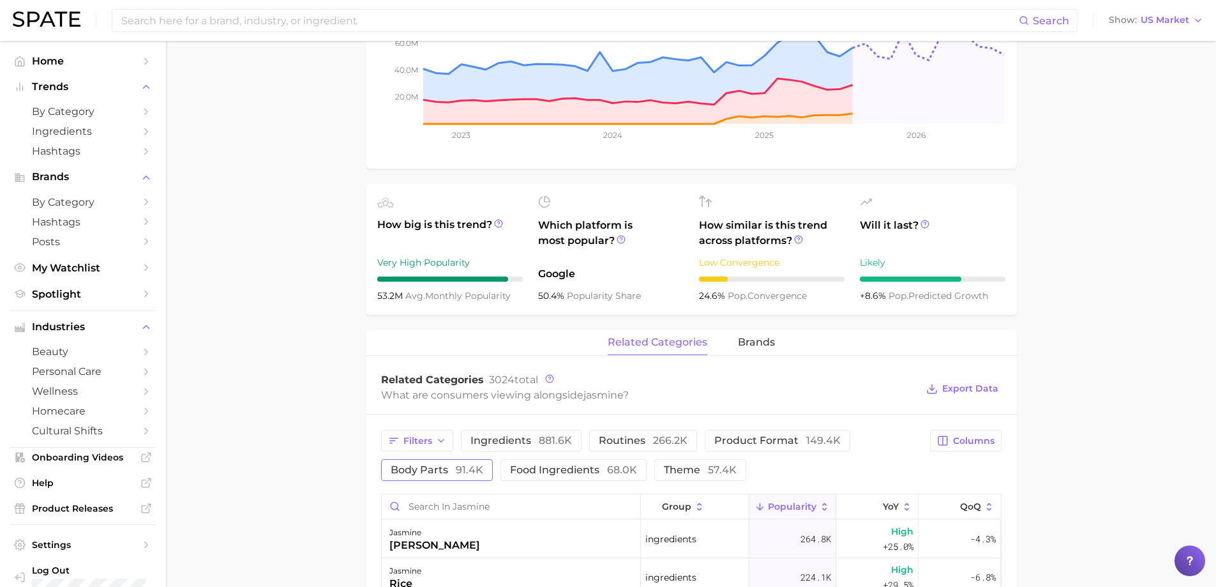
scroll to position [575, 0]
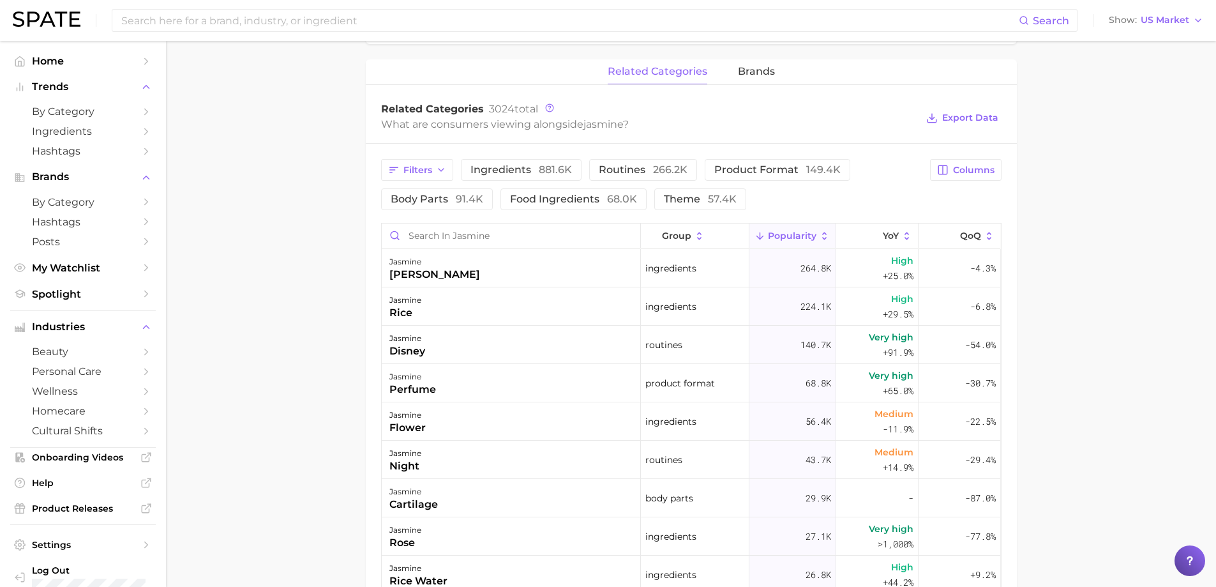
click at [731, 83] on div "related categories brands" at bounding box center [691, 72] width 651 height 26
click at [736, 77] on div "related categories brands" at bounding box center [691, 72] width 651 height 26
click at [743, 74] on span "brands" at bounding box center [756, 71] width 37 height 11
